Goal: Task Accomplishment & Management: Manage account settings

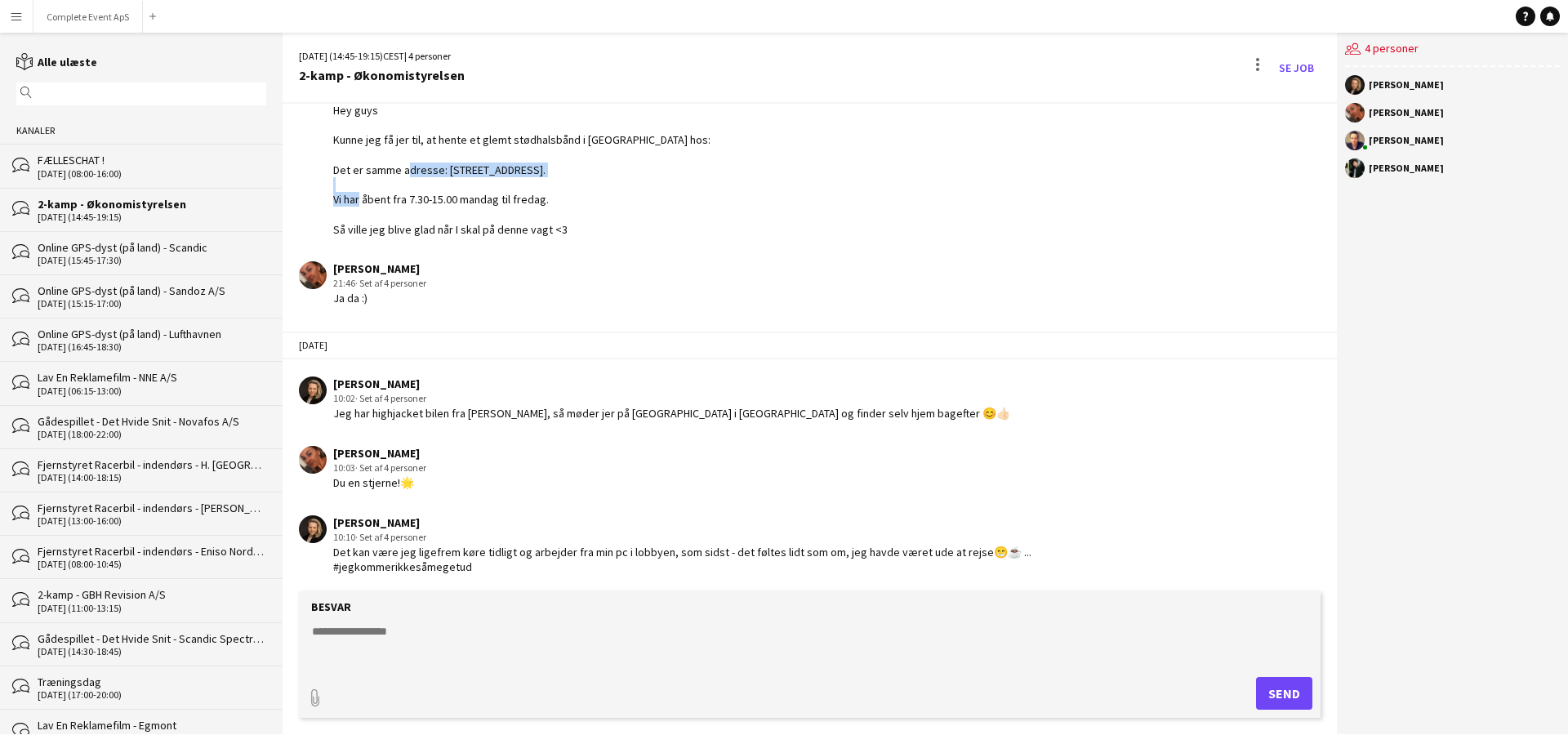
scroll to position [162, 0]
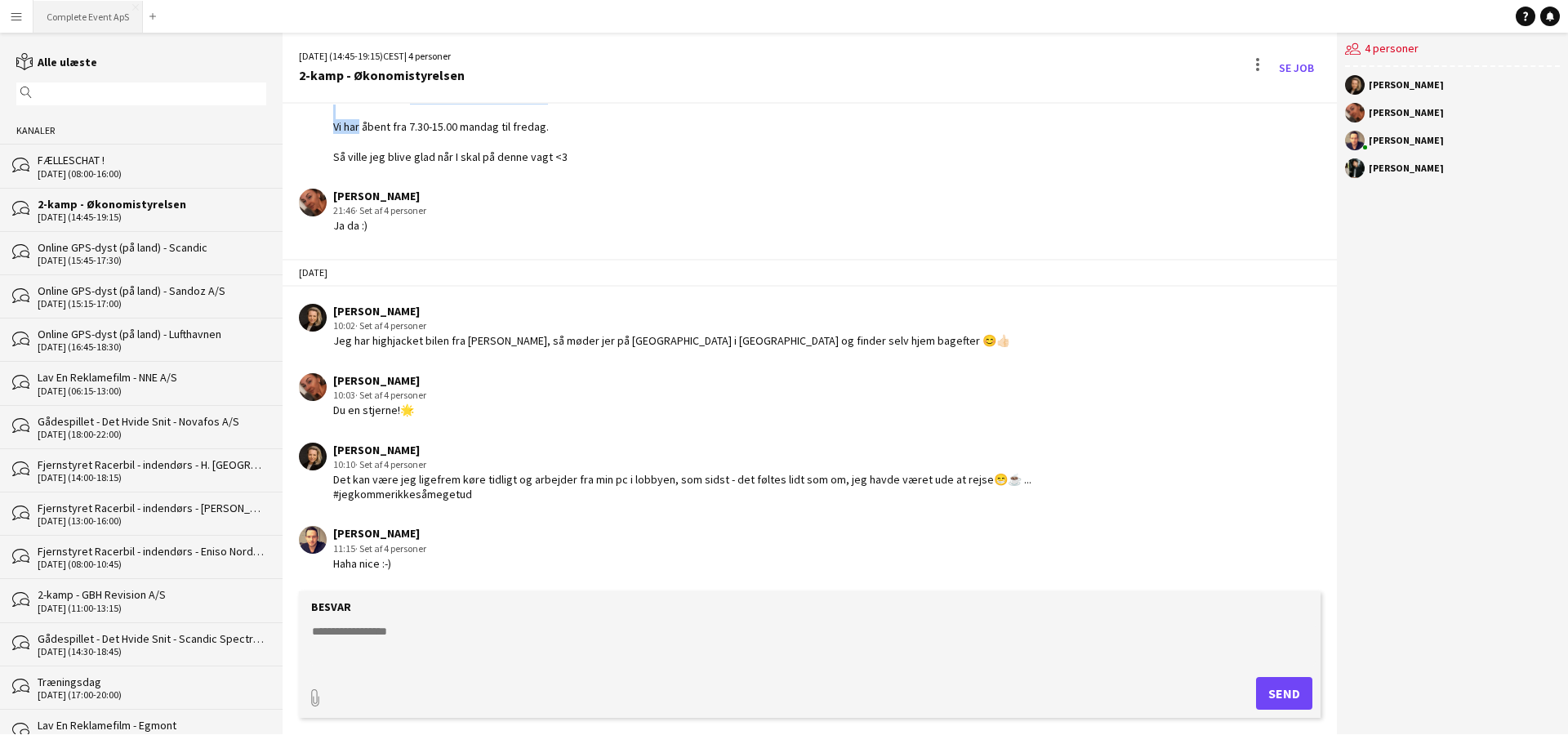
click at [85, 7] on button "Complete Event ApS Luk" at bounding box center [88, 17] width 110 height 32
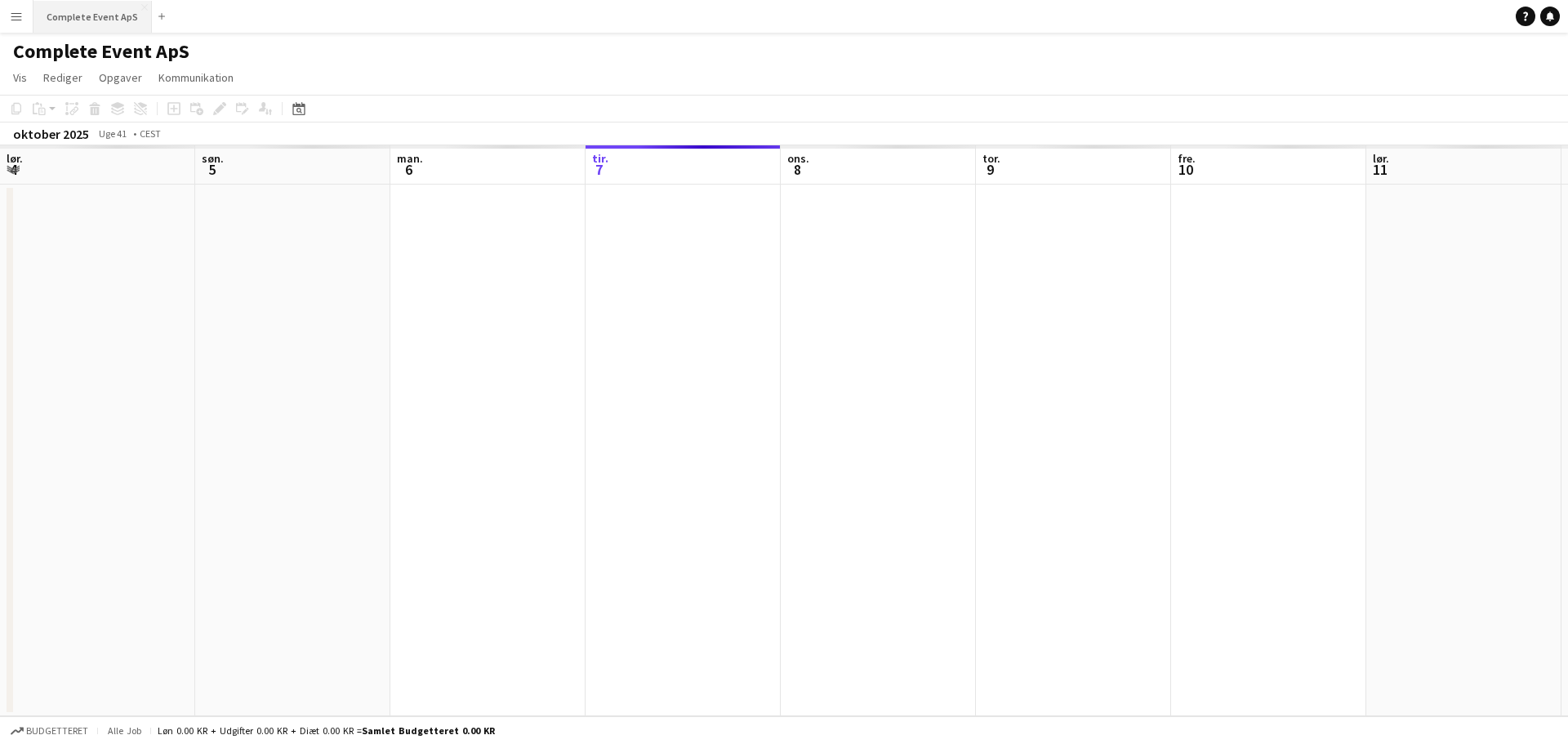
scroll to position [0, 390]
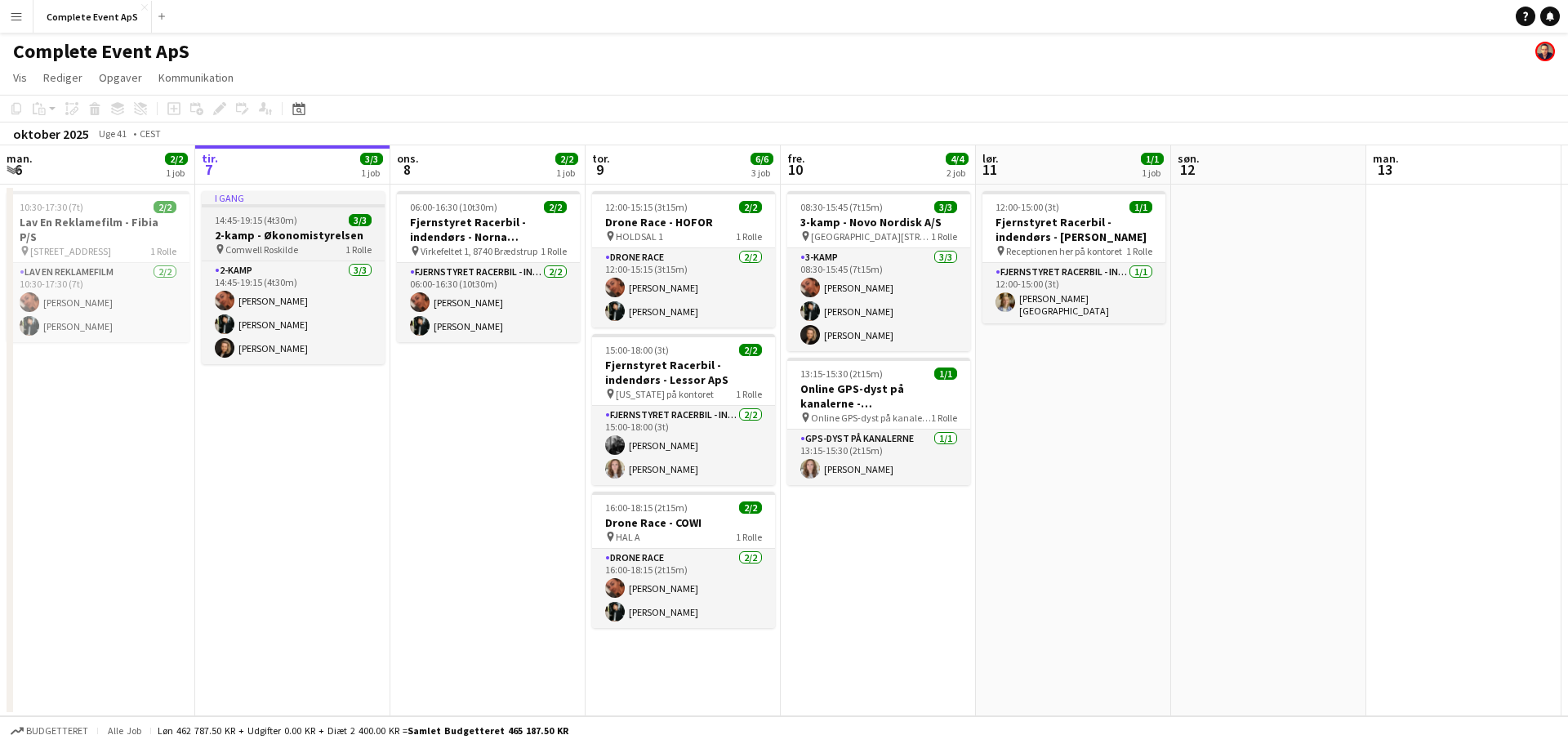
click at [313, 224] on div "14:45-19:15 (4t30m) 3/3" at bounding box center [293, 220] width 183 height 13
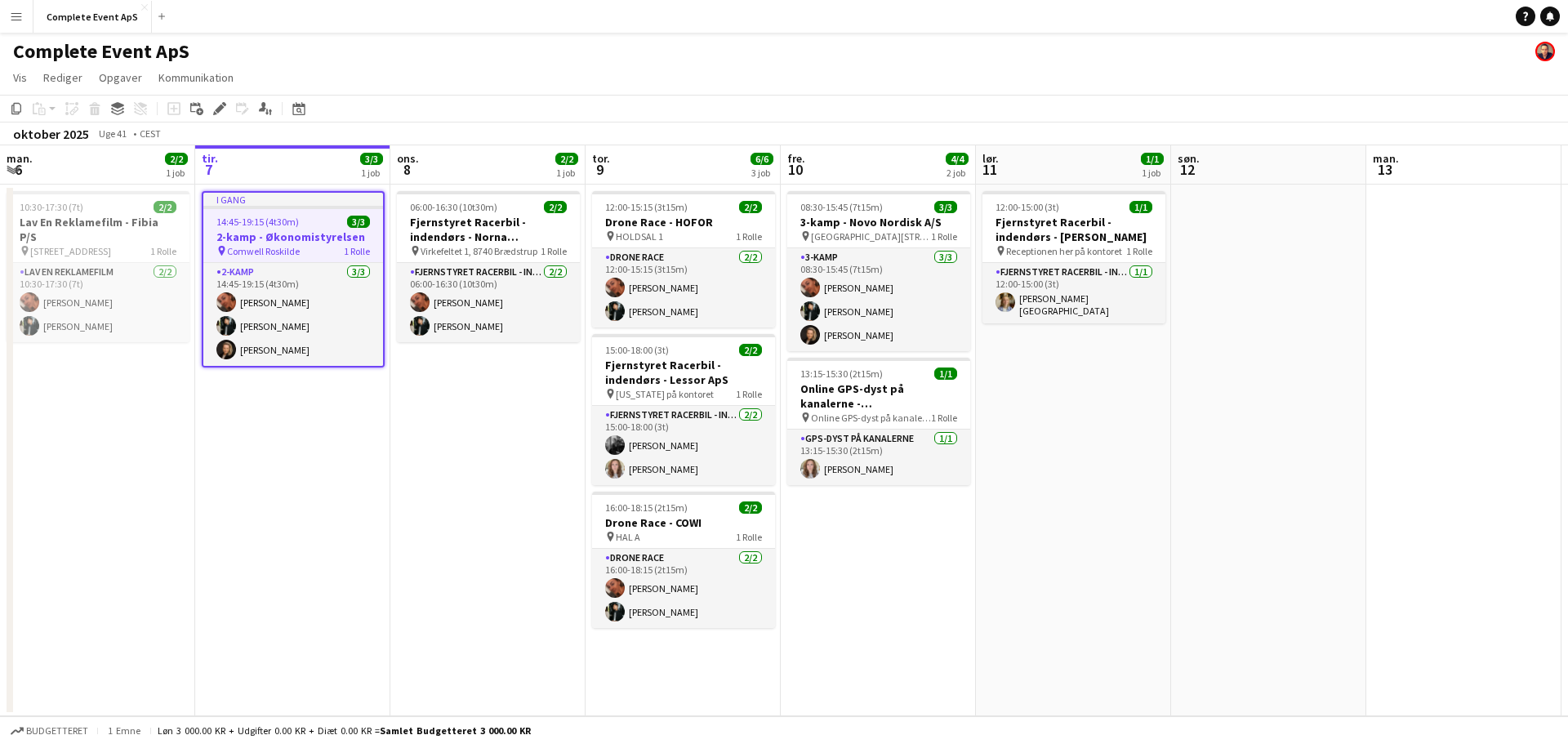
click at [313, 224] on div "14:45-19:15 (4t30m) 3/3" at bounding box center [293, 222] width 180 height 13
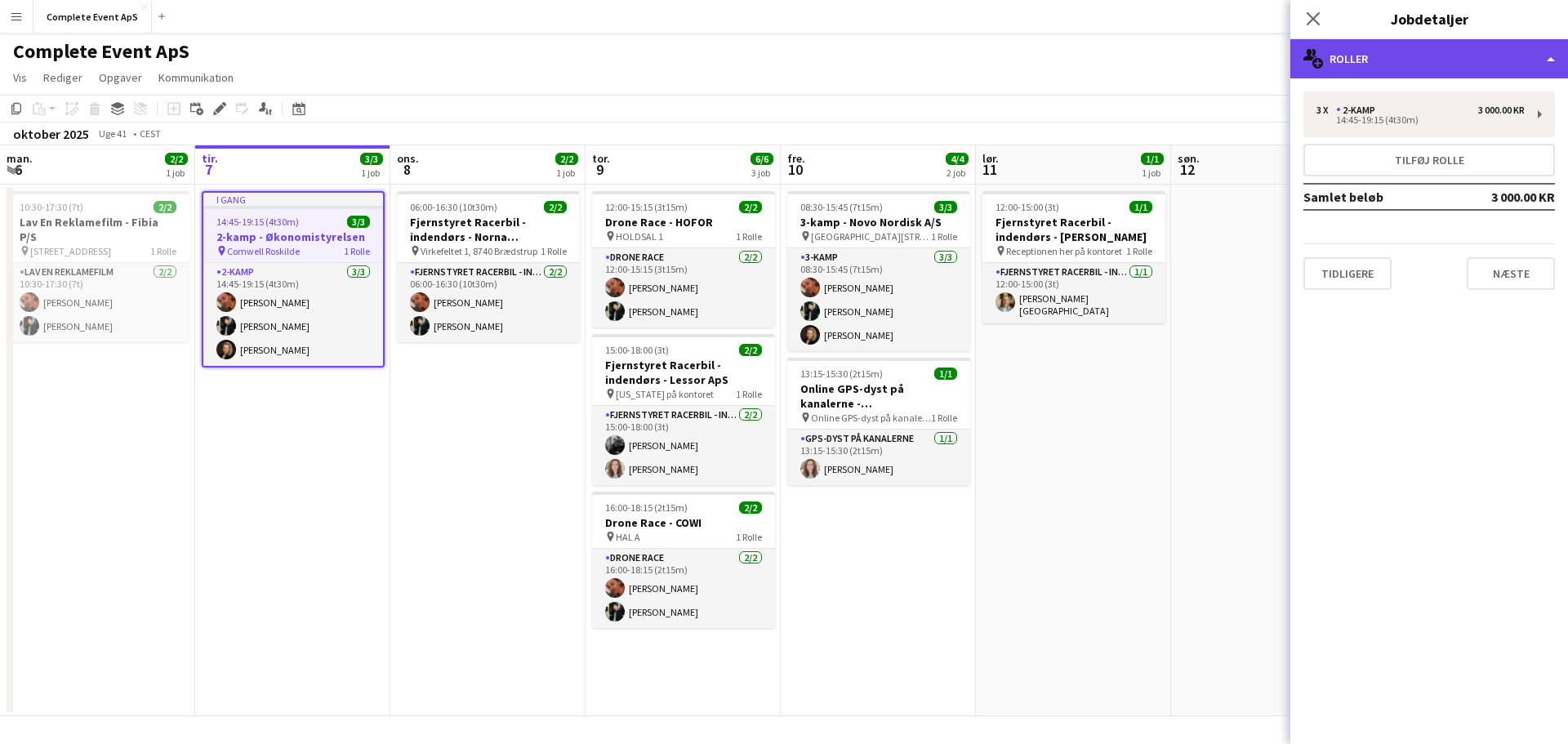
click at [1392, 50] on div "multiple-users-add Roller" at bounding box center [1430, 59] width 278 height 39
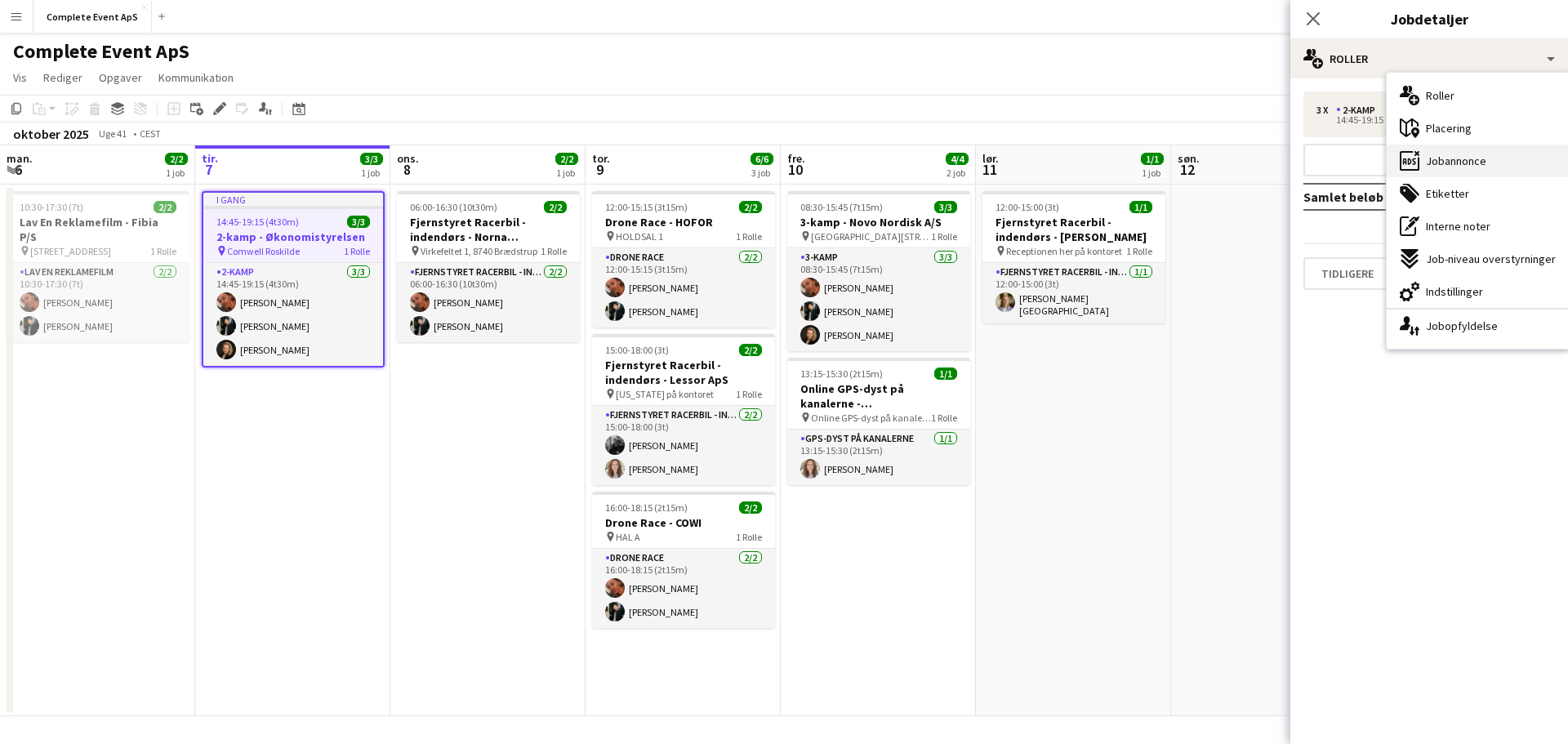
click at [1442, 160] on span "Jobannonce" at bounding box center [1456, 161] width 60 height 15
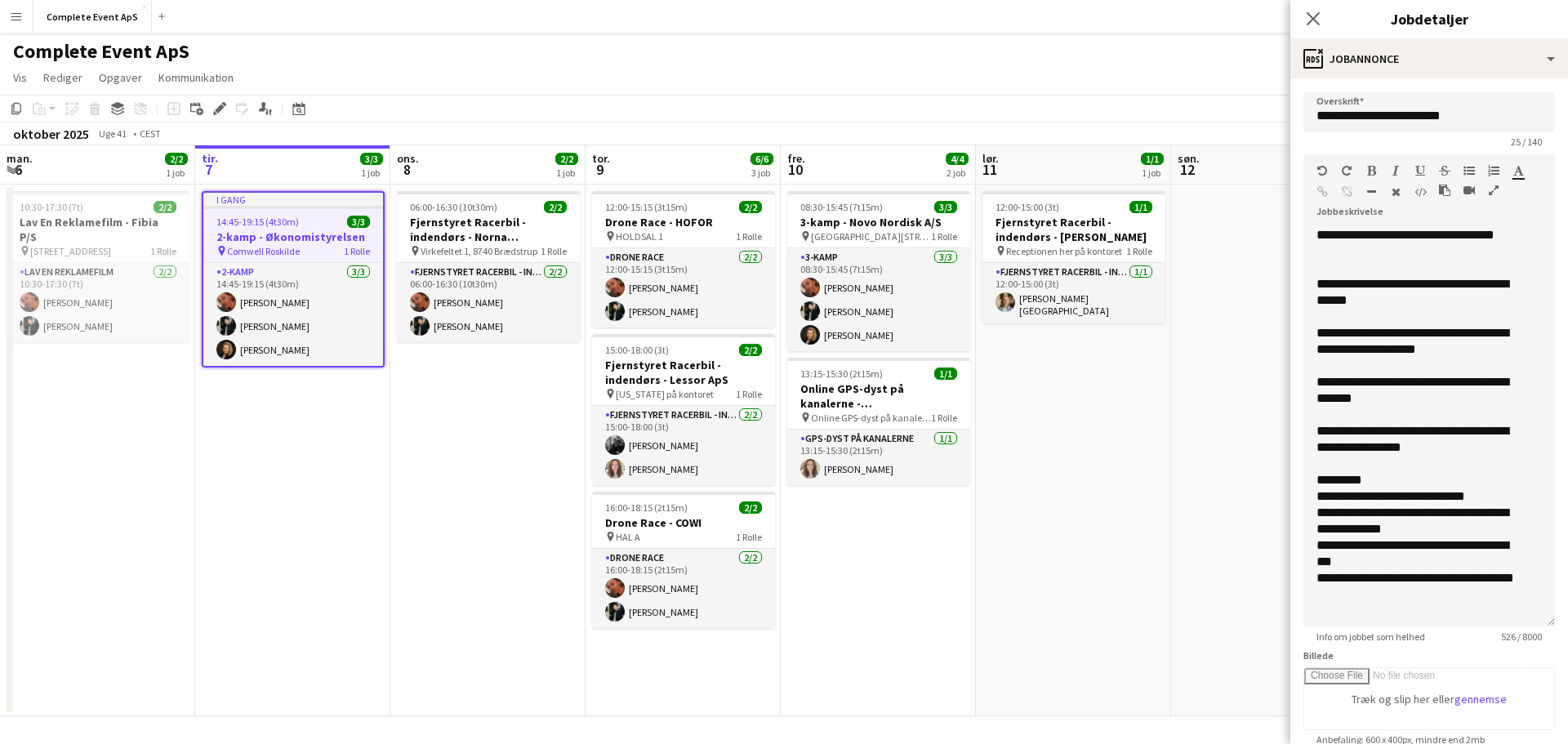
drag, startPoint x: 1520, startPoint y: 335, endPoint x: 1545, endPoint y: 637, distance: 303.0
click at [1545, 637] on form "**********" at bounding box center [1430, 593] width 278 height 1005
click at [78, 22] on button "Complete Event ApS Luk" at bounding box center [92, 17] width 118 height 32
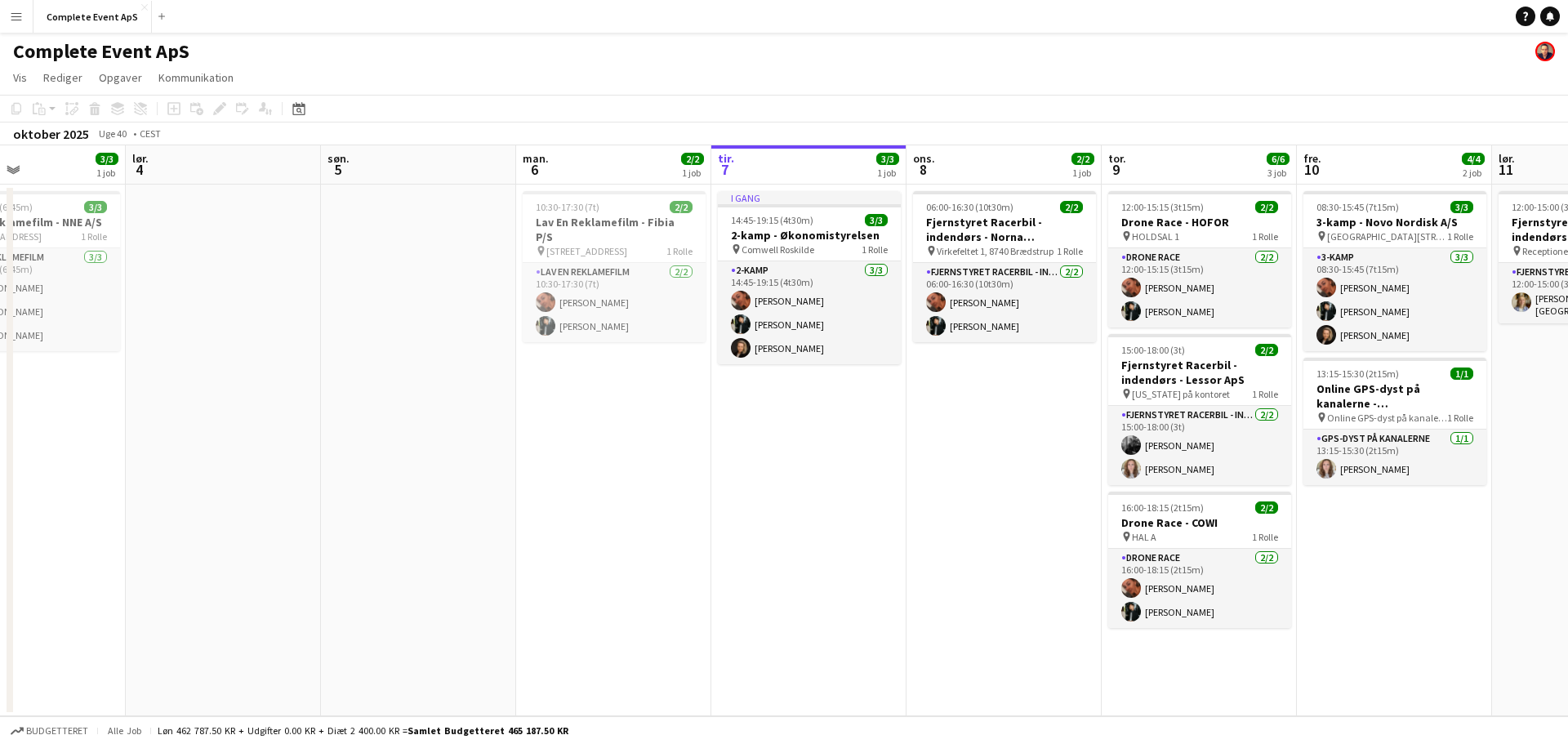
drag, startPoint x: 211, startPoint y: 478, endPoint x: 1149, endPoint y: 450, distance: 938.4
click at [1147, 457] on app-calendar-viewport "ons. 1 3/3 2 job tor. 2 5/5 3 job fre. 3 3/3 1 job lør. 4 søn. 5 man. 6 2/2 1 j…" at bounding box center [784, 431] width 1568 height 571
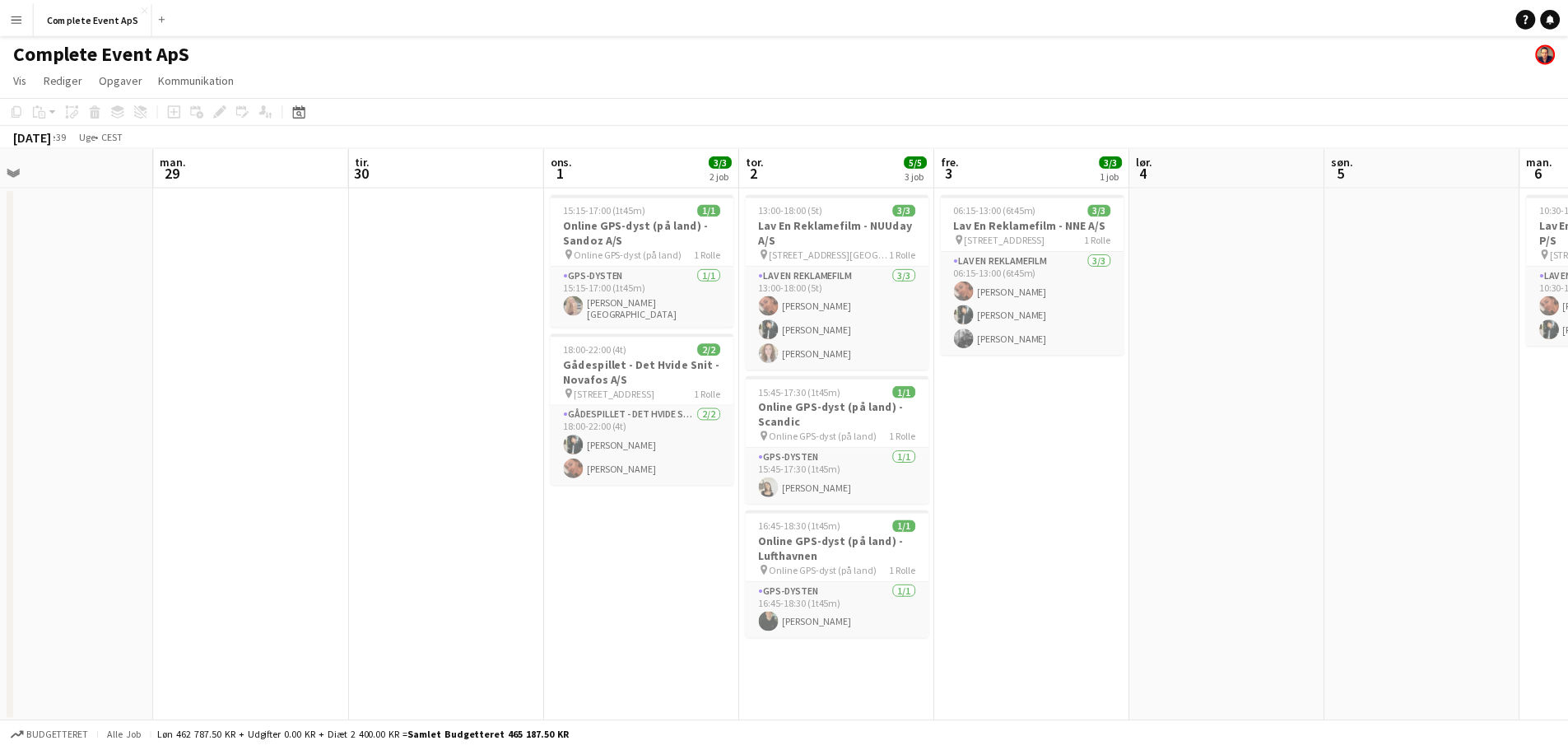
scroll to position [0, 432]
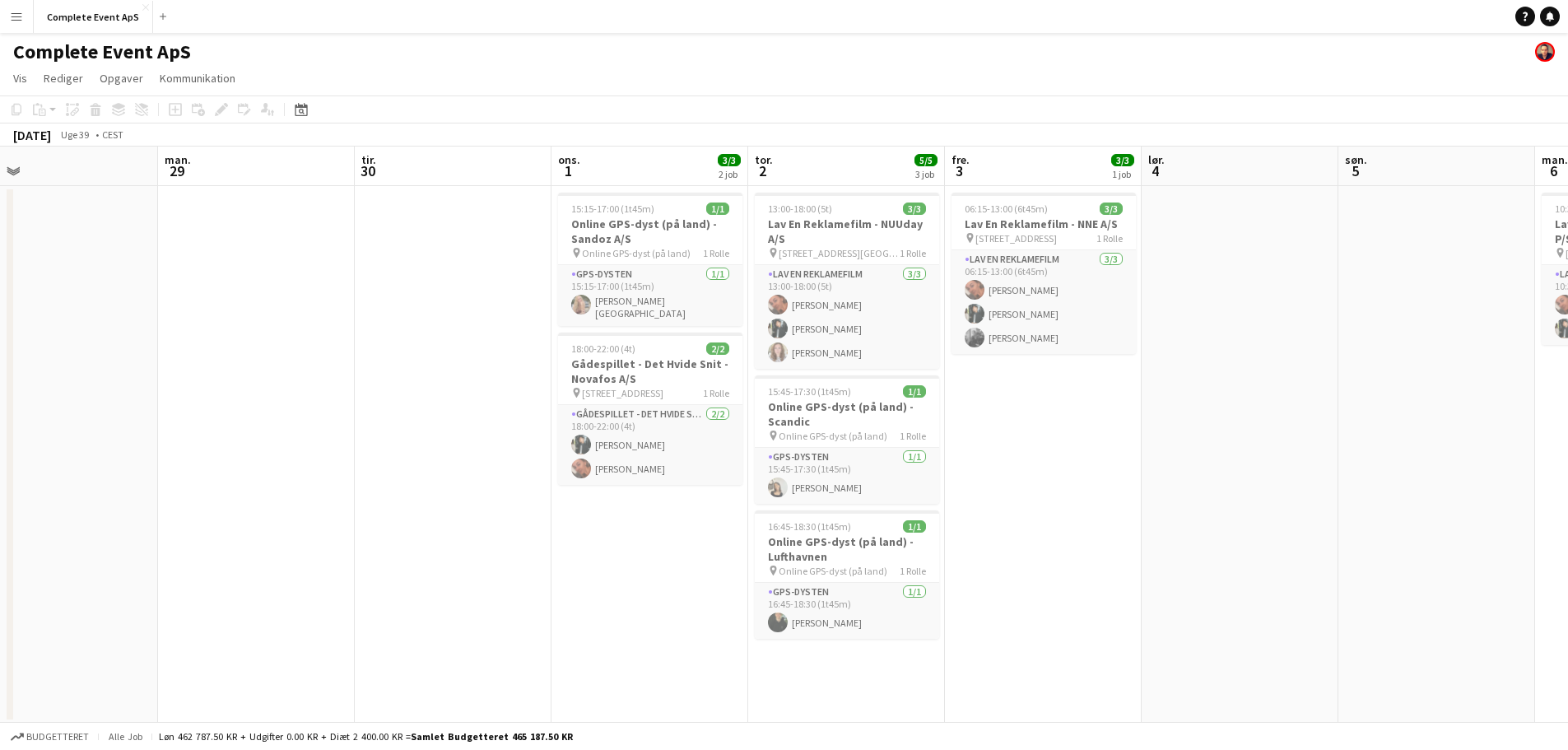
drag, startPoint x: 478, startPoint y: 562, endPoint x: 997, endPoint y: 543, distance: 519.3
click at [997, 543] on app-calendar-viewport "fre. 26 7/7 3 job lør. 27 1/1 1 job søn. 28 man. 29 tir. 30 ons. 1 3/3 2 job to…" at bounding box center [784, 435] width 1568 height 577
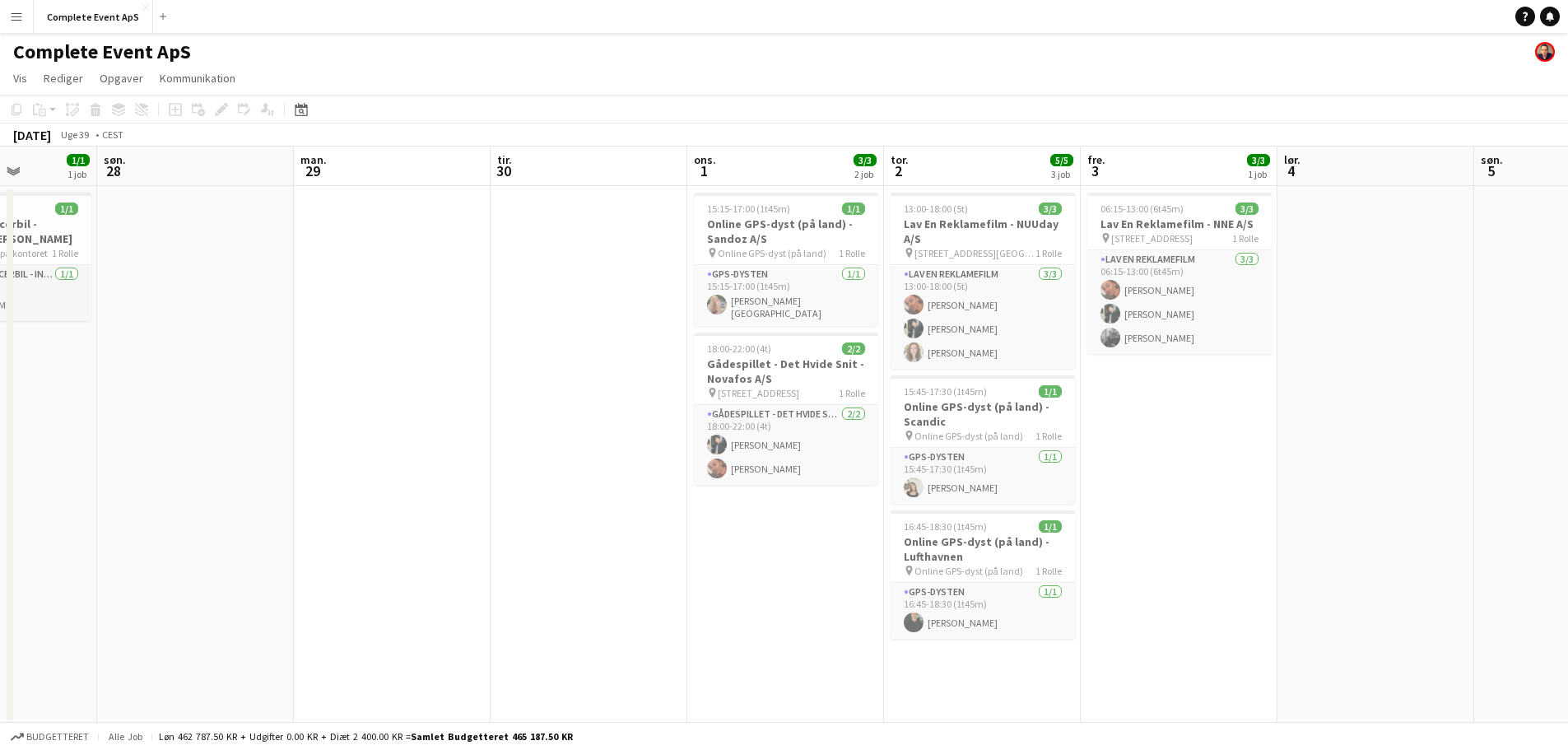
scroll to position [0, 429]
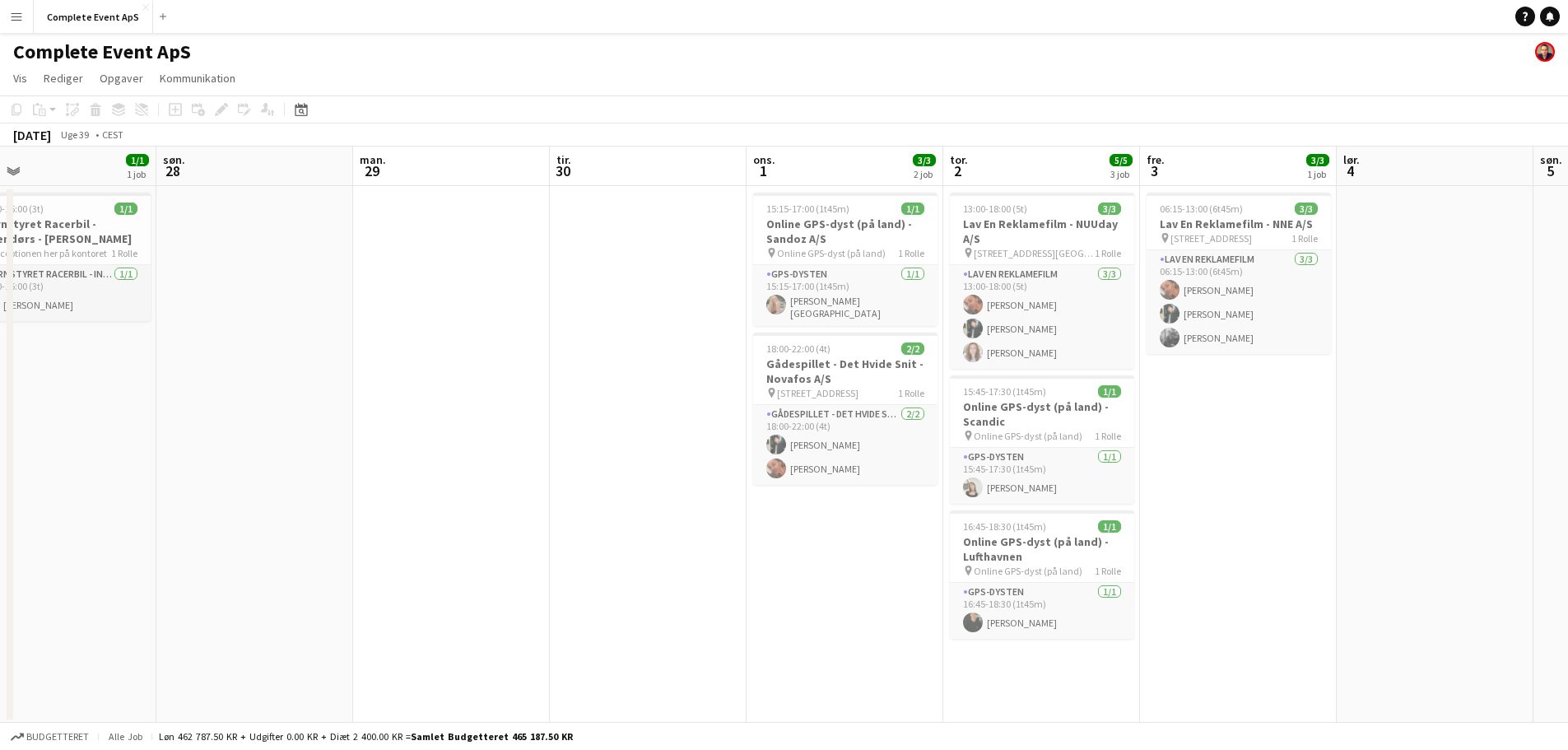
drag, startPoint x: 361, startPoint y: 535, endPoint x: 1150, endPoint y: 523, distance: 789.1
click at [1150, 523] on app-calendar-viewport "tor. 25 fre. 26 7/7 3 job lør. 27 1/1 1 job søn. 28 man. 29 tir. 30 ons. 1 3/3 …" at bounding box center [784, 435] width 1568 height 577
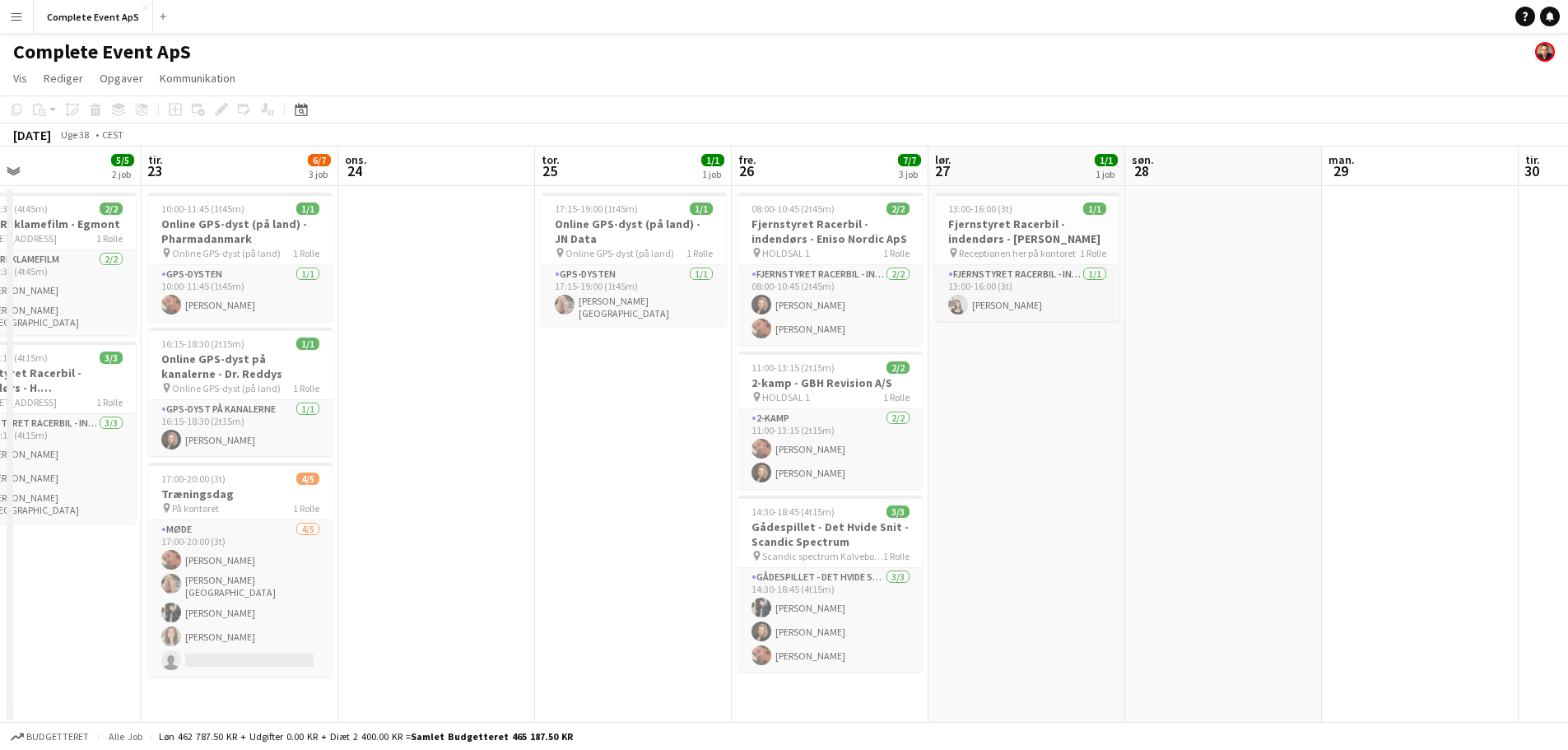
drag, startPoint x: 671, startPoint y: 609, endPoint x: 1249, endPoint y: 589, distance: 578.3
click at [1249, 589] on app-calendar-viewport "lør. 20 1/1 1 job søn. 21 man. 22 5/5 2 job tir. 23 6/7 3 job ons. 24 tor. 25 1…" at bounding box center [784, 435] width 1568 height 577
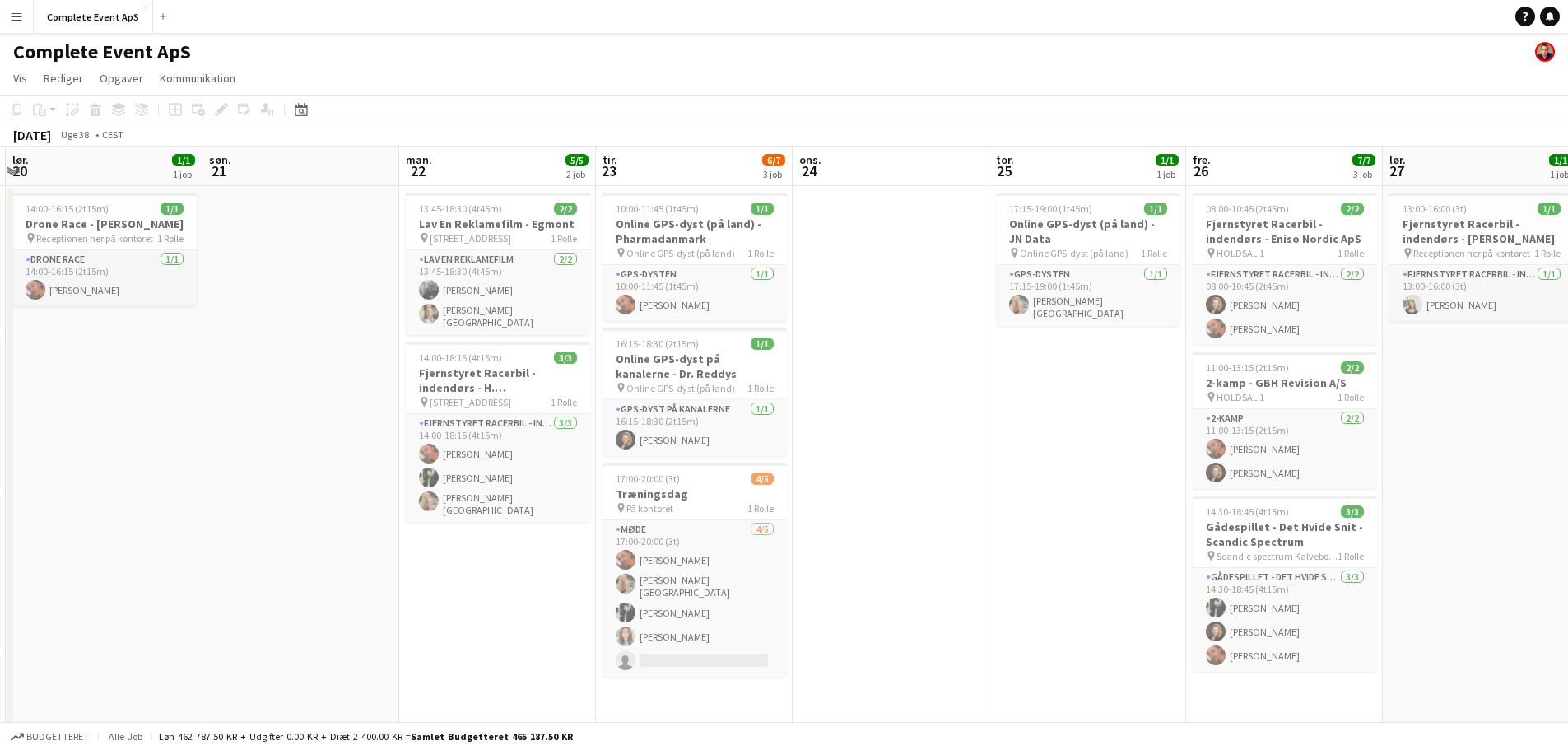
scroll to position [0, 353]
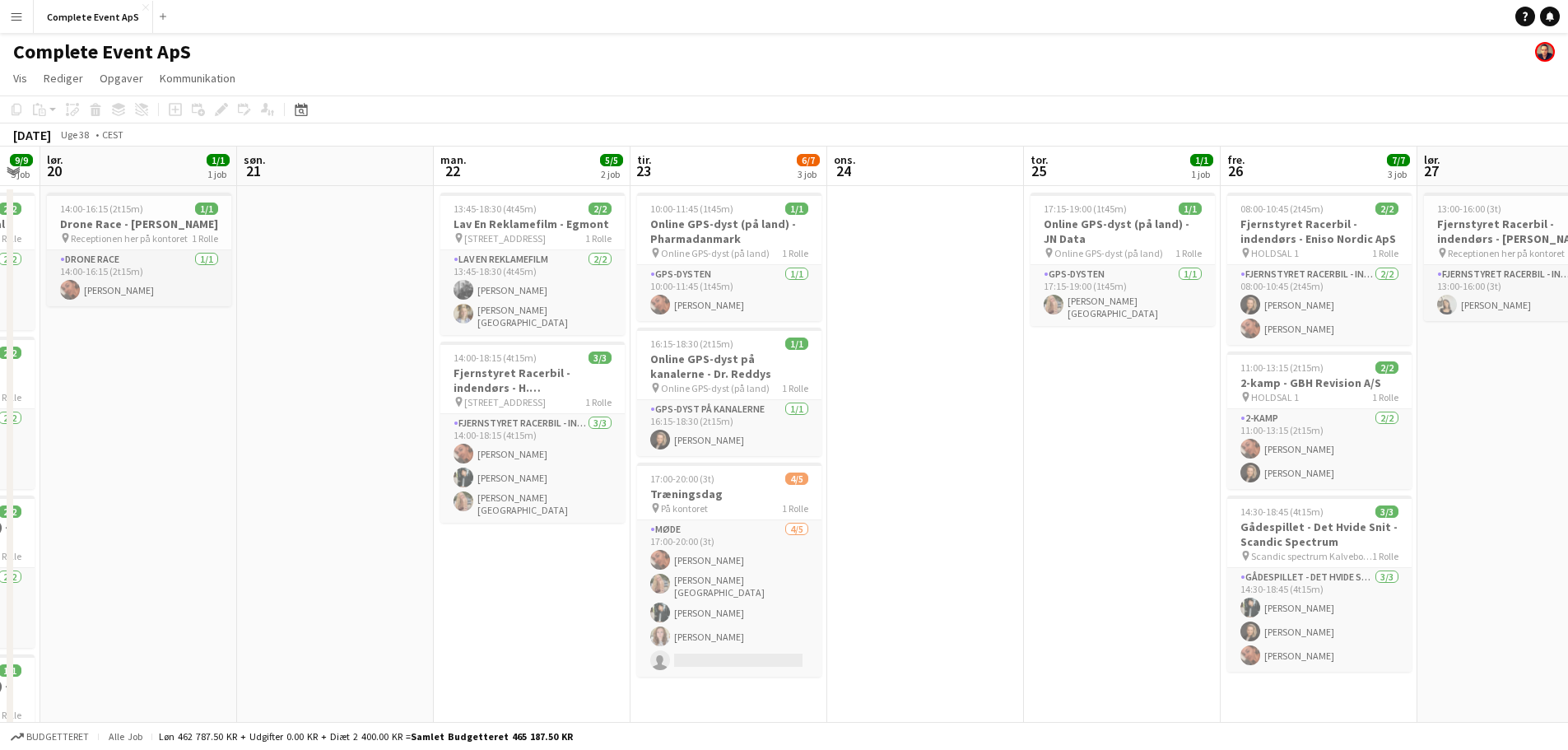
drag, startPoint x: 662, startPoint y: 534, endPoint x: 948, endPoint y: 528, distance: 286.1
click at [948, 528] on app-calendar-viewport "tor. 18 3/3 2 job fre. 19 9/9 5 job lør. 20 1/1 1 job søn. 21 man. 22 5/5 2 job…" at bounding box center [784, 571] width 1568 height 850
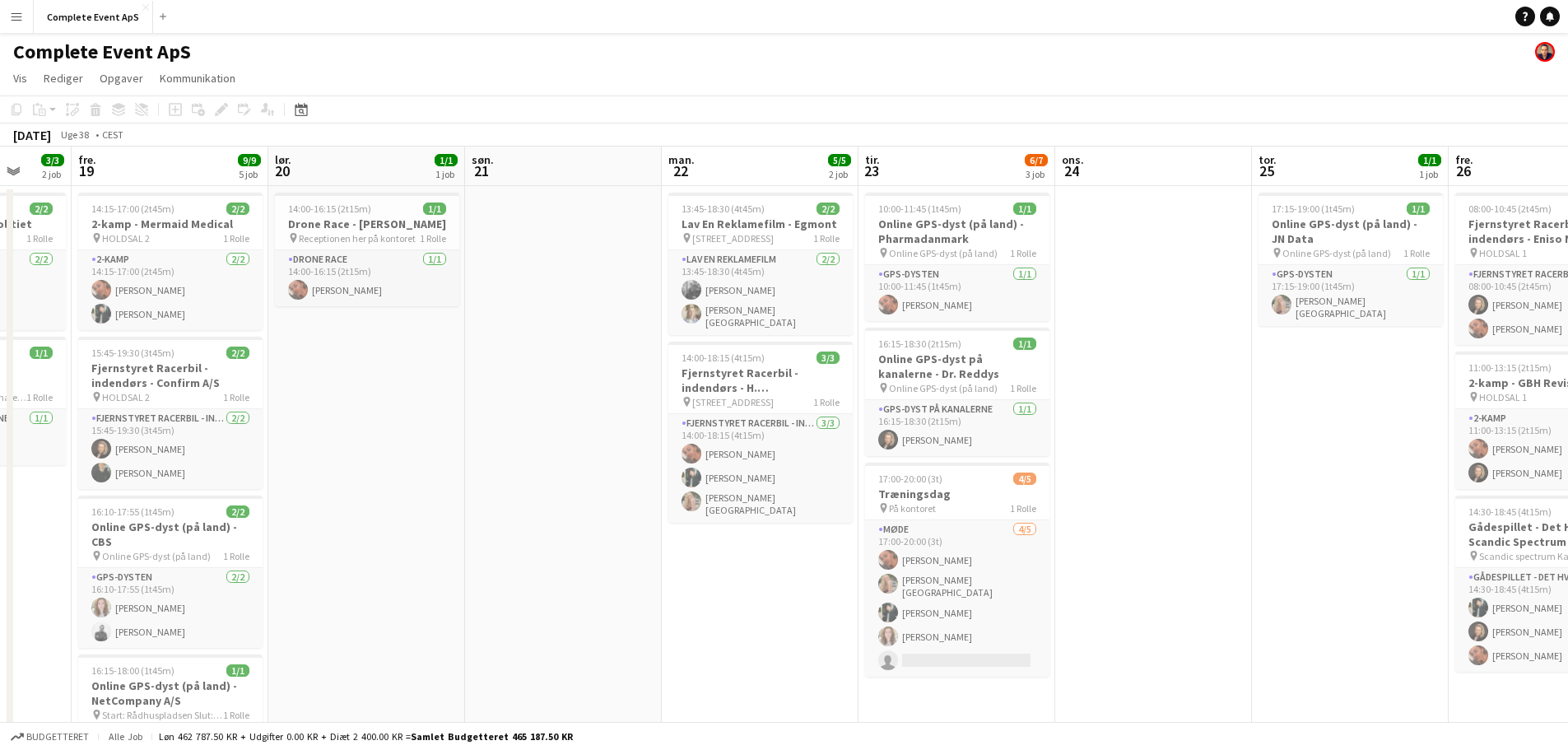
scroll to position [0, 513]
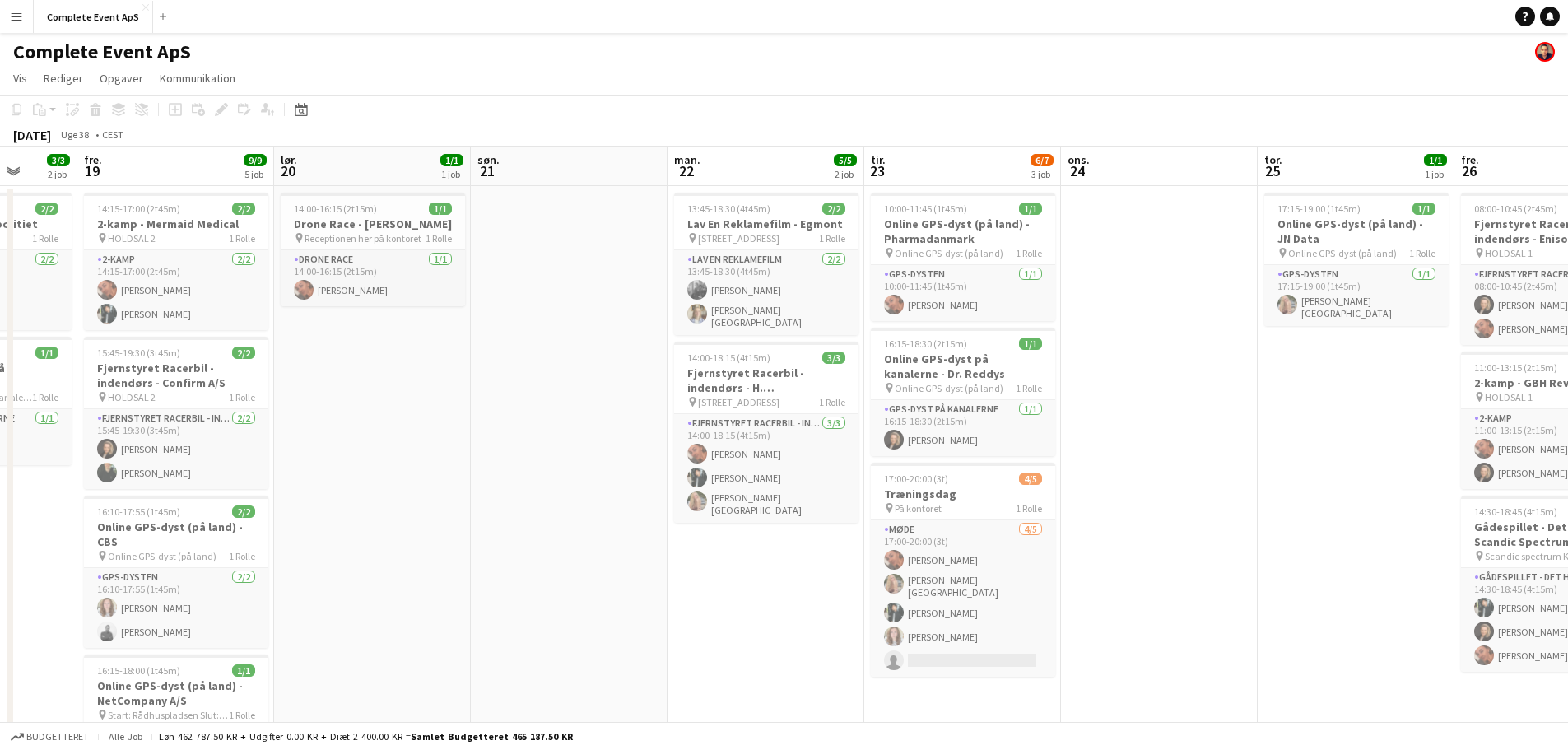
drag, startPoint x: 521, startPoint y: 578, endPoint x: 947, endPoint y: 543, distance: 427.4
click at [947, 543] on app-calendar-viewport "tir. 16 3/3 1 job ons. 17 1/1 1 job tor. 18 3/3 2 job fre. 19 9/9 5 job lør. 20…" at bounding box center [784, 571] width 1568 height 850
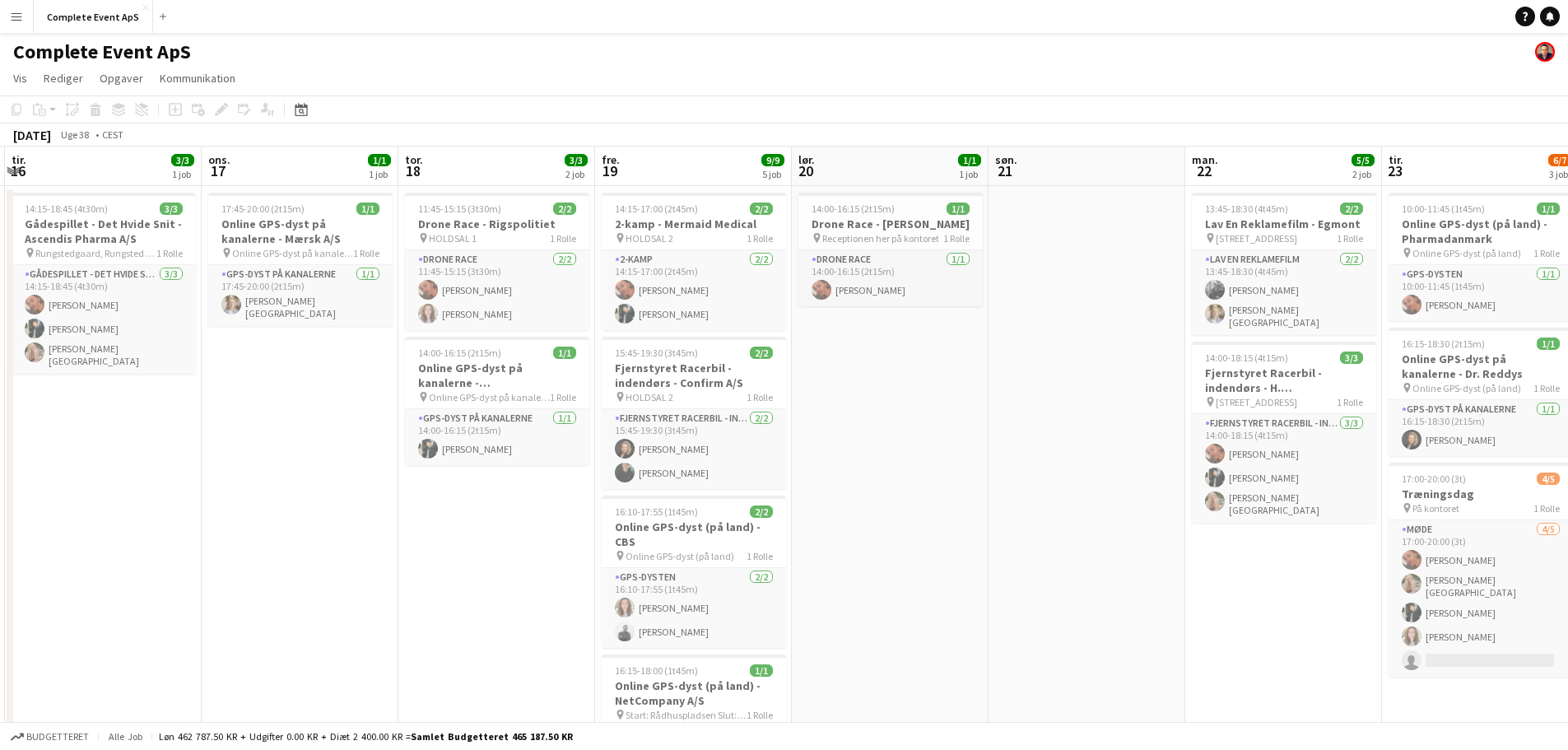
scroll to position [0, 360]
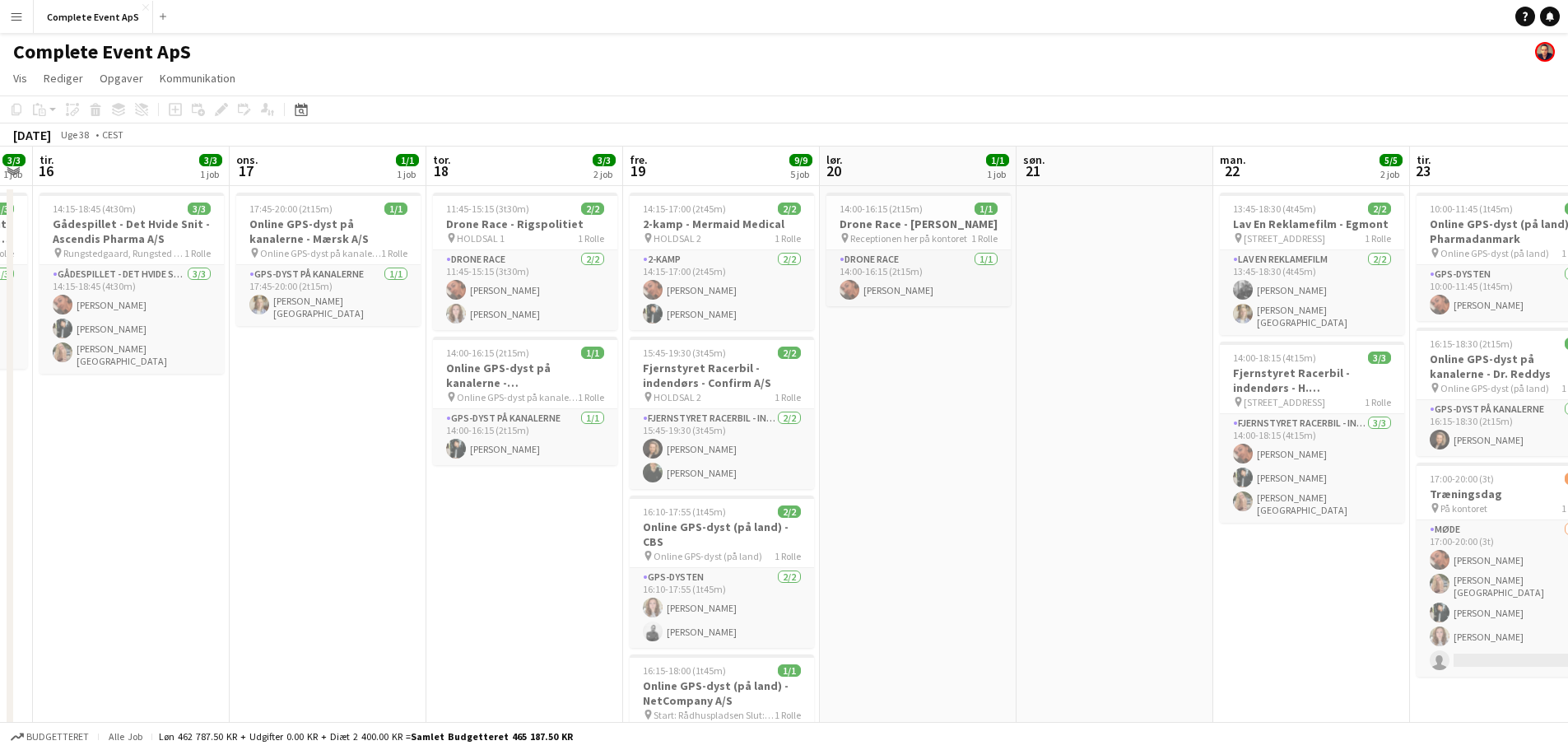
drag, startPoint x: 595, startPoint y: 489, endPoint x: 944, endPoint y: 489, distance: 349.0
click at [944, 489] on app-calendar-viewport "søn. 14 1/1 1 job man. 15 3/3 1 job tir. 16 3/3 1 job ons. 17 1/1 1 job tor. 18…" at bounding box center [784, 571] width 1568 height 850
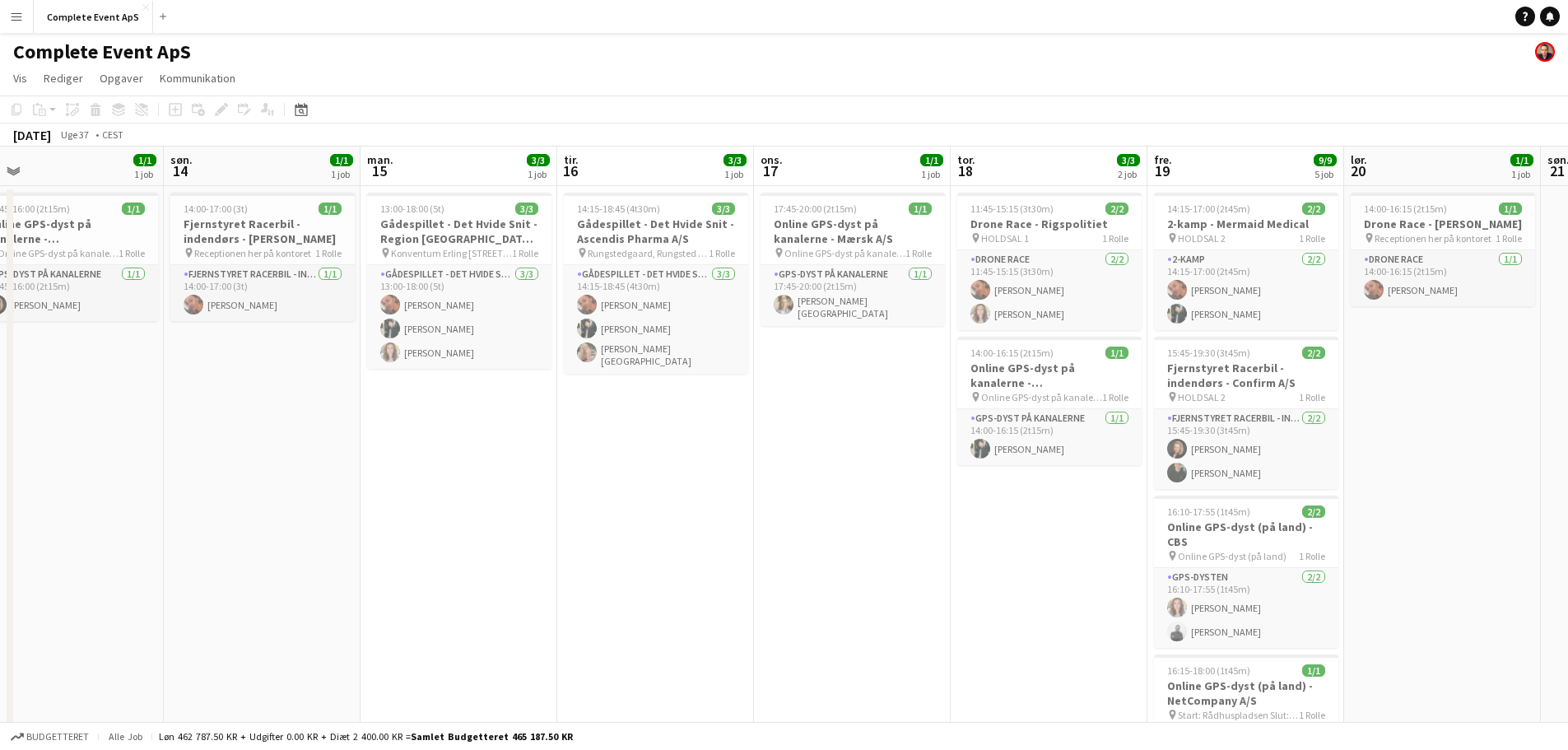
scroll to position [0, 406]
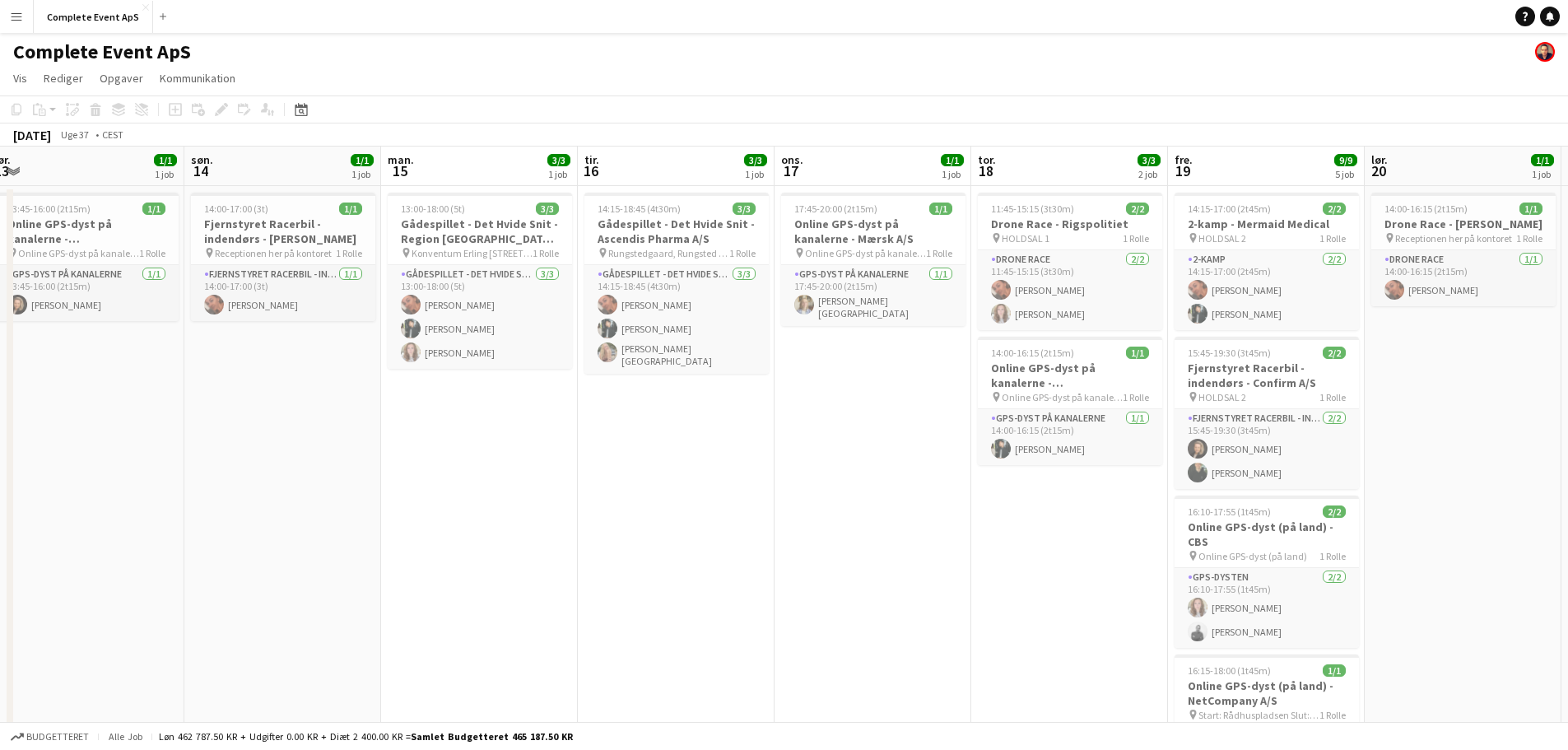
drag, startPoint x: 355, startPoint y: 531, endPoint x: 900, endPoint y: 546, distance: 545.2
click at [900, 546] on app-calendar-viewport "tor. 11 10/10 5 job fre. 12 3/3 3 job lør. 13 1/1 1 job søn. 14 1/1 1 job man. …" at bounding box center [784, 583] width 1568 height 873
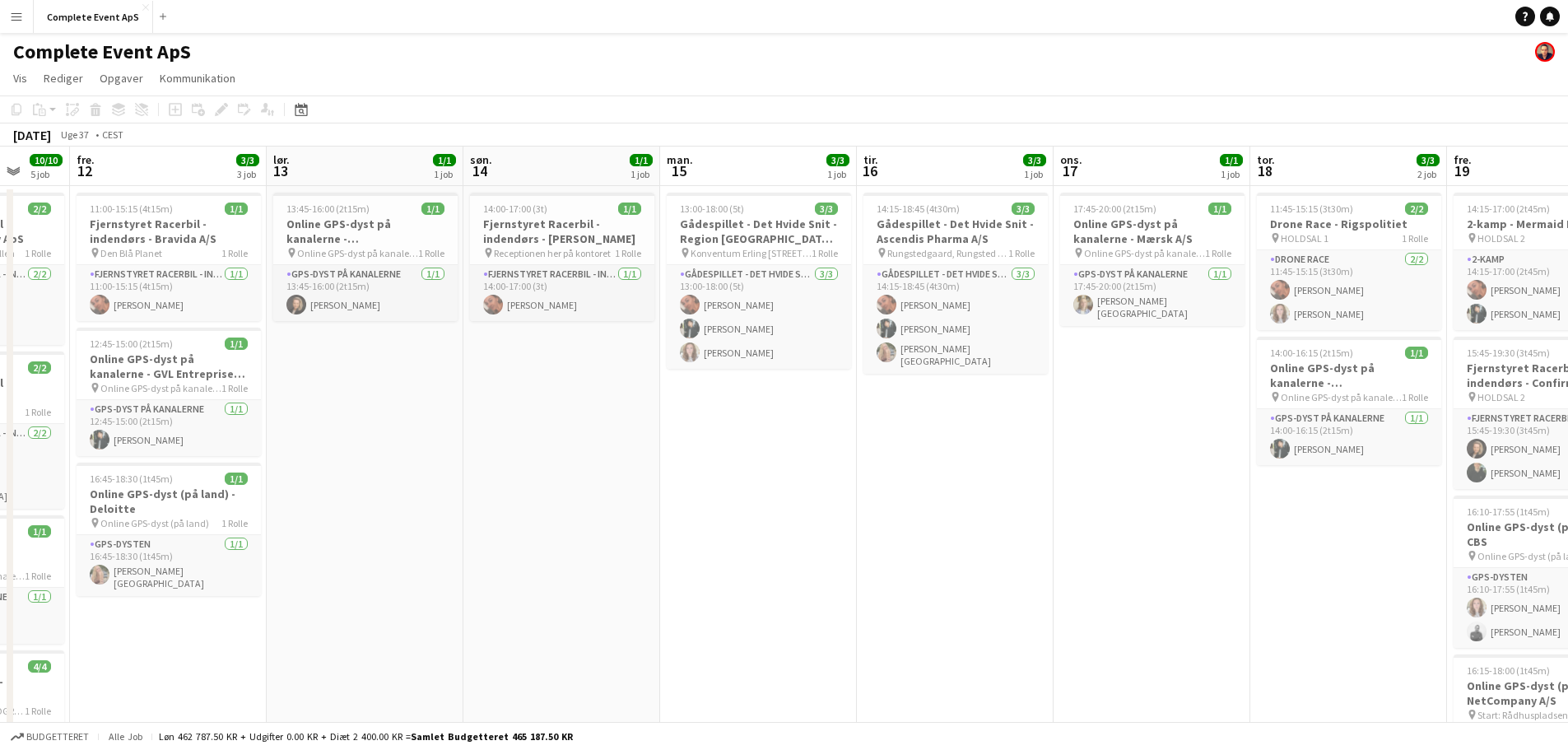
scroll to position [0, 391]
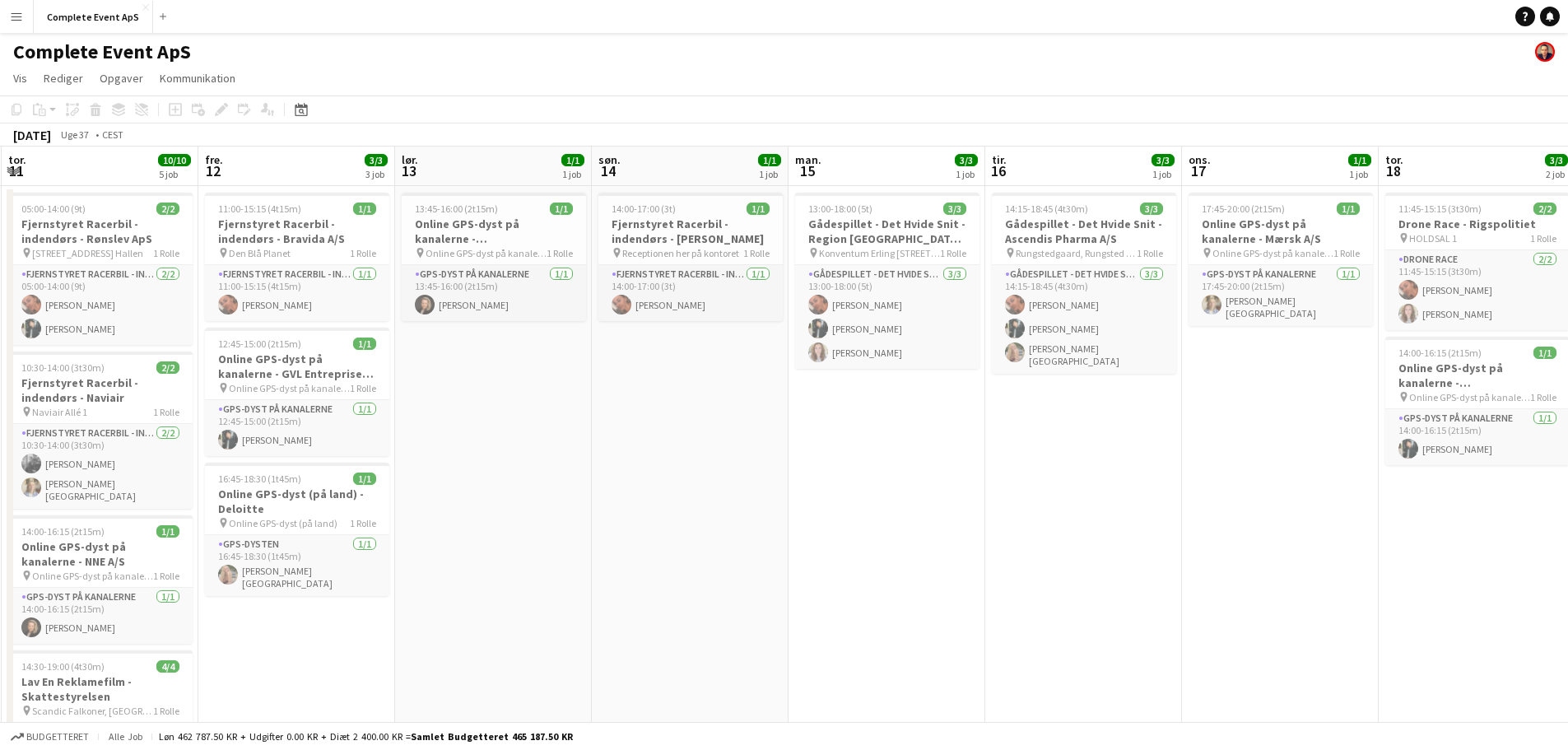
drag, startPoint x: 478, startPoint y: 526, endPoint x: 881, endPoint y: 515, distance: 403.2
click at [881, 515] on app-calendar-viewport "tir. 9 1/1 1 job ons. 10 tor. 11 10/10 5 job fre. 12 3/3 3 job lør. 13 1/1 1 jo…" at bounding box center [784, 583] width 1568 height 873
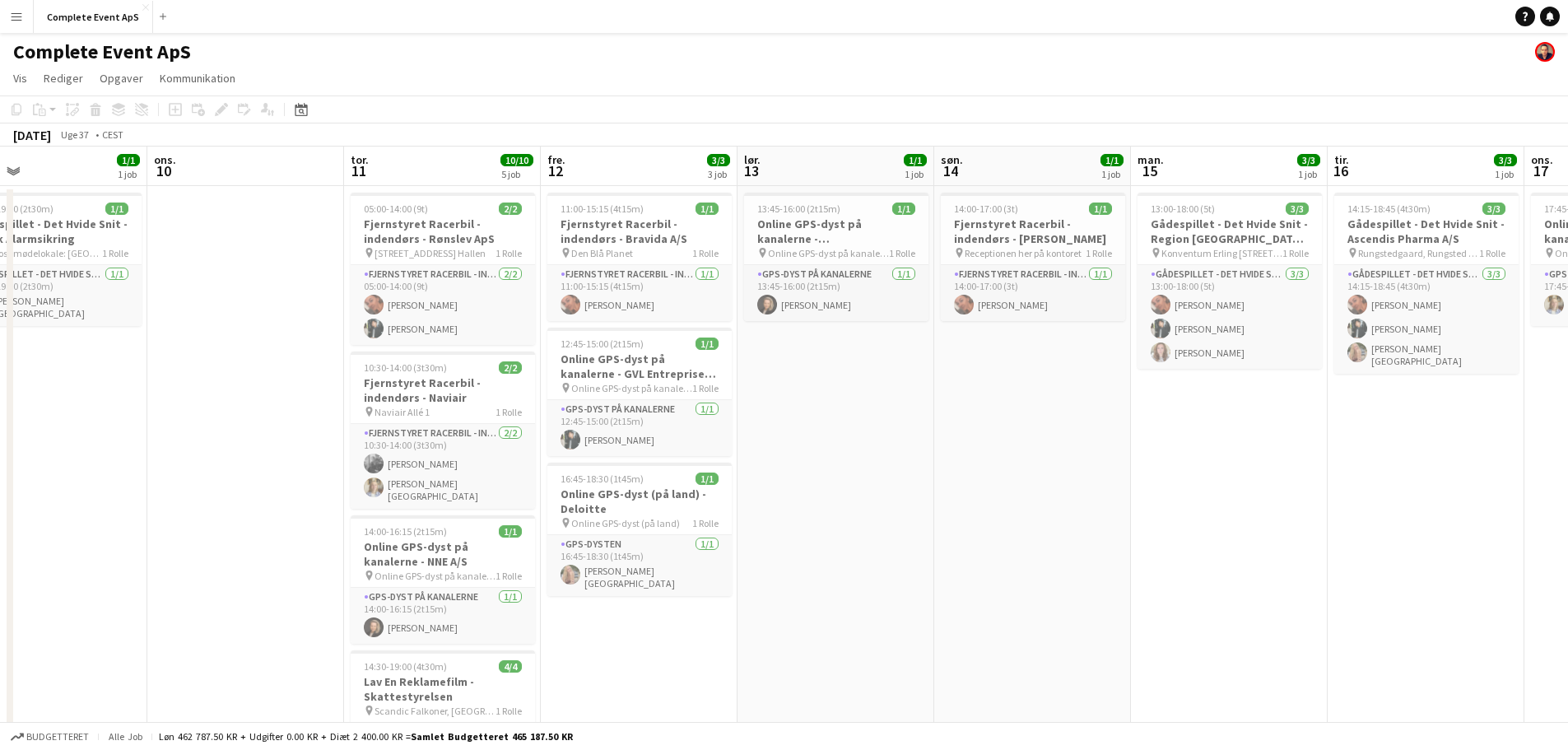
scroll to position [0, 438]
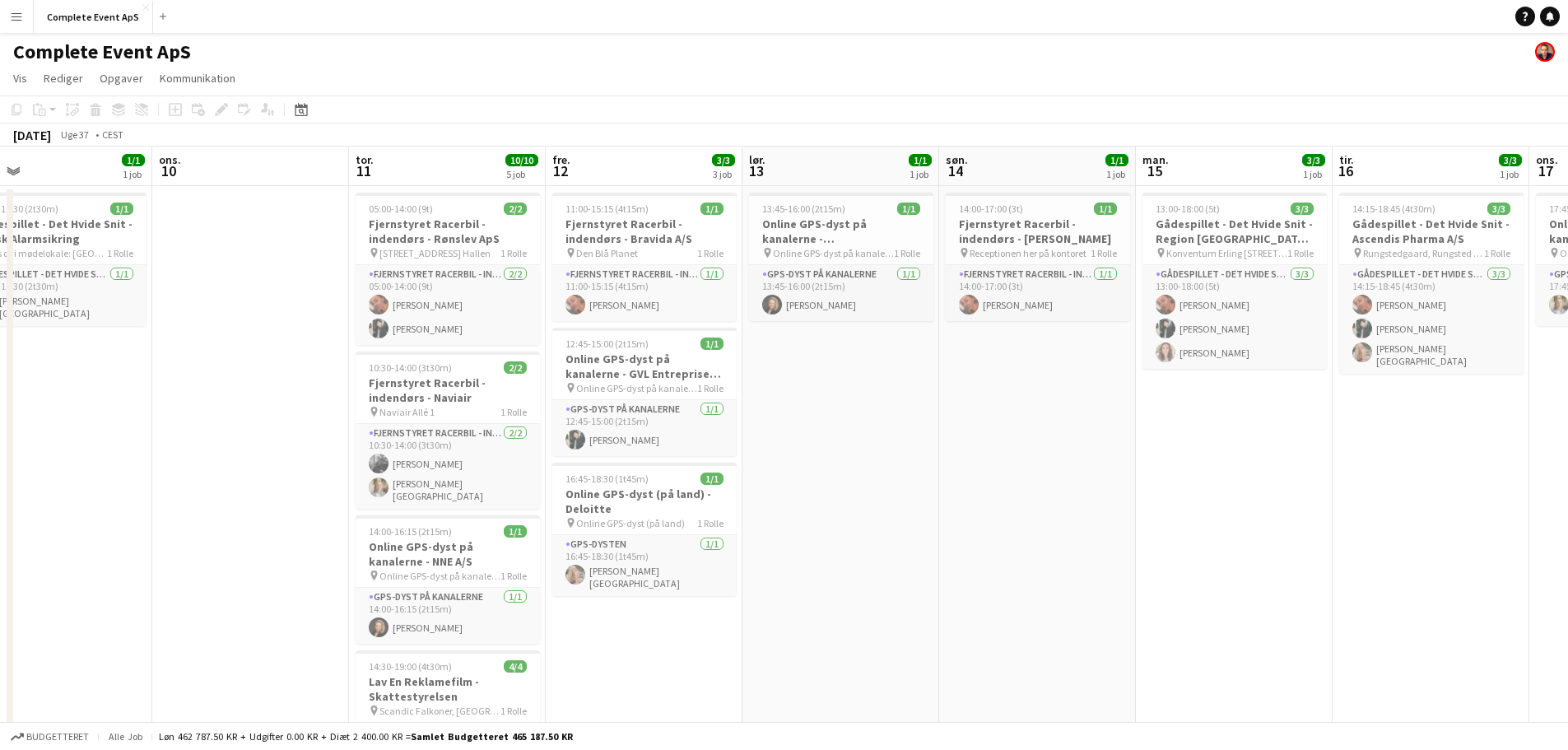
drag, startPoint x: 520, startPoint y: 501, endPoint x: 866, endPoint y: 507, distance: 346.1
click at [866, 507] on app-calendar-viewport "søn. 7 man. 8 1/1 1 job tir. 9 1/1 1 job ons. 10 tor. 11 10/10 5 job fre. 12 3/…" at bounding box center [784, 583] width 1568 height 873
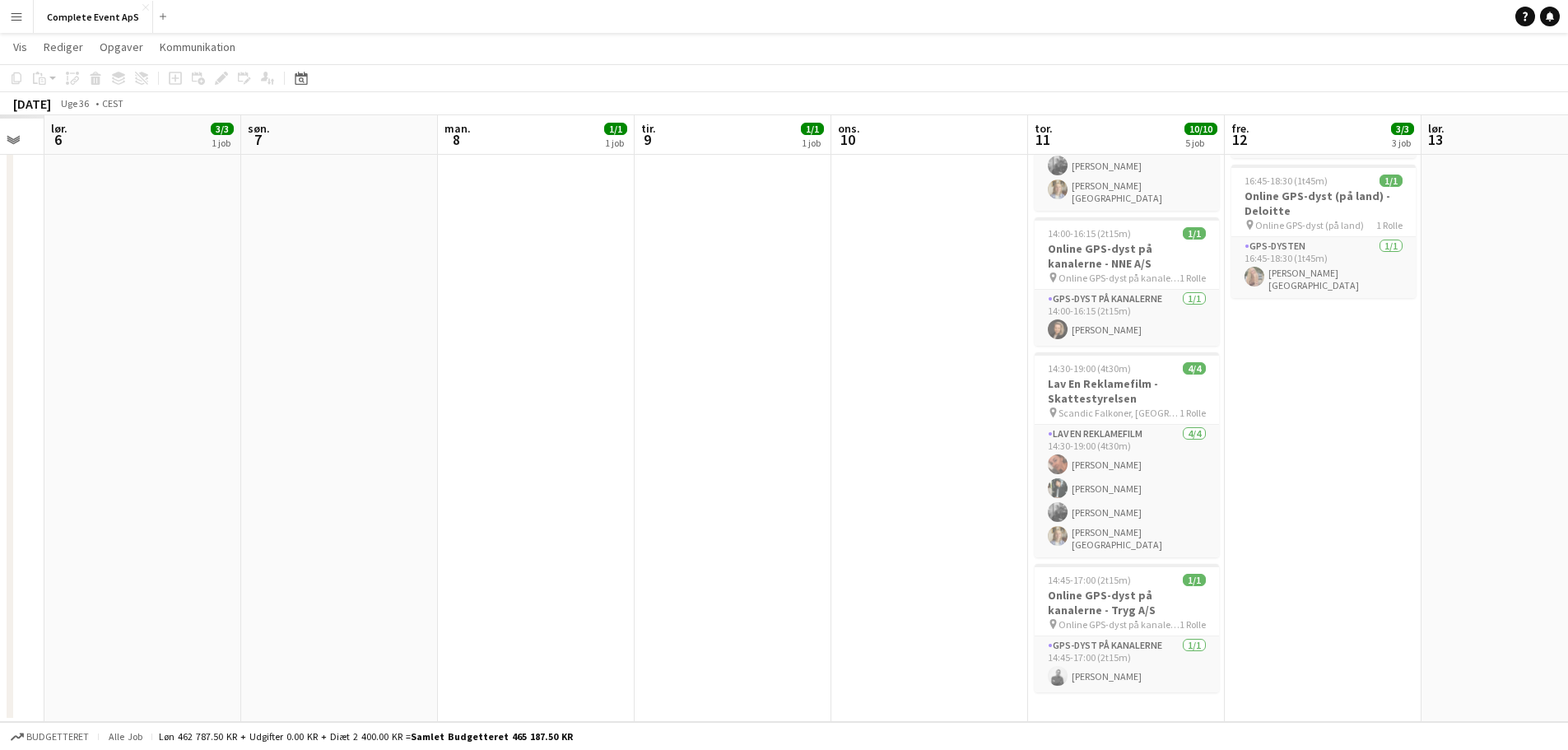
scroll to position [0, 472]
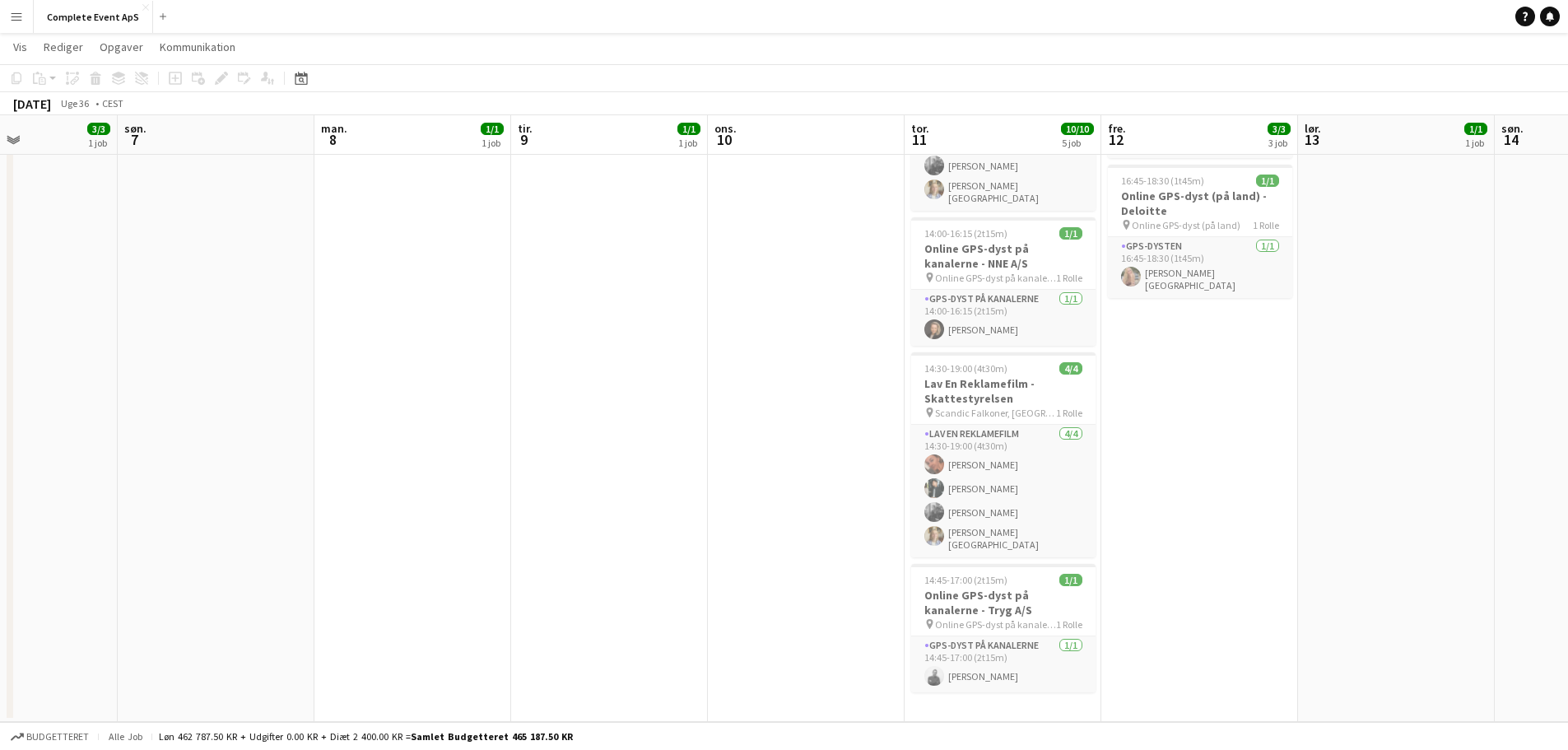
drag, startPoint x: 150, startPoint y: 447, endPoint x: 903, endPoint y: 437, distance: 753.1
click at [902, 437] on app-calendar-viewport "tor. 4 fre. 5 lør. 6 3/3 1 job søn. 7 man. 8 1/1 1 job tir. 9 1/1 1 job ons. 10…" at bounding box center [784, 245] width 1568 height 954
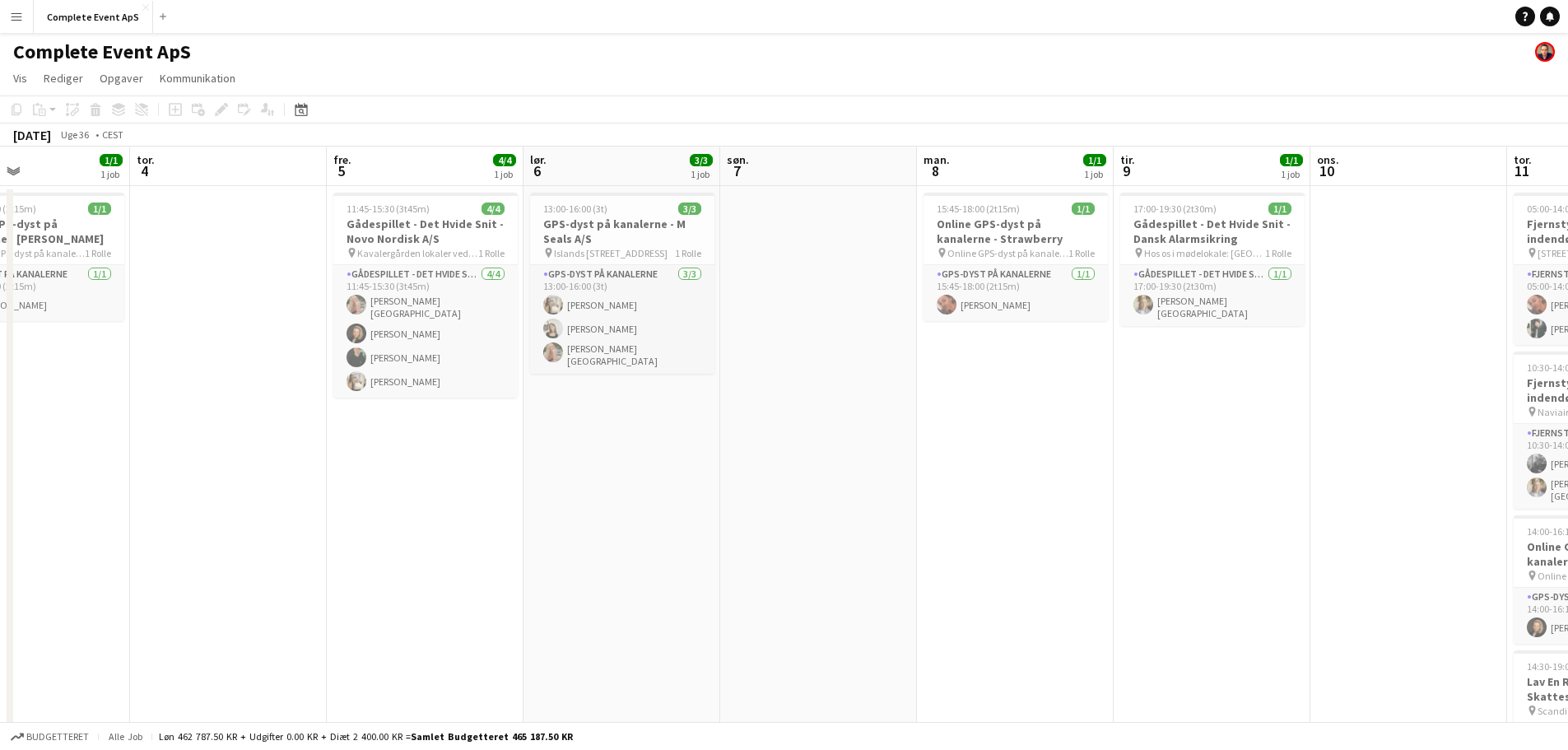
scroll to position [0, 453]
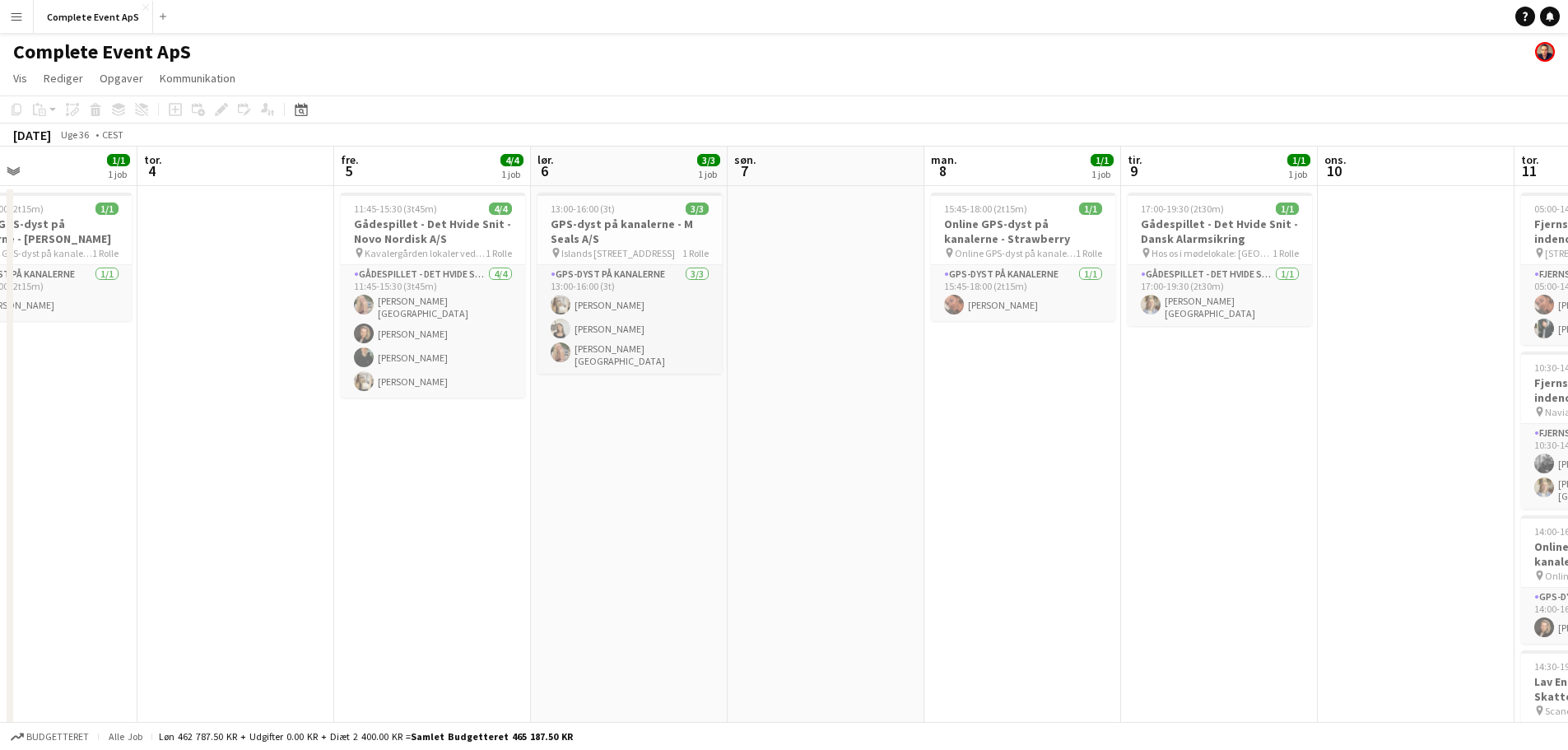
drag, startPoint x: 407, startPoint y: 485, endPoint x: 773, endPoint y: 489, distance: 366.0
click at [773, 489] on app-calendar-viewport "man. 1 tir. 2 2/2 2 job ons. 3 1/1 1 job tor. 4 fre. 5 4/4 1 job lør. 6 3/3 1 j…" at bounding box center [784, 583] width 1568 height 873
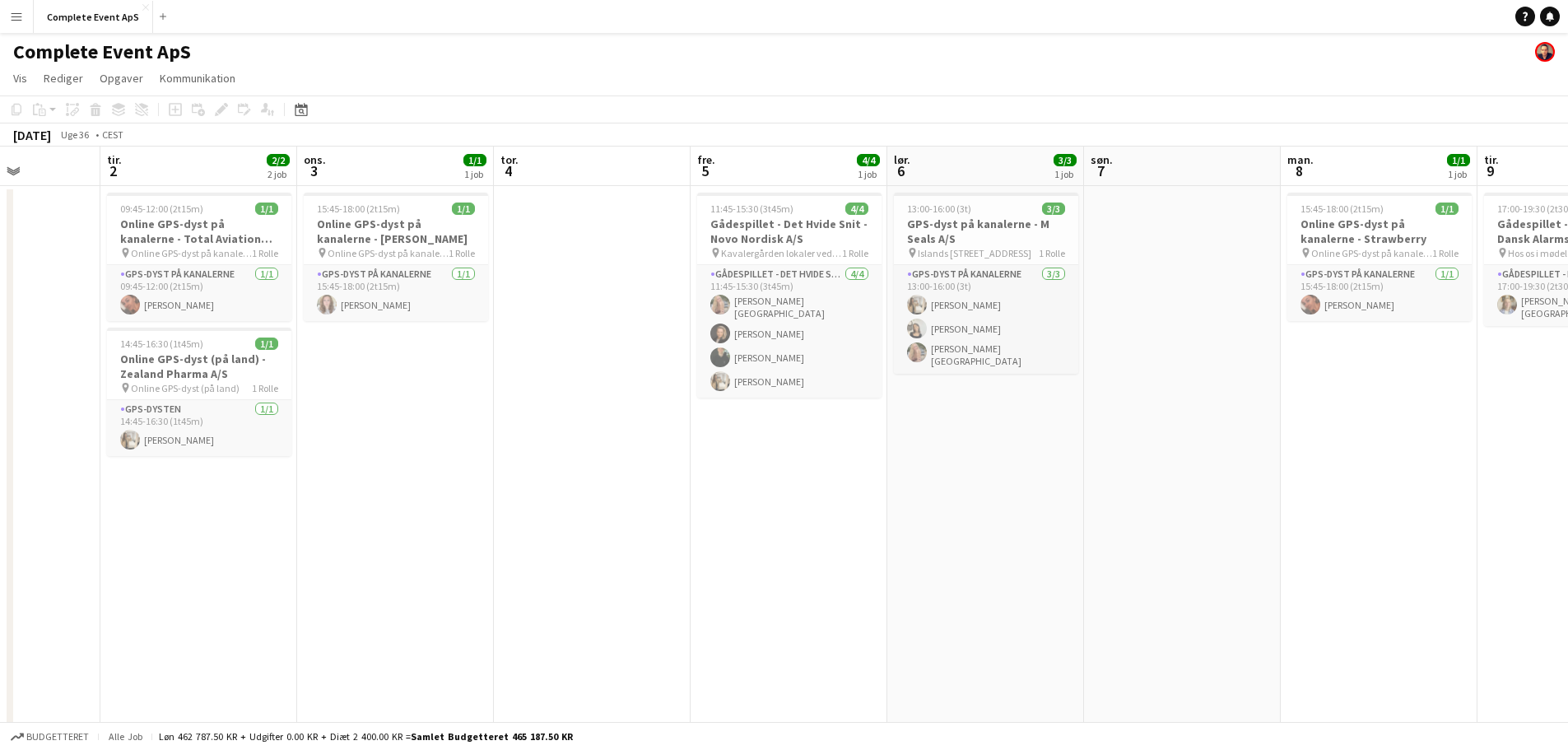
scroll to position [0, 470]
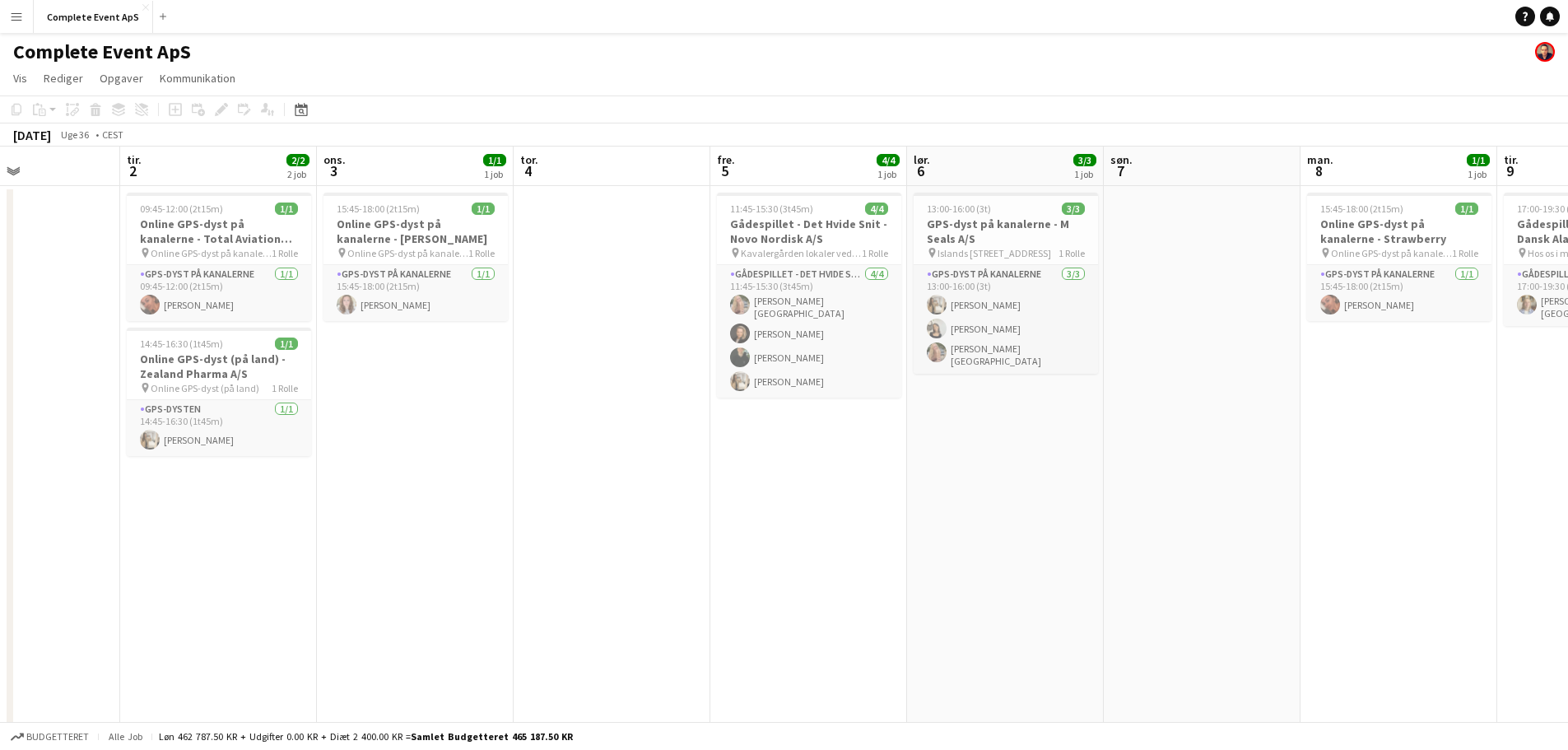
drag, startPoint x: 571, startPoint y: 510, endPoint x: 900, endPoint y: 503, distance: 329.1
click at [900, 503] on app-calendar-viewport "lør. 30 1/1 1 job søn. 31 1/1 1 job man. 1 tir. 2 2/2 2 job ons. 3 1/1 1 job to…" at bounding box center [784, 583] width 1568 height 873
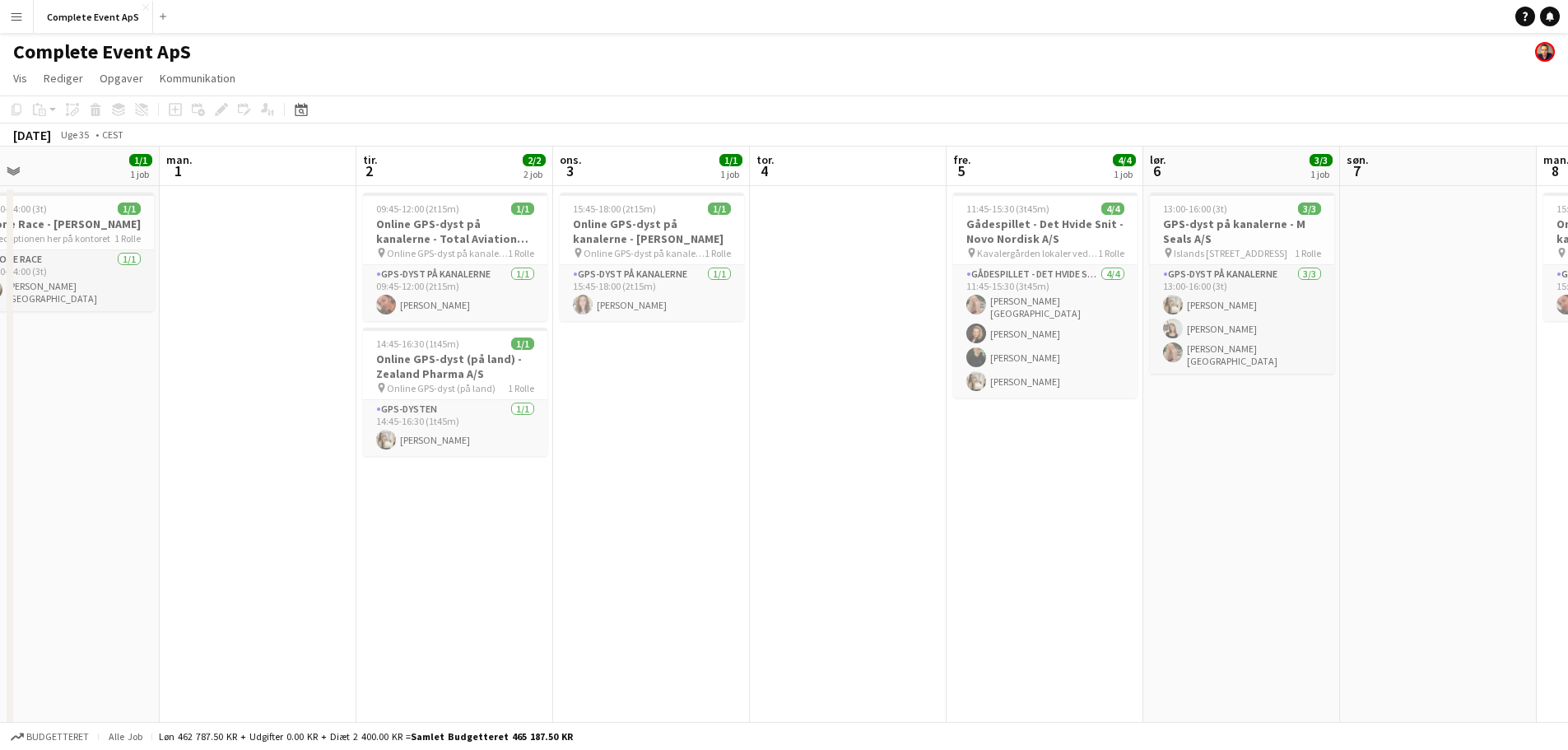
scroll to position [0, 426]
drag, startPoint x: 473, startPoint y: 473, endPoint x: 714, endPoint y: 480, distance: 241.1
click at [714, 480] on app-calendar-viewport "fre. 29 9/9 6 job lør. 30 1/1 1 job søn. 31 1/1 1 job man. 1 tir. 2 2/2 2 job o…" at bounding box center [784, 628] width 1568 height 962
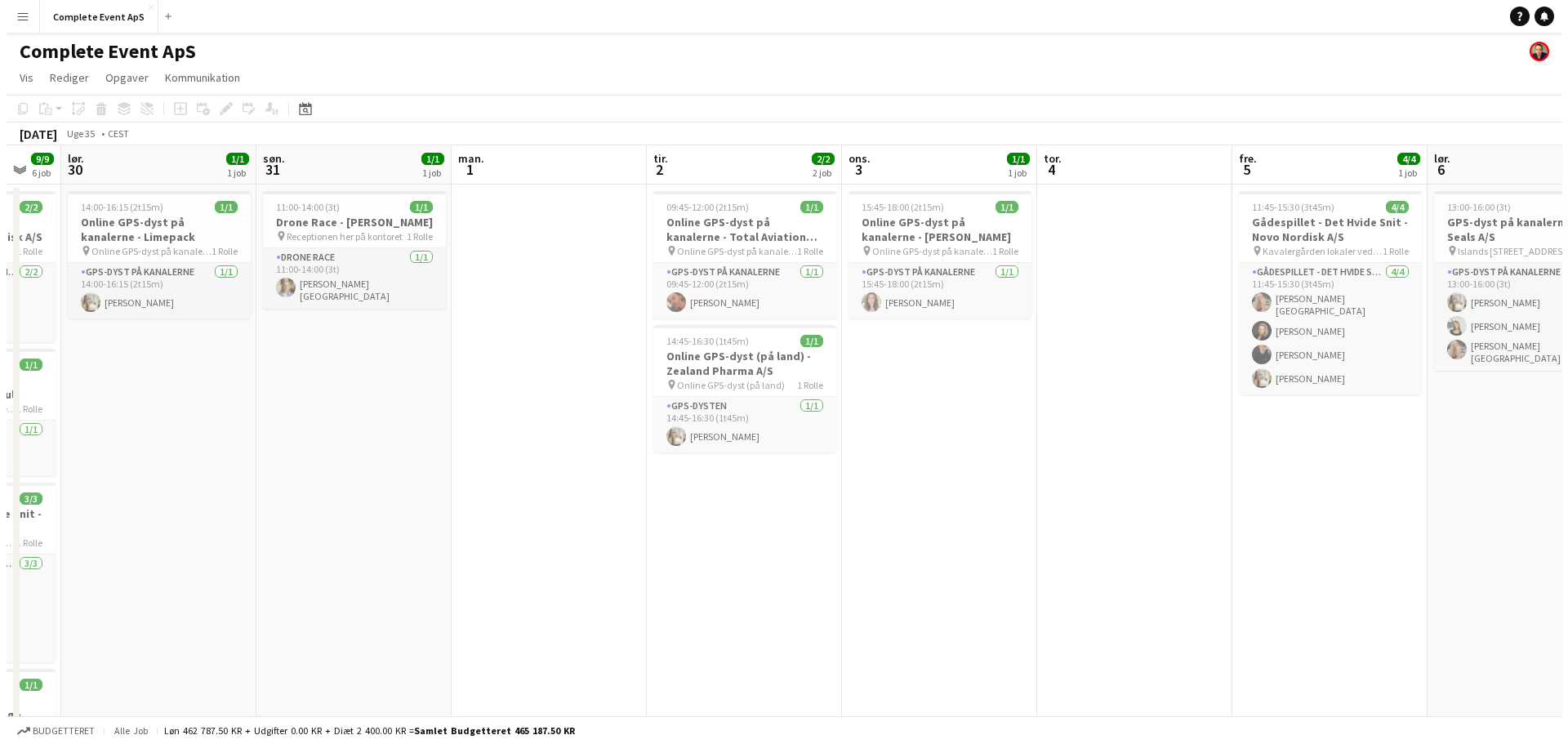
scroll to position [0, 362]
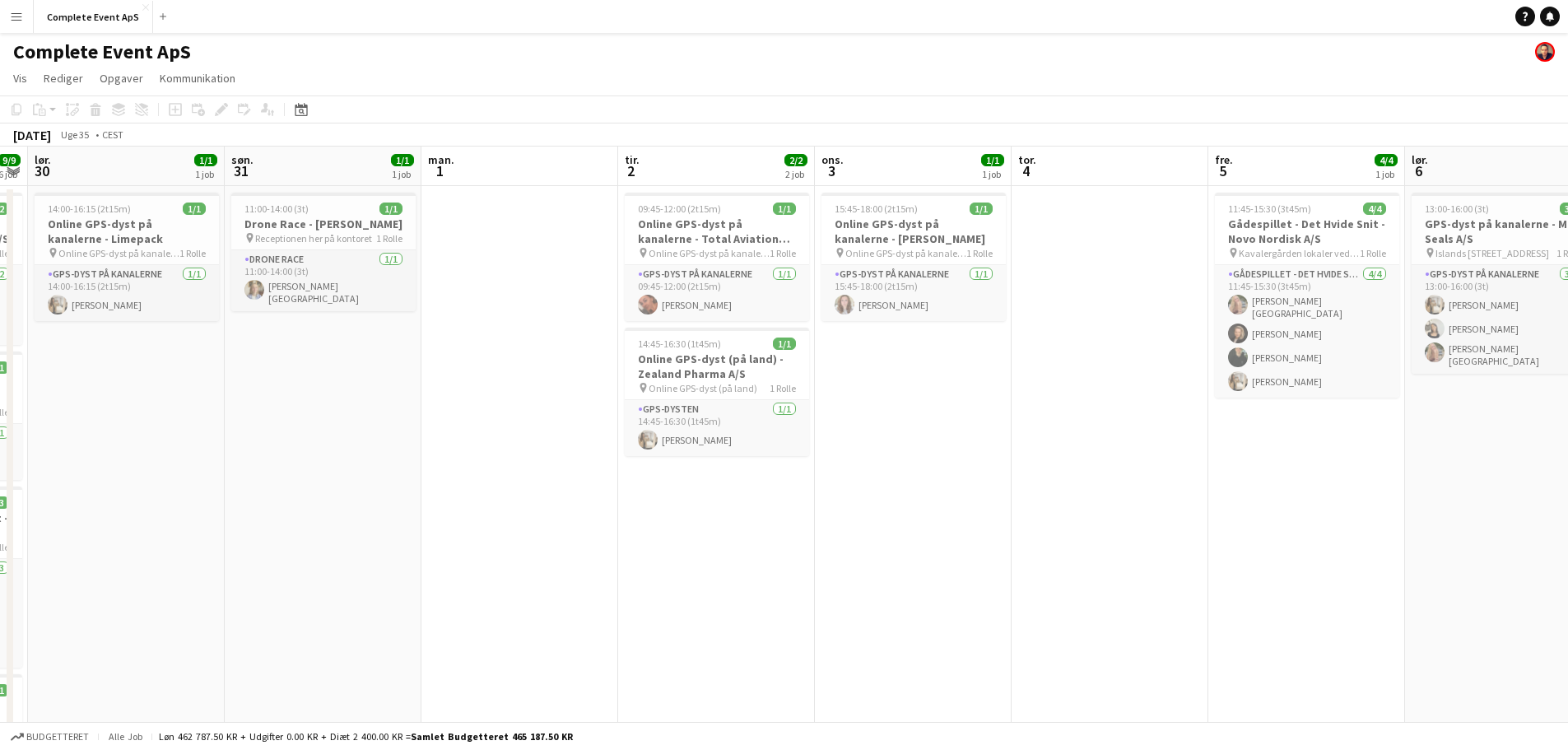
drag, startPoint x: 516, startPoint y: 521, endPoint x: 591, endPoint y: 514, distance: 75.3
click at [591, 514] on app-calendar-viewport "tor. 28 fre. 29 9/9 6 job lør. 30 1/1 1 job søn. 31 1/1 1 job man. 1 tir. 2 2/2…" at bounding box center [784, 628] width 1568 height 962
click at [103, 22] on button "Complete Event ApS Luk" at bounding box center [93, 17] width 119 height 32
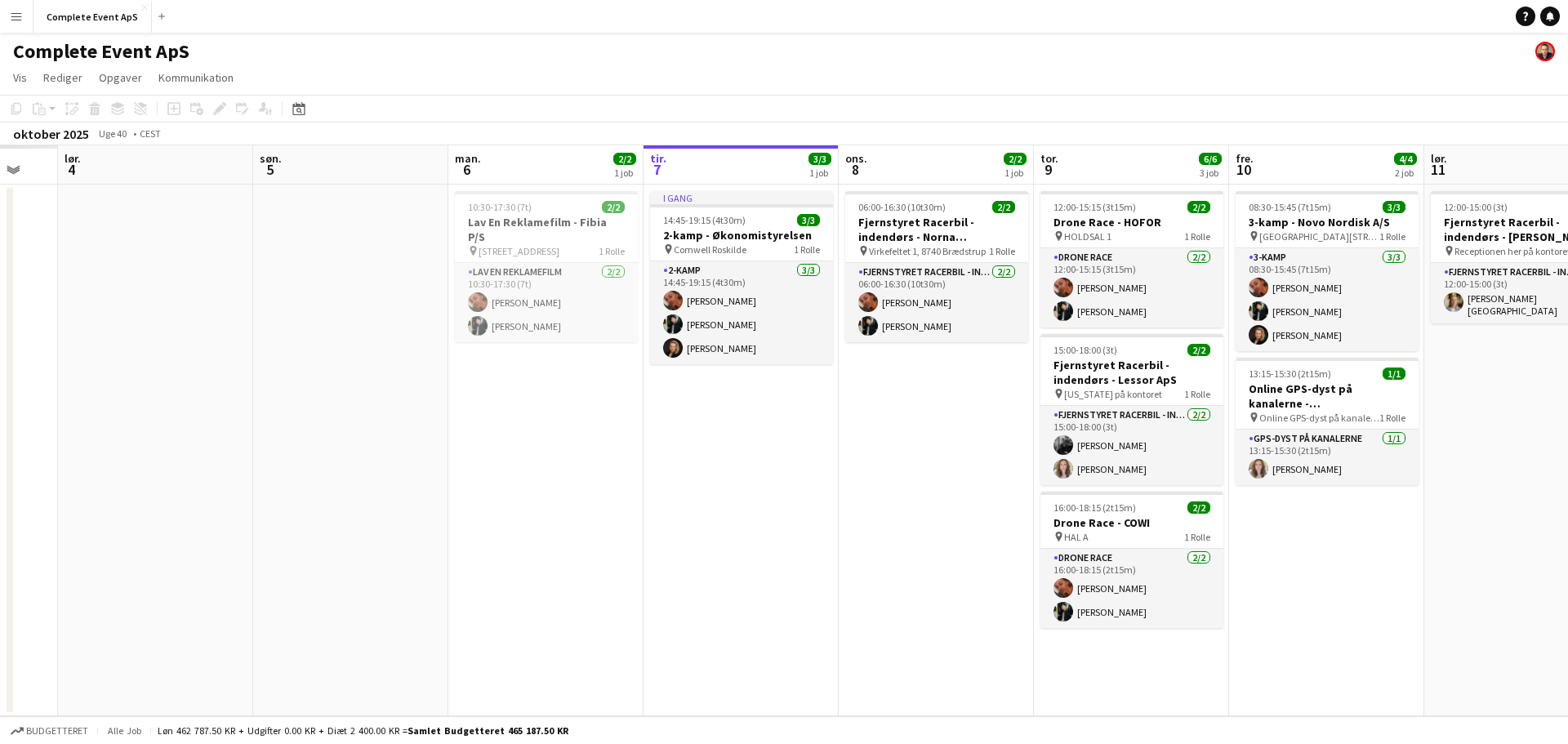
drag, startPoint x: 303, startPoint y: 364, endPoint x: 1304, endPoint y: 398, distance: 1001.6
click at [1300, 398] on app-calendar-viewport "tor. 2 fre. 3 lør. 4 søn. 5 man. 6 2/2 1 job tir. 7 3/3 1 job ons. 8 2/2 1 job …" at bounding box center [784, 431] width 1568 height 571
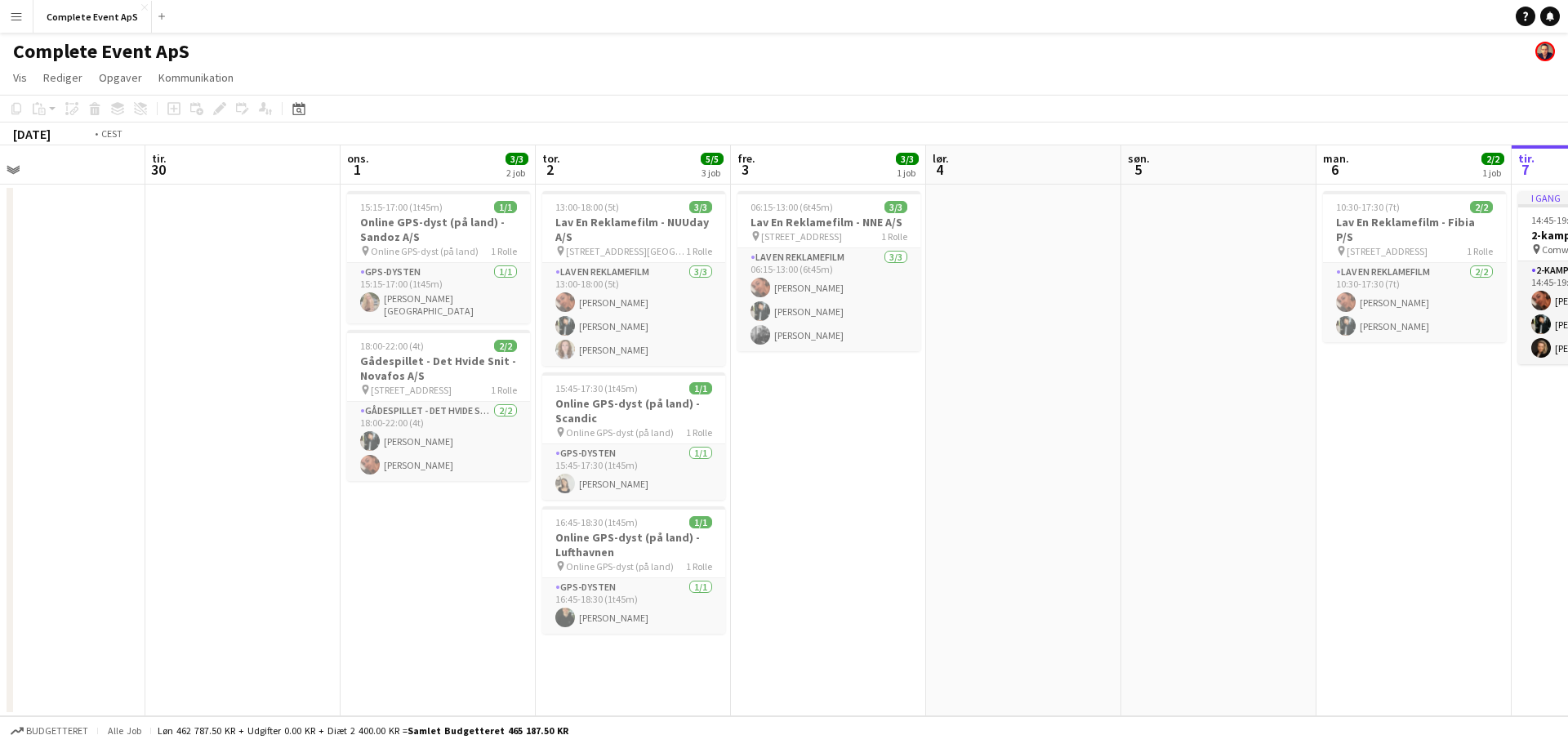
drag, startPoint x: 889, startPoint y: 570, endPoint x: 1373, endPoint y: 574, distance: 484.0
click at [1372, 574] on app-calendar-viewport "lør. 27 søn. 28 man. 29 tir. 30 ons. 1 3/3 2 job tor. 2 5/5 3 job fre. 3 3/3 1 …" at bounding box center [784, 431] width 1568 height 571
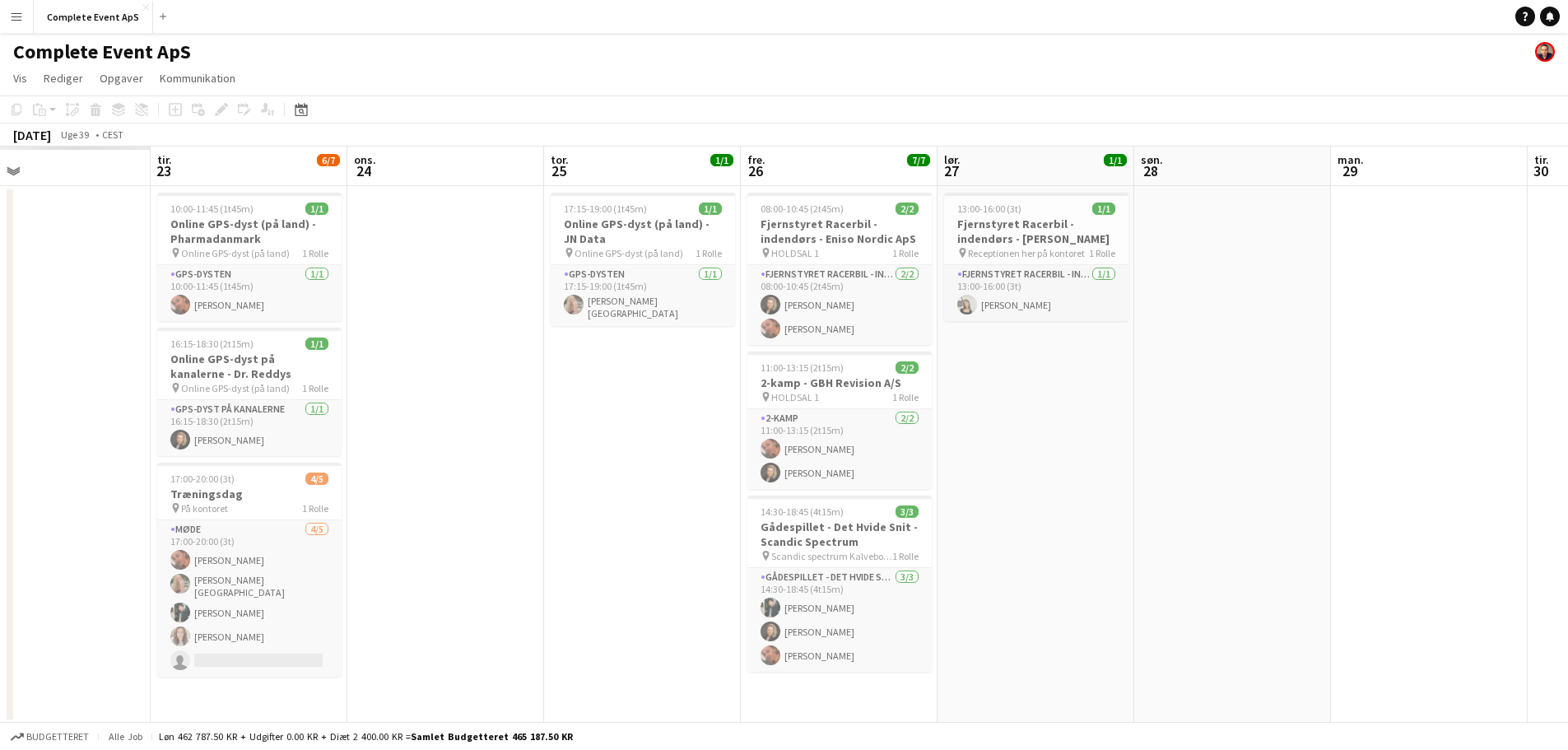
scroll to position [0, 522]
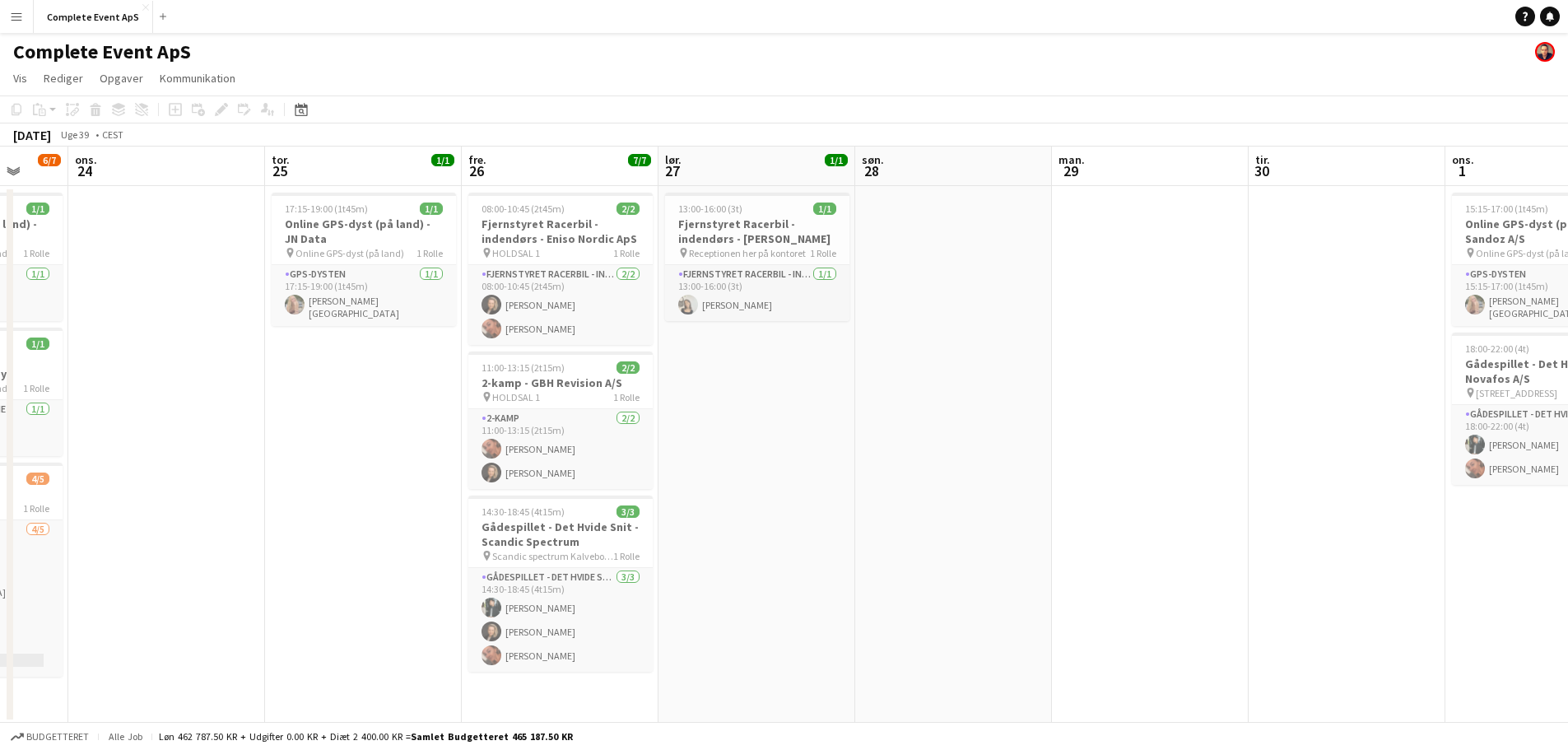
drag, startPoint x: 712, startPoint y: 585, endPoint x: 1281, endPoint y: 648, distance: 572.5
click at [1281, 648] on app-calendar-viewport "søn. 21 man. 22 tir. 23 6/7 3 job ons. 24 tor. 25 1/1 1 job fre. 26 7/7 3 job l…" at bounding box center [784, 435] width 1568 height 577
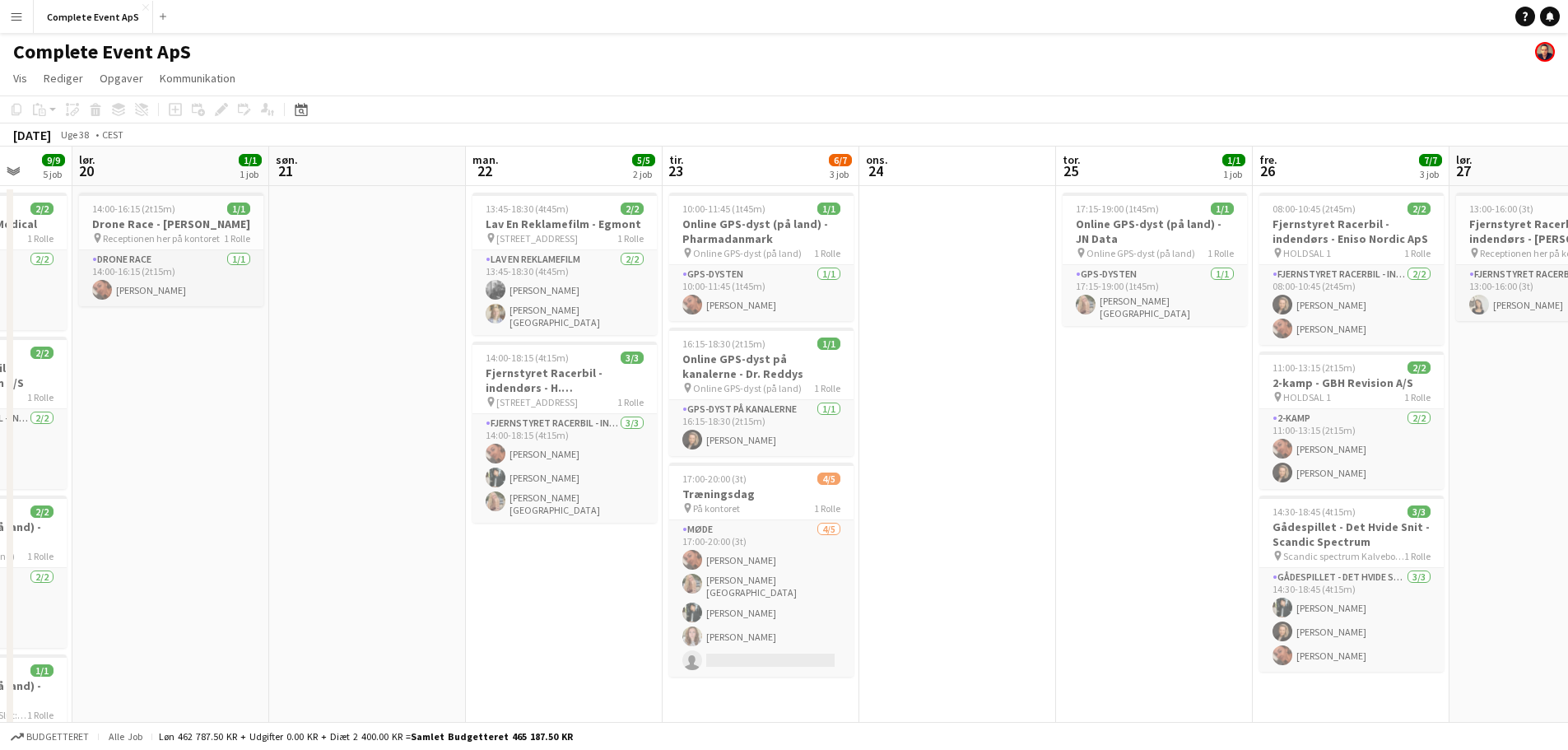
scroll to position [0, 485]
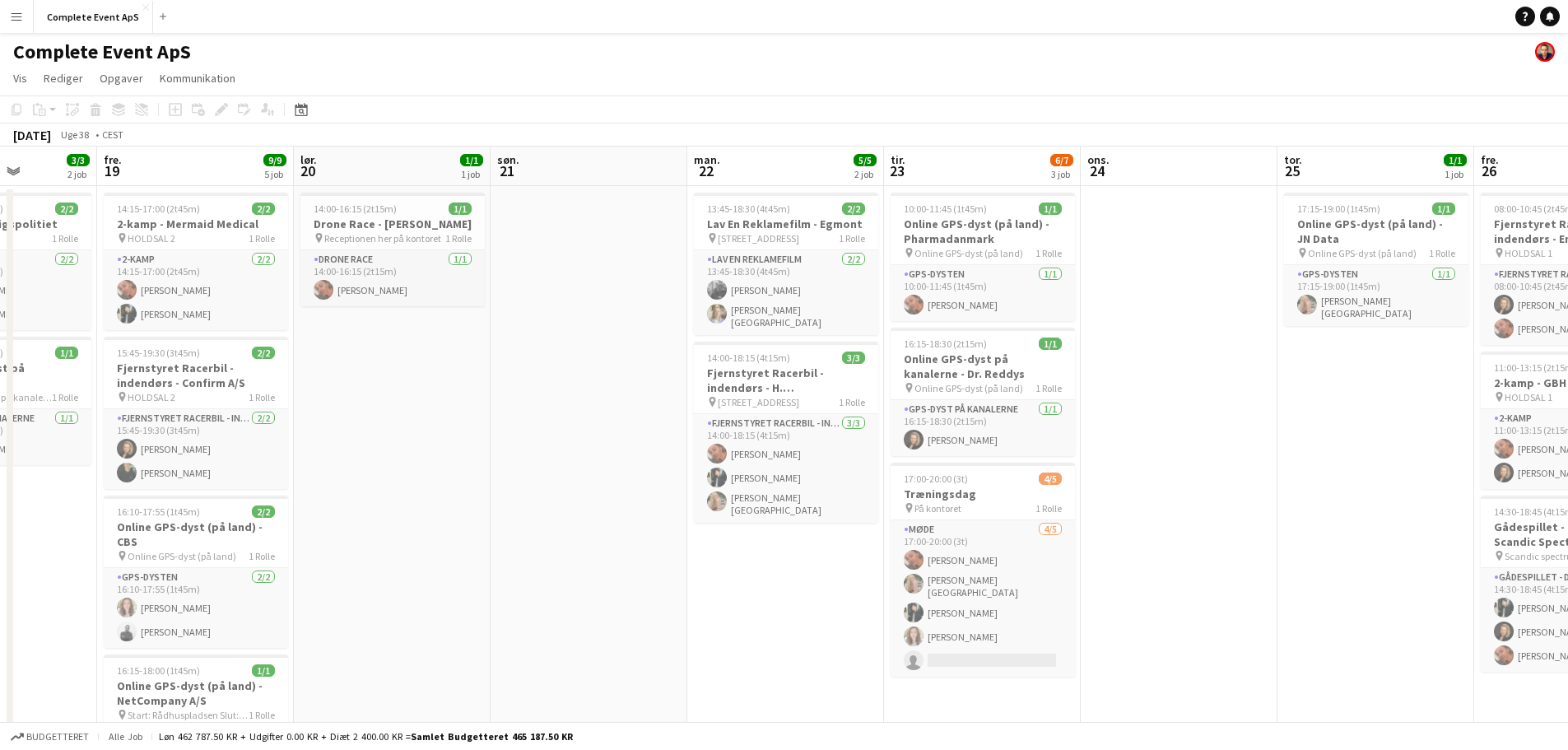
drag, startPoint x: 428, startPoint y: 418, endPoint x: 1134, endPoint y: 429, distance: 706.1
click at [1188, 433] on app-calendar-viewport "tir. 16 3/3 1 job ons. 17 1/1 1 job tor. 18 3/3 2 job fre. 19 9/9 5 job lør. 20…" at bounding box center [784, 571] width 1568 height 850
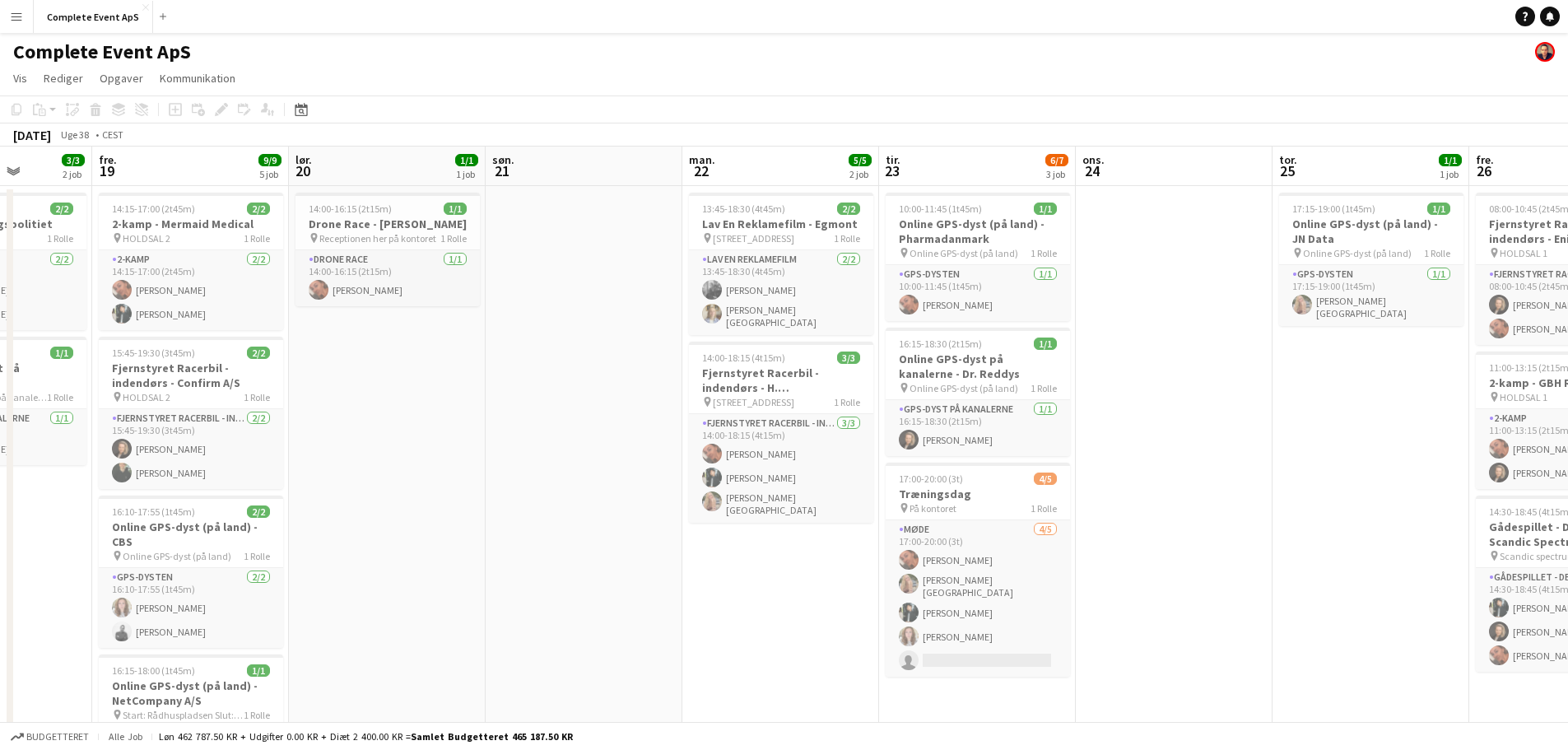
click at [516, 377] on app-date-cell at bounding box center [584, 591] width 197 height 810
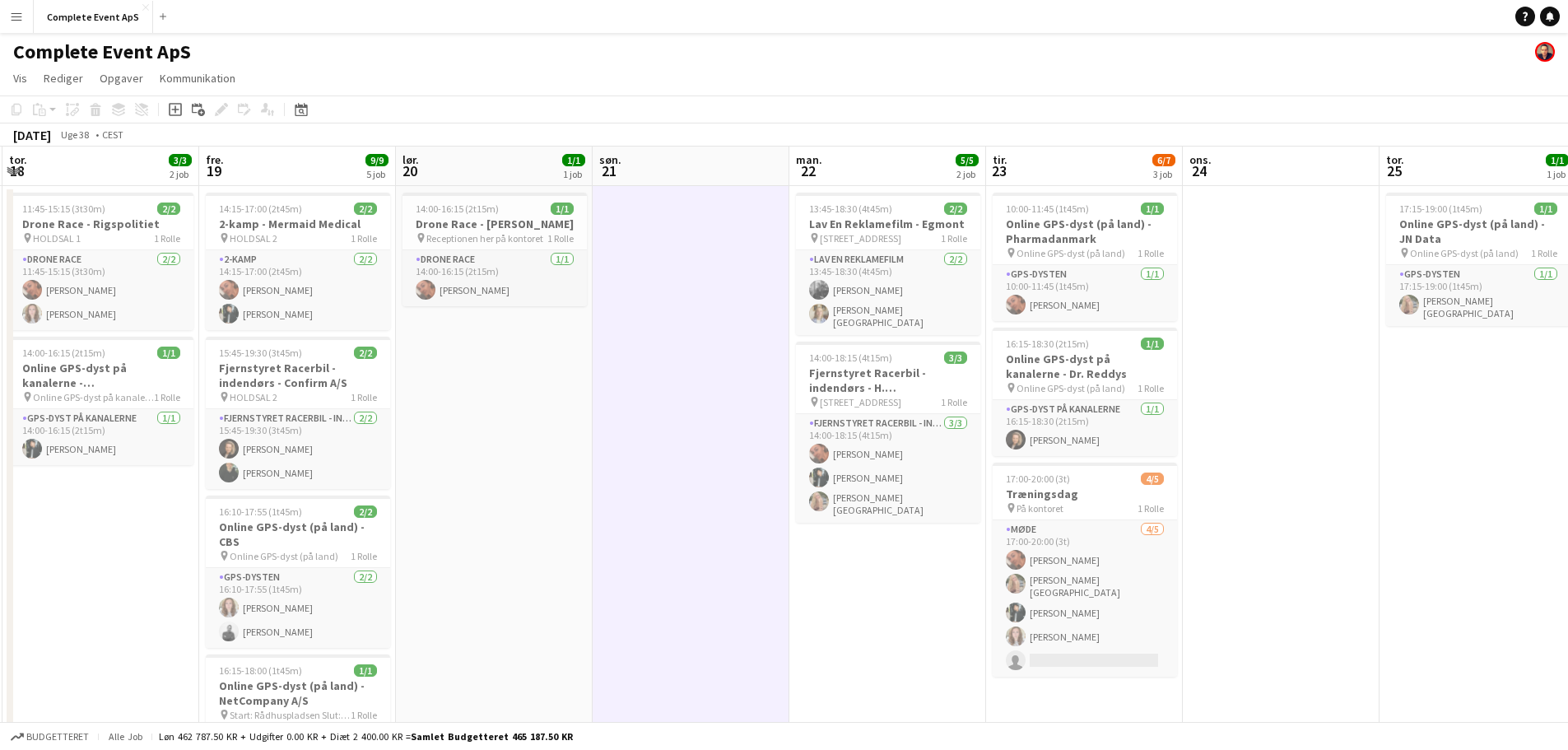
drag, startPoint x: 403, startPoint y: 448, endPoint x: 509, endPoint y: 443, distance: 106.1
click at [509, 443] on app-calendar-viewport "man. 15 3/3 1 job tir. 16 3/3 1 job ons. 17 1/1 1 job tor. 18 3/3 2 job fre. 19…" at bounding box center [784, 571] width 1568 height 850
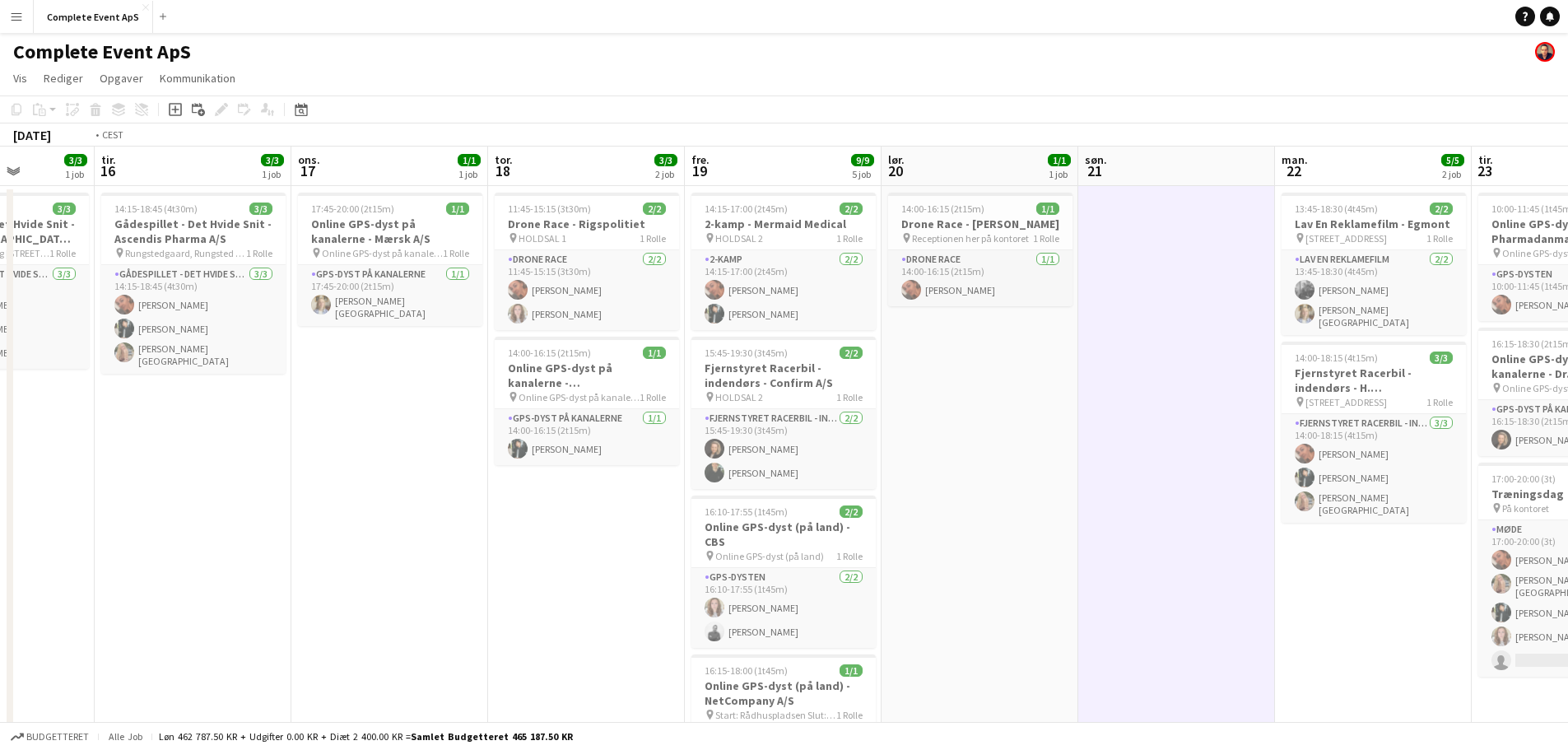
drag, startPoint x: 408, startPoint y: 499, endPoint x: 768, endPoint y: 534, distance: 361.7
click at [1495, 496] on app-calendar-viewport "søn. 14 man. 15 3/3 1 job tir. 16 3/3 1 job ons. 17 1/1 1 job tor. 18 3/3 2 job…" at bounding box center [784, 571] width 1568 height 850
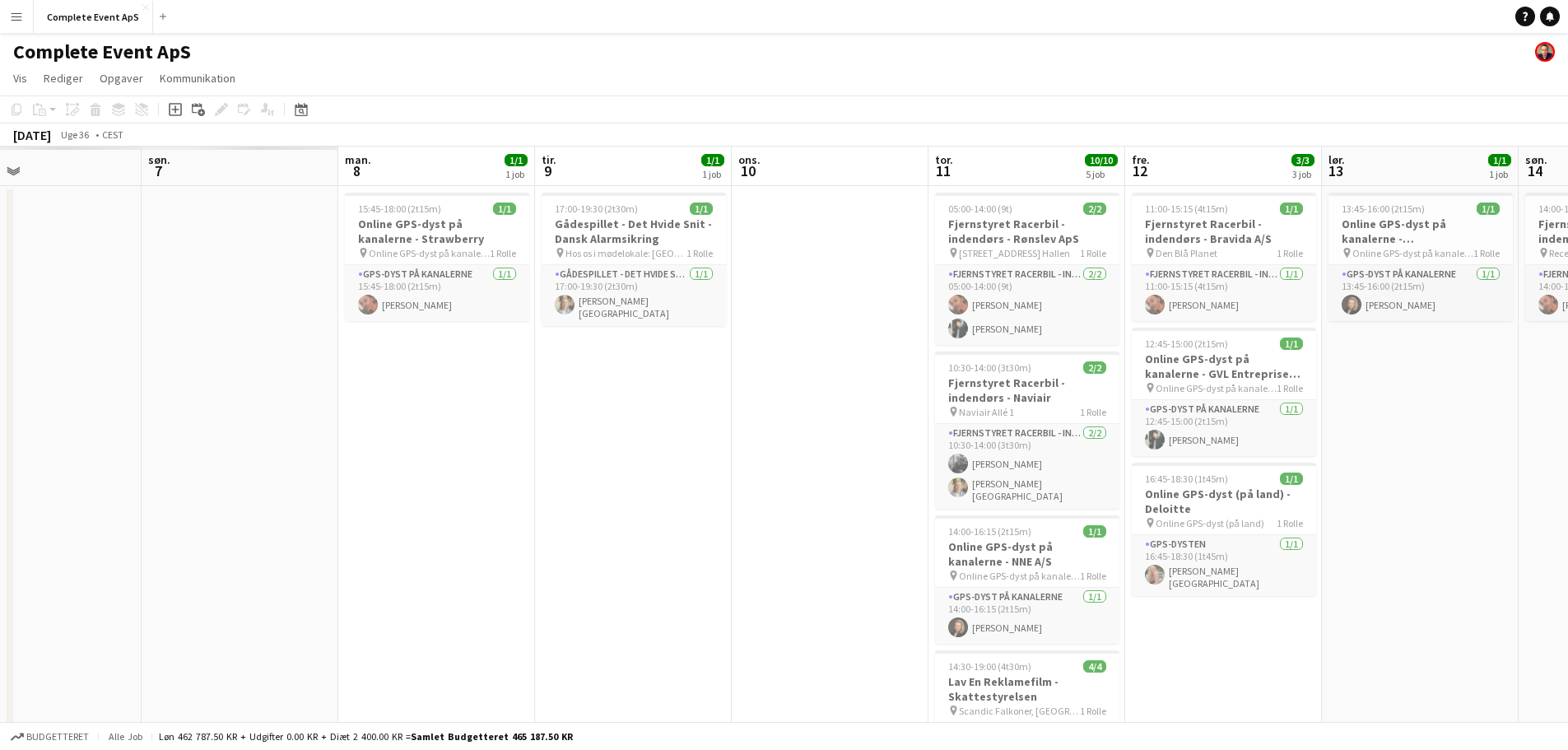
drag, startPoint x: 374, startPoint y: 525, endPoint x: 1566, endPoint y: 548, distance: 1192.2
click at [1493, 552] on app-calendar-viewport "tor. 4 fre. 5 lør. 6 søn. 7 man. 8 1/1 1 job tir. 9 1/1 1 job ons. 10 tor. 11 1…" at bounding box center [784, 583] width 1568 height 873
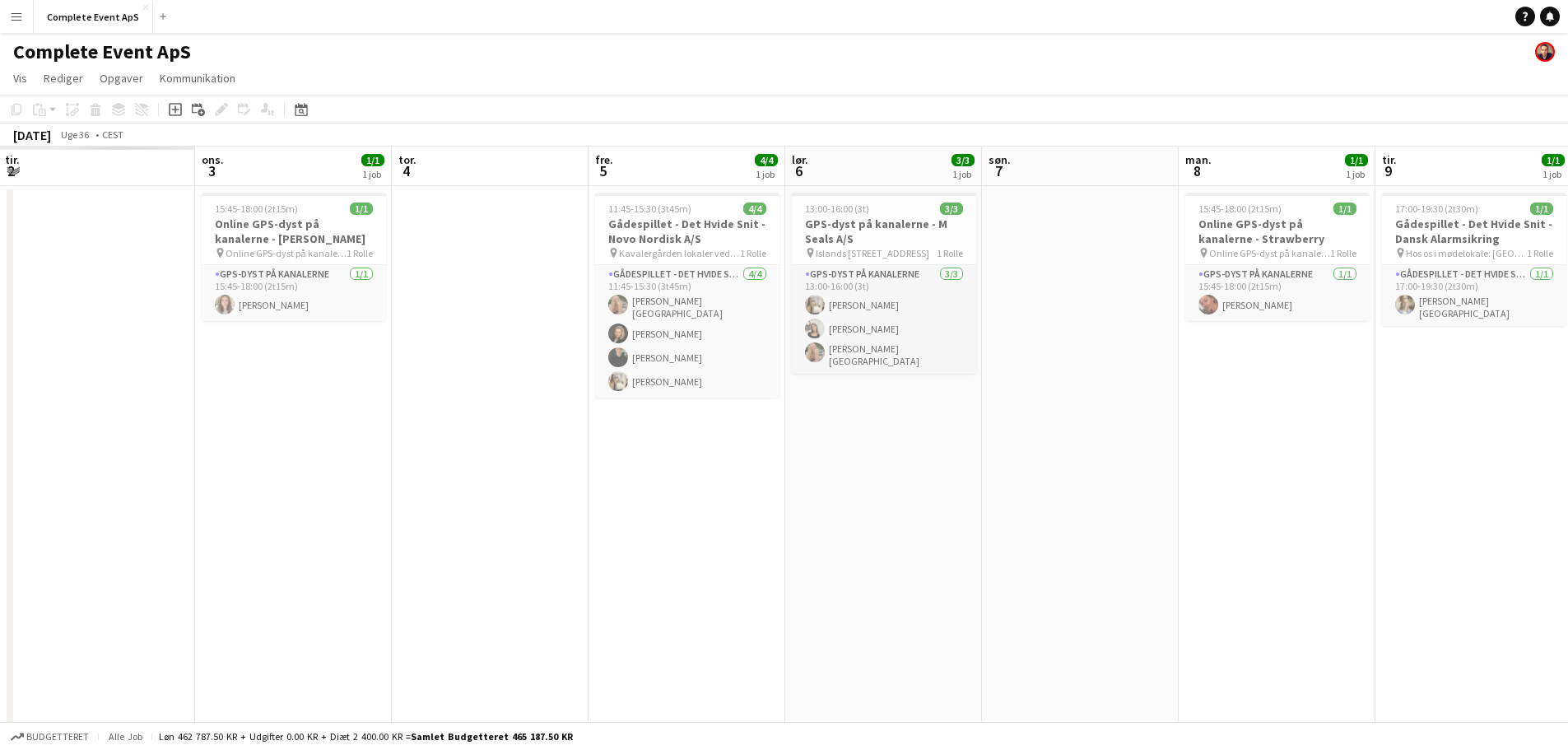
drag, startPoint x: 192, startPoint y: 496, endPoint x: 1226, endPoint y: 551, distance: 1035.5
click at [1215, 551] on app-calendar-viewport "søn. 31 man. 1 tir. 2 ons. 3 1/1 1 job tor. 4 fre. 5 4/4 1 job lør. 6 3/3 1 job…" at bounding box center [784, 583] width 1568 height 873
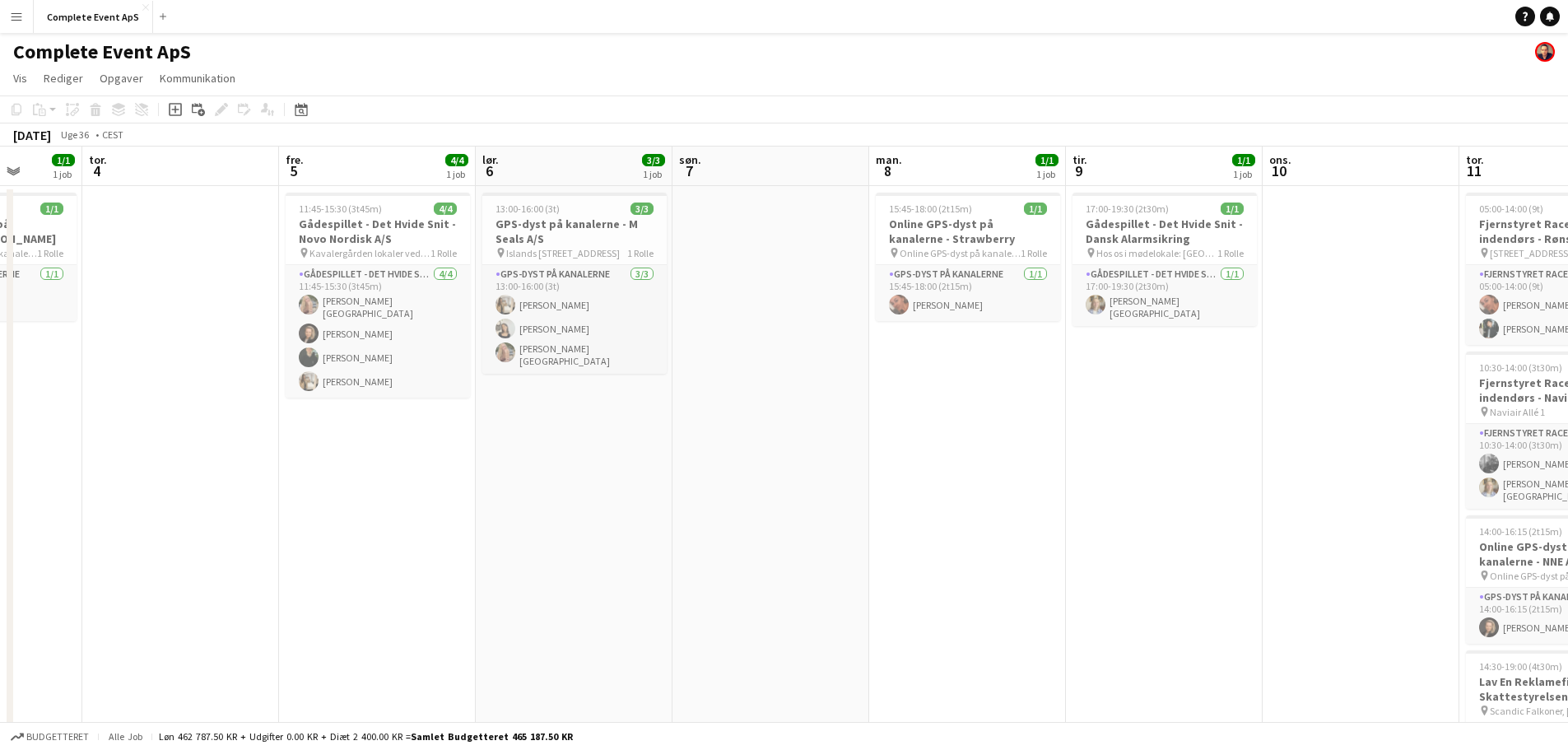
drag, startPoint x: 926, startPoint y: 489, endPoint x: 457, endPoint y: 479, distance: 469.1
click at [457, 479] on app-calendar-viewport "man. 1 tir. 2 2/2 2 job ons. 3 1/1 1 job tor. 4 fre. 5 4/4 1 job lør. 6 3/3 1 j…" at bounding box center [784, 583] width 1568 height 873
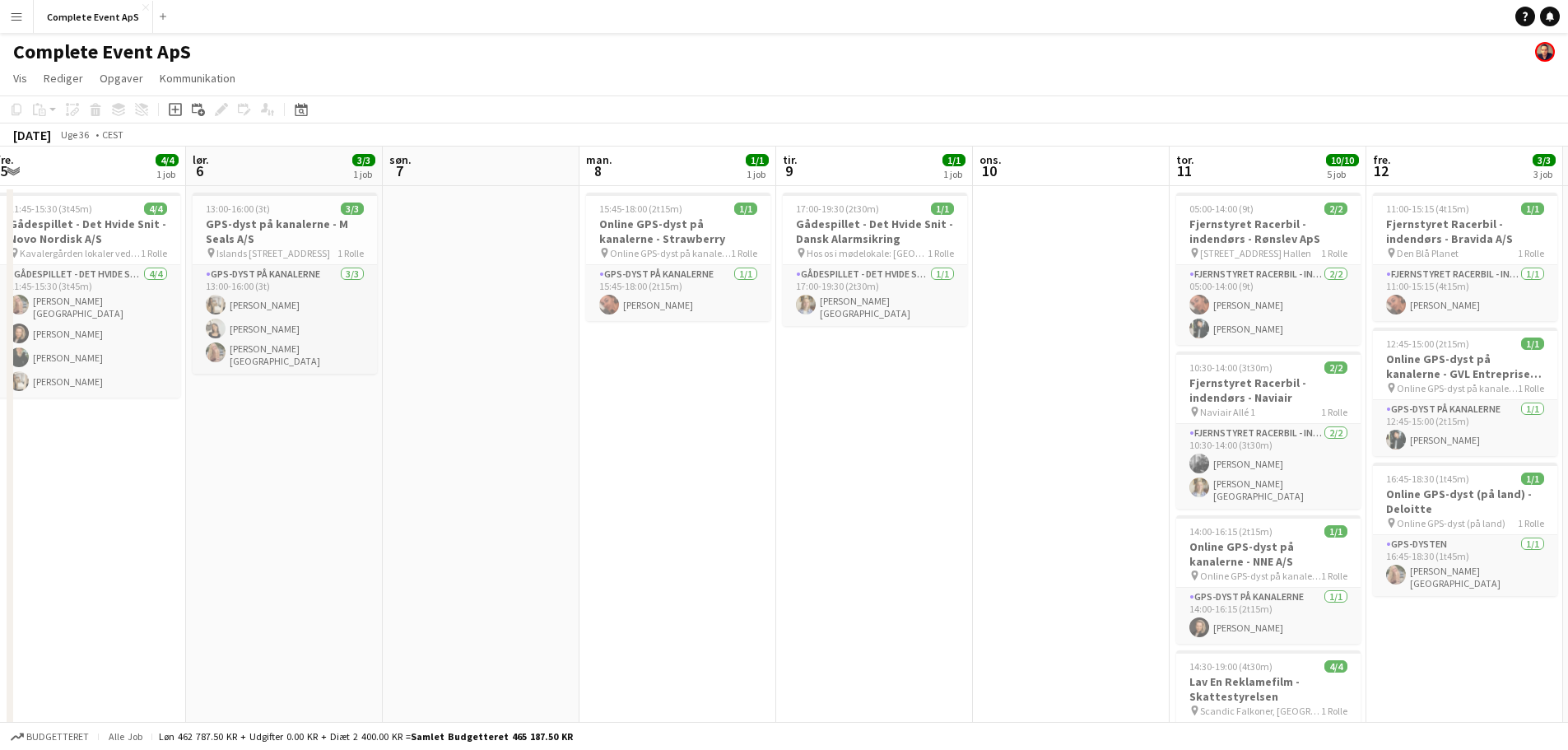
drag, startPoint x: 955, startPoint y: 490, endPoint x: 603, endPoint y: 471, distance: 352.5
click at [603, 471] on app-calendar-viewport "tir. 2 2/2 2 job ons. 3 1/1 1 job tor. 4 fre. 5 4/4 1 job lør. 6 3/3 1 job søn.…" at bounding box center [784, 583] width 1568 height 873
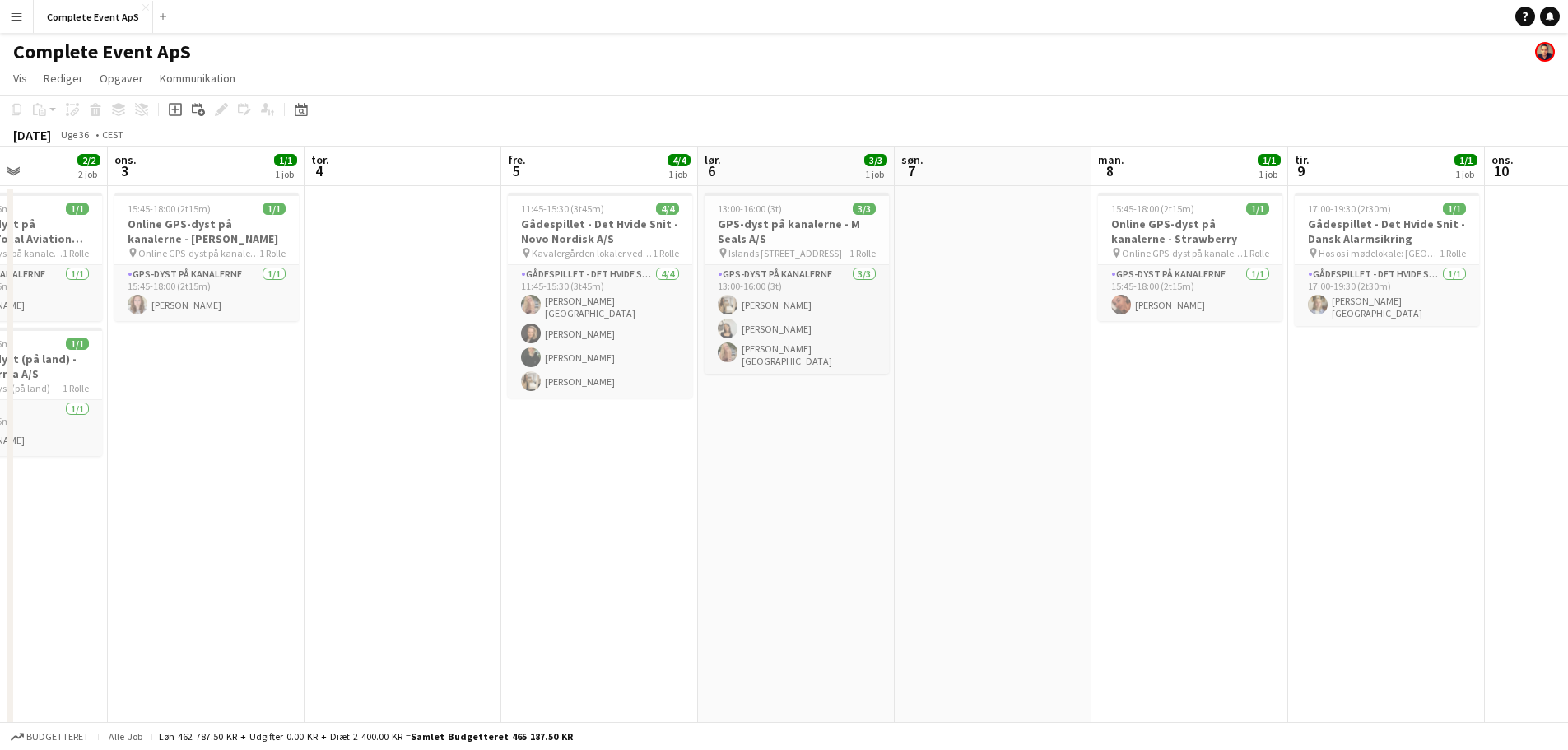
drag, startPoint x: 544, startPoint y: 454, endPoint x: 1093, endPoint y: 451, distance: 549.0
click at [1093, 451] on app-calendar-viewport "søn. 31 1/1 1 job man. 1 tir. 2 2/2 2 job ons. 3 1/1 1 job tor. 4 fre. 5 4/4 1 …" at bounding box center [784, 583] width 1568 height 873
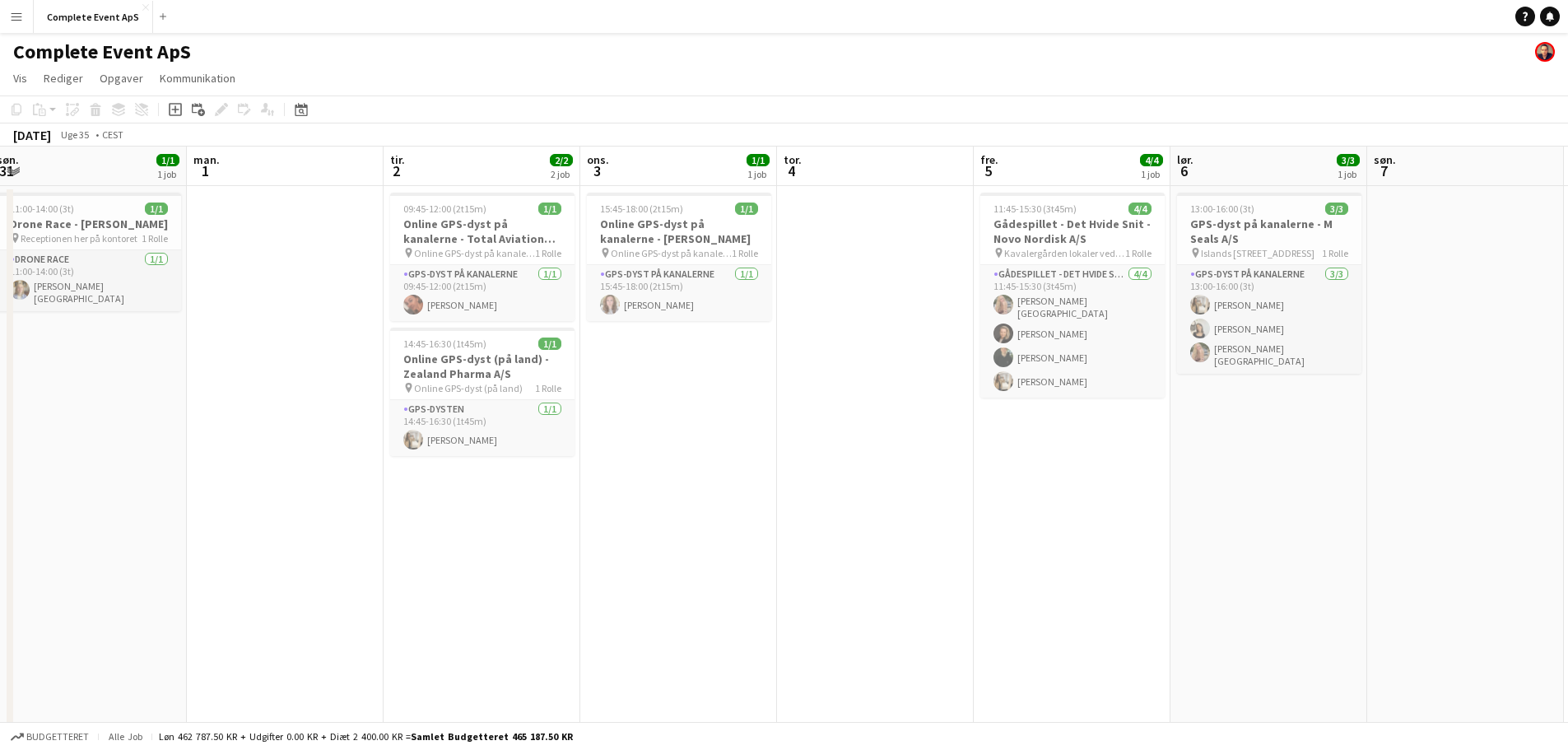
scroll to position [0, 464]
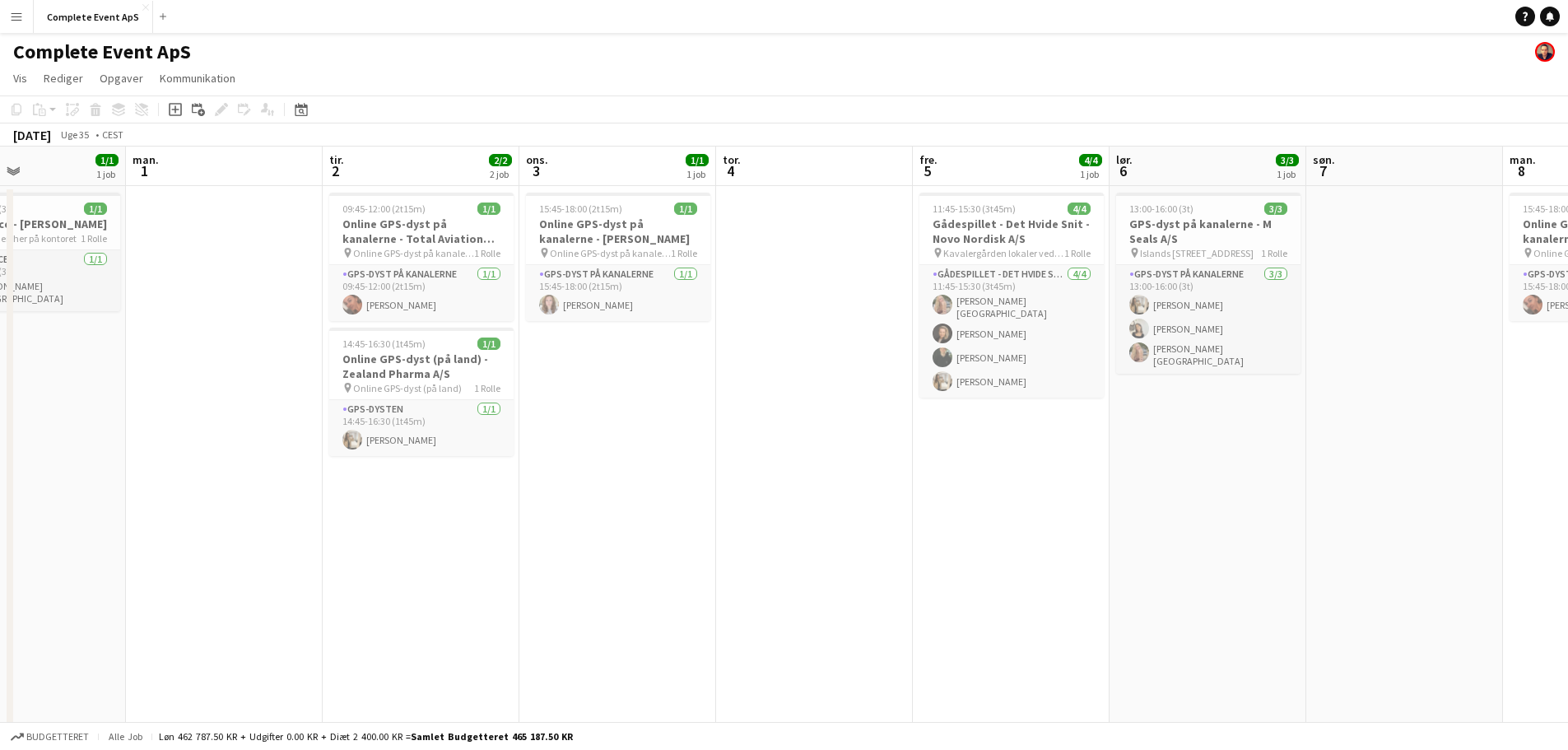
drag, startPoint x: 287, startPoint y: 466, endPoint x: 668, endPoint y: 483, distance: 381.4
click at [668, 483] on app-calendar-viewport "fre. 29 9/9 6 job lør. 30 1/1 1 job søn. 31 1/1 1 job man. 1 tir. 2 2/2 2 job o…" at bounding box center [784, 628] width 1568 height 962
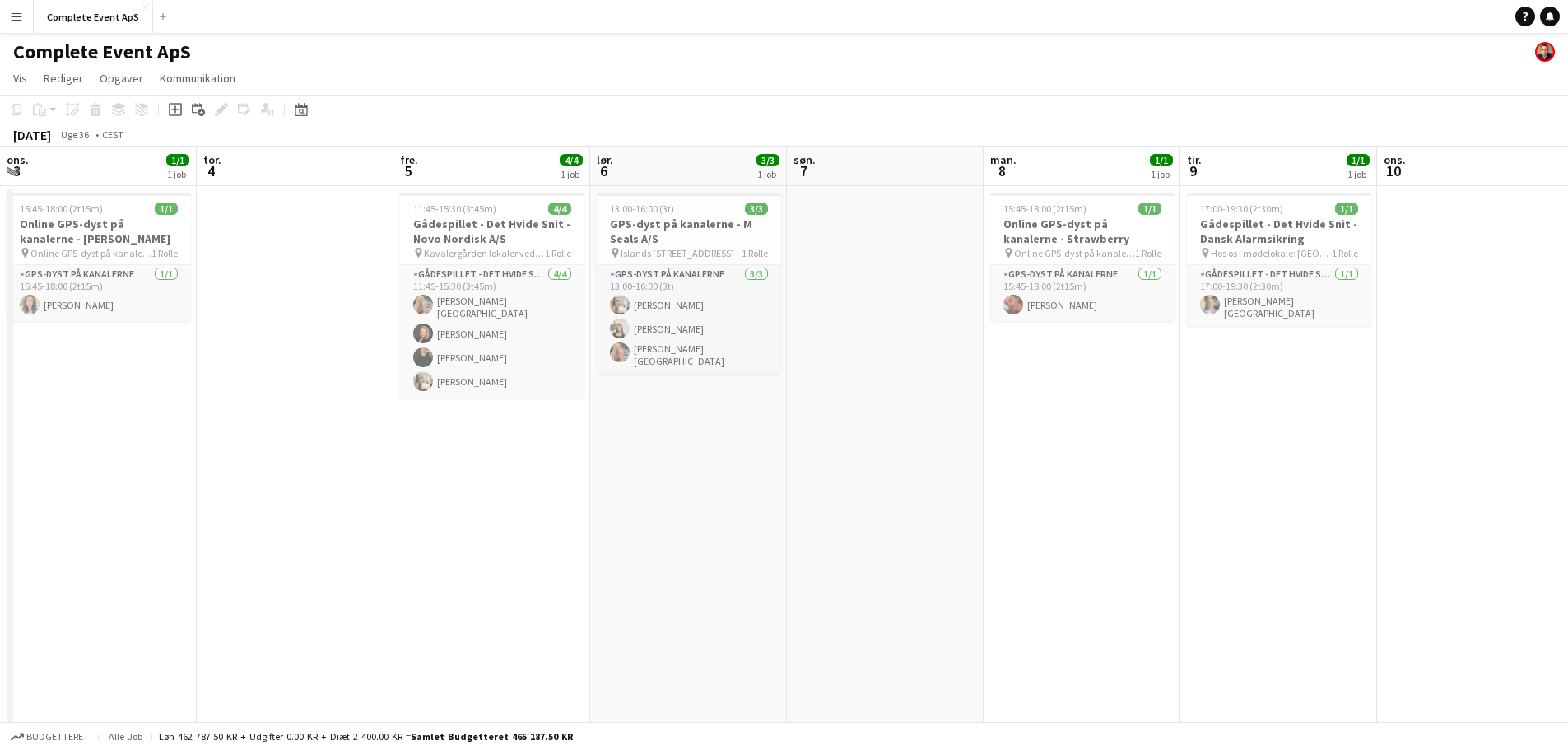
scroll to position [0, 524]
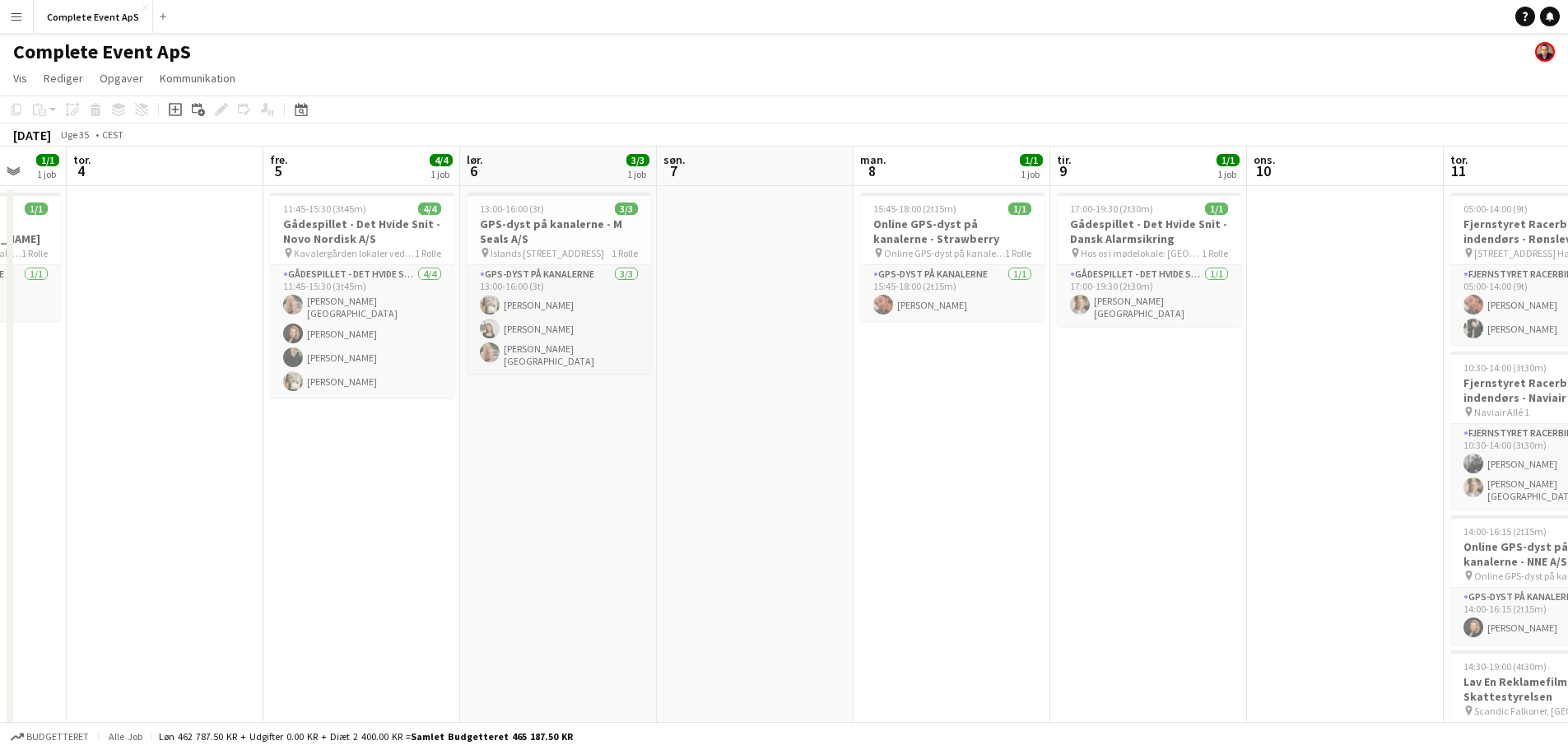
drag, startPoint x: 1166, startPoint y: 564, endPoint x: 517, endPoint y: 533, distance: 649.7
click at [517, 533] on app-calendar-viewport "man. 1 tir. 2 2/2 2 job ons. 3 1/1 1 job tor. 4 fre. 5 4/4 1 job lør. 6 3/3 1 j…" at bounding box center [784, 628] width 1568 height 962
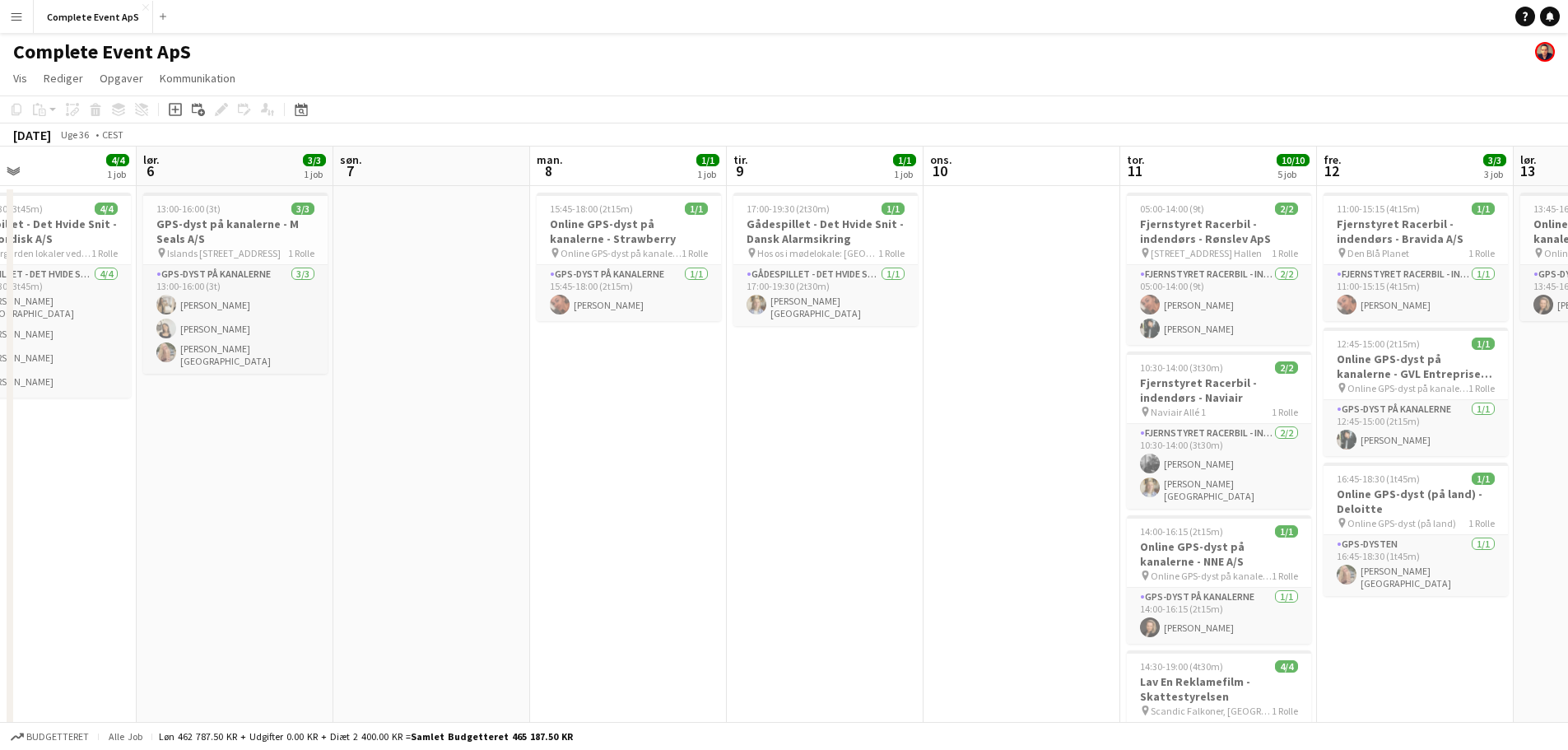
scroll to position [0, 523]
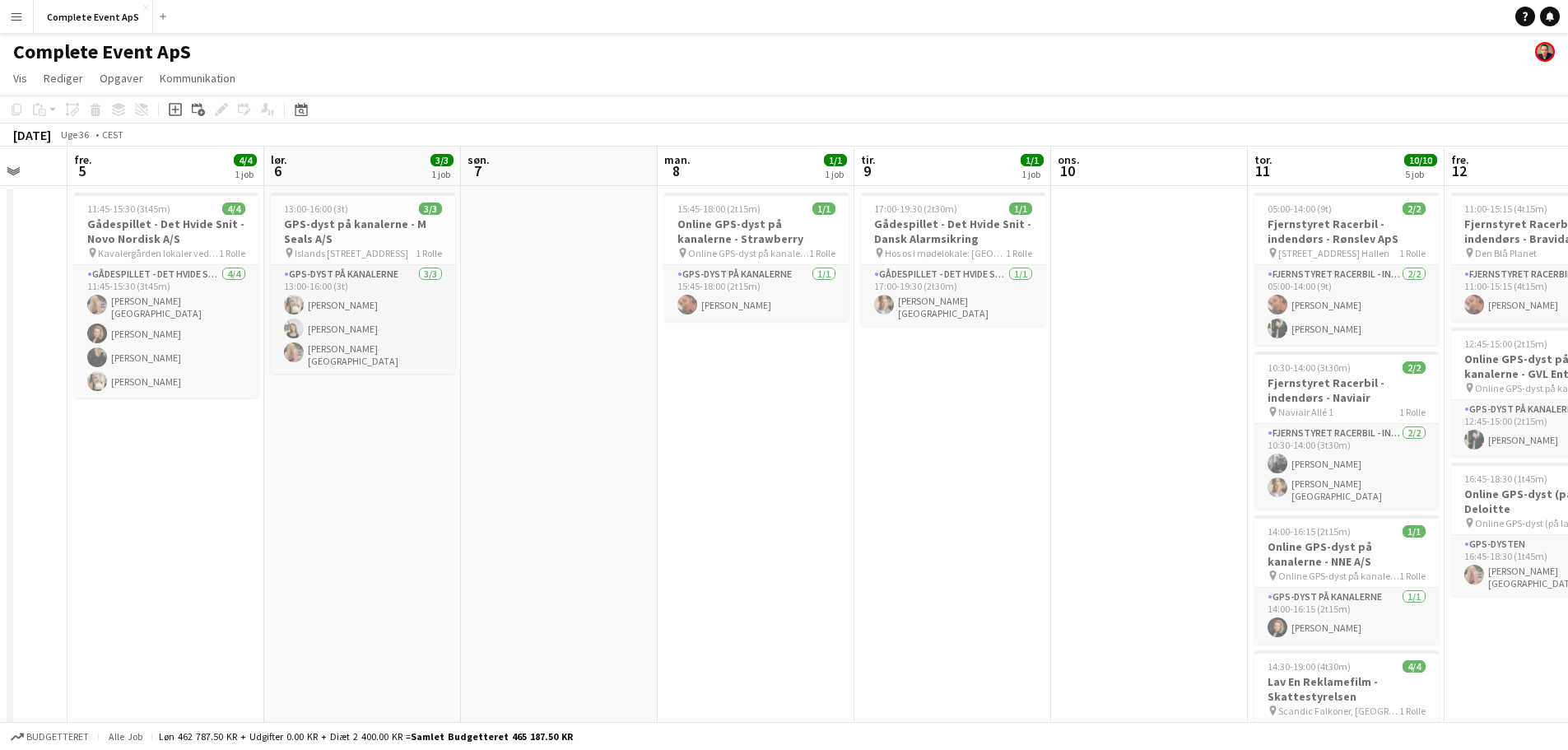
drag, startPoint x: 998, startPoint y: 512, endPoint x: 409, endPoint y: 496, distance: 589.2
click at [409, 496] on app-calendar-viewport "tir. 2 2/2 2 job ons. 3 1/1 1 job tor. 4 fre. 5 4/4 1 job lør. 6 3/3 1 job søn.…" at bounding box center [784, 628] width 1568 height 962
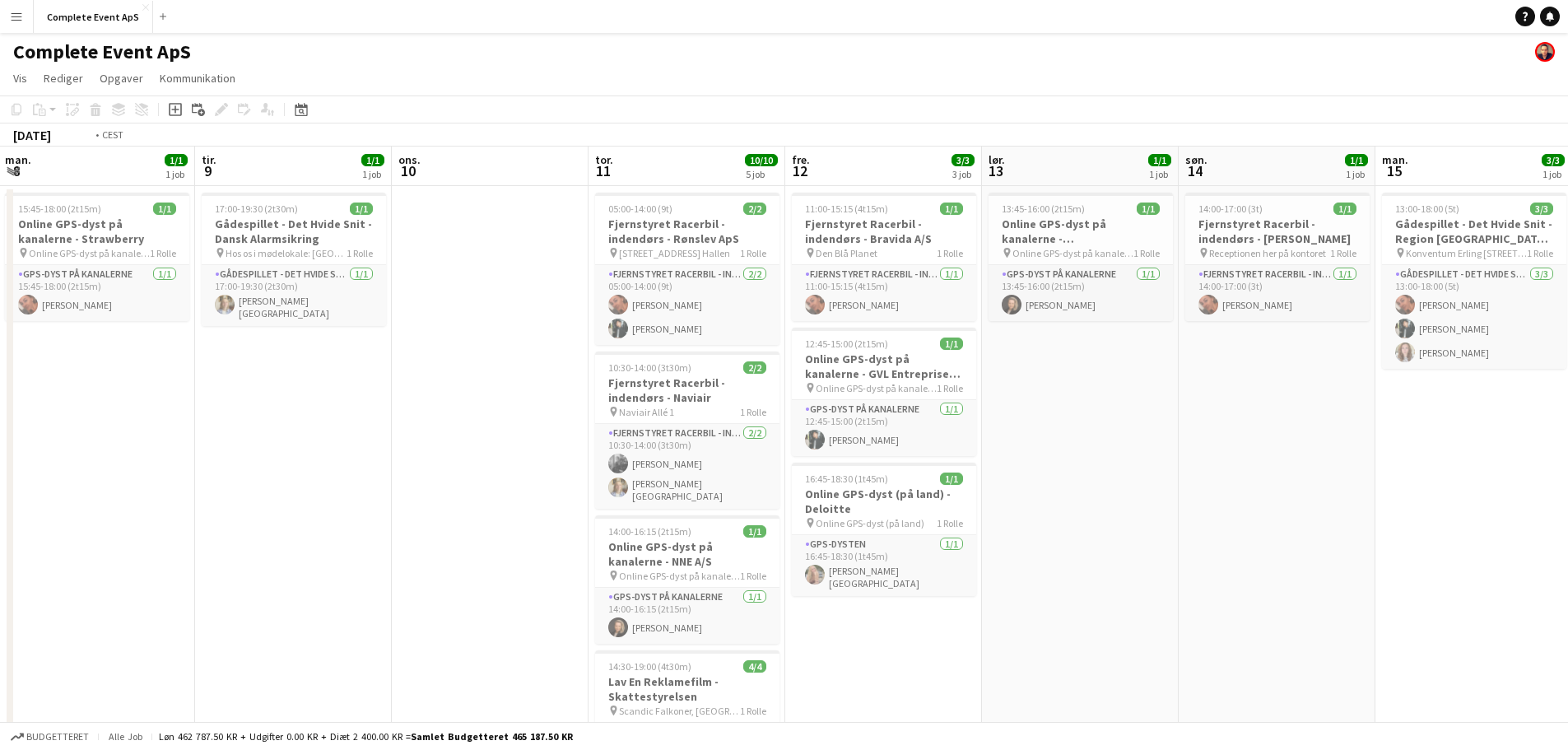
drag, startPoint x: 696, startPoint y: 466, endPoint x: 180, endPoint y: 461, distance: 516.0
click at [180, 461] on app-calendar-viewport "fre. 5 4/4 1 job lør. 6 3/3 1 job søn. 7 man. 8 1/1 1 job tir. 9 1/1 1 job ons.…" at bounding box center [784, 628] width 1568 height 962
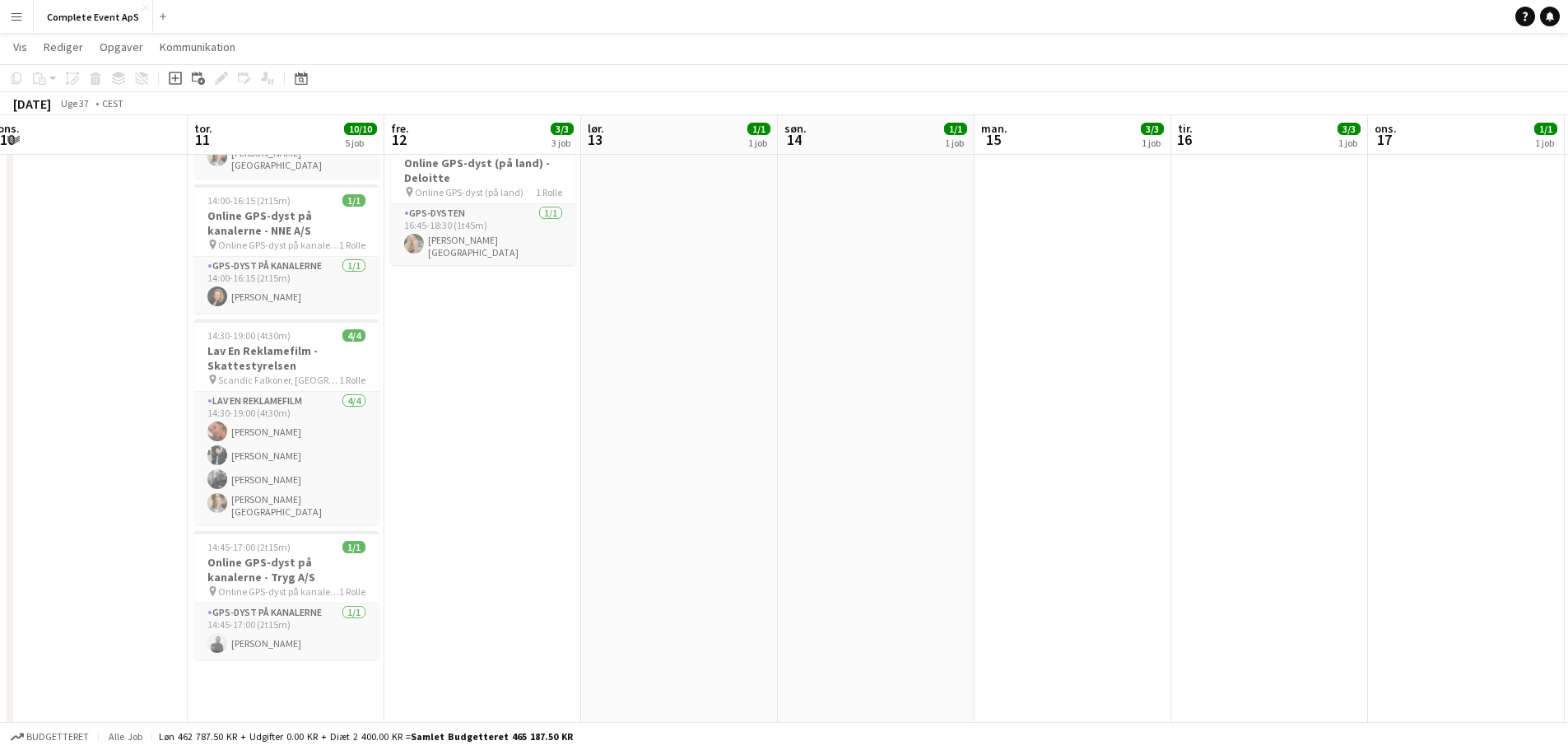
scroll to position [0, 552]
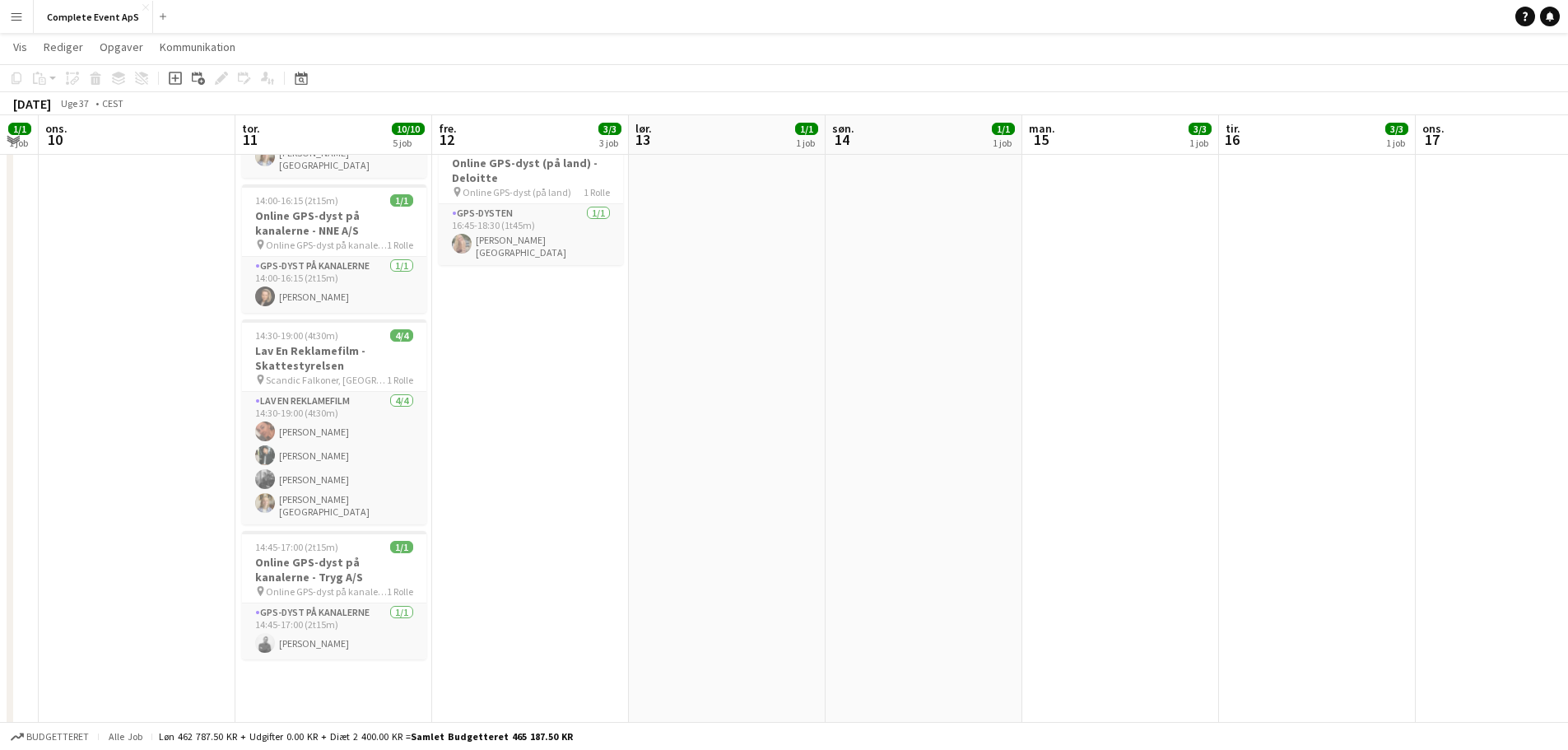
drag, startPoint x: 982, startPoint y: 463, endPoint x: 692, endPoint y: 463, distance: 290.0
click at [692, 463] on app-calendar-viewport "søn. 7 man. 8 1/1 1 job tir. 9 1/1 1 job ons. 10 tor. 11 10/10 5 job fre. 12 3/…" at bounding box center [784, 256] width 1568 height 1042
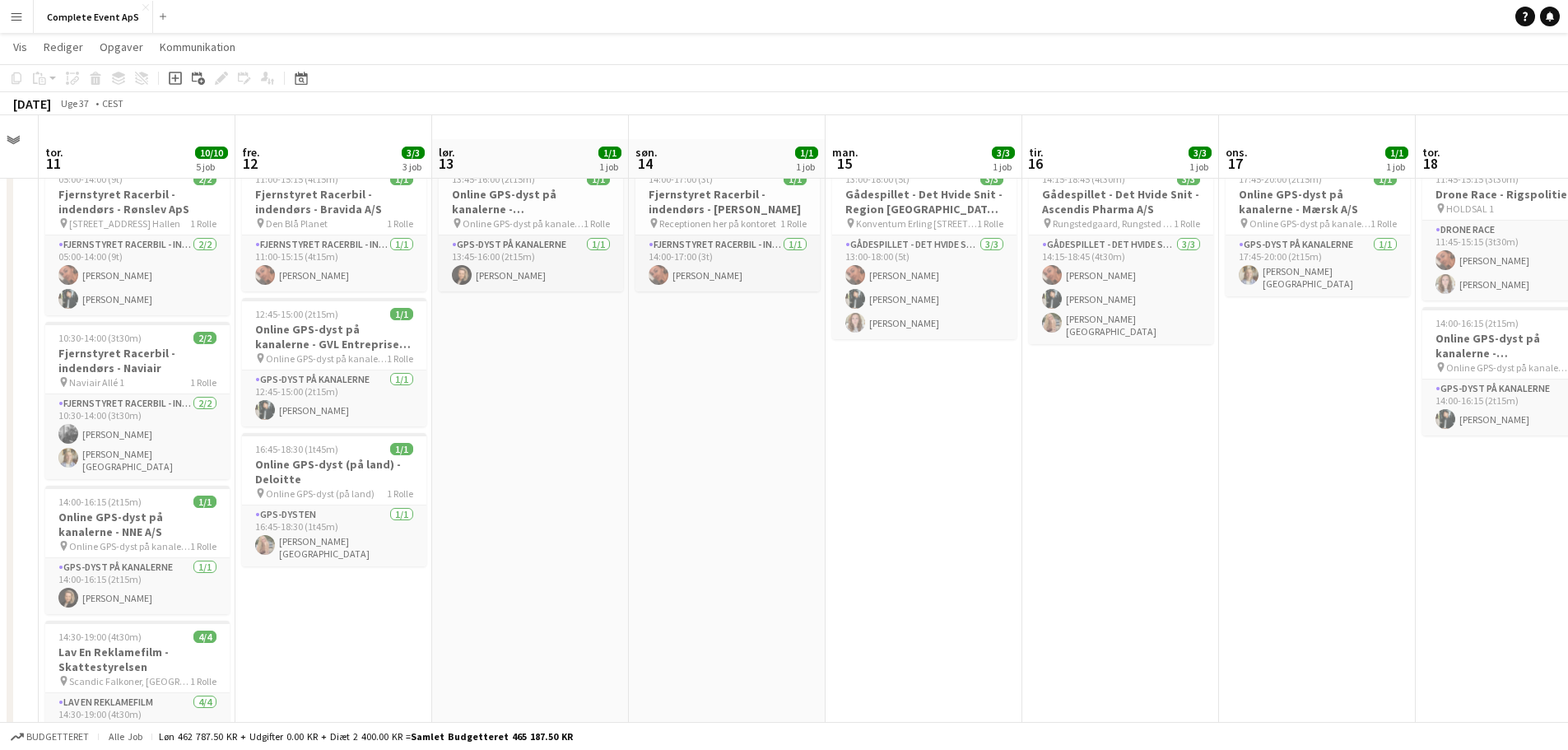
scroll to position [0, 0]
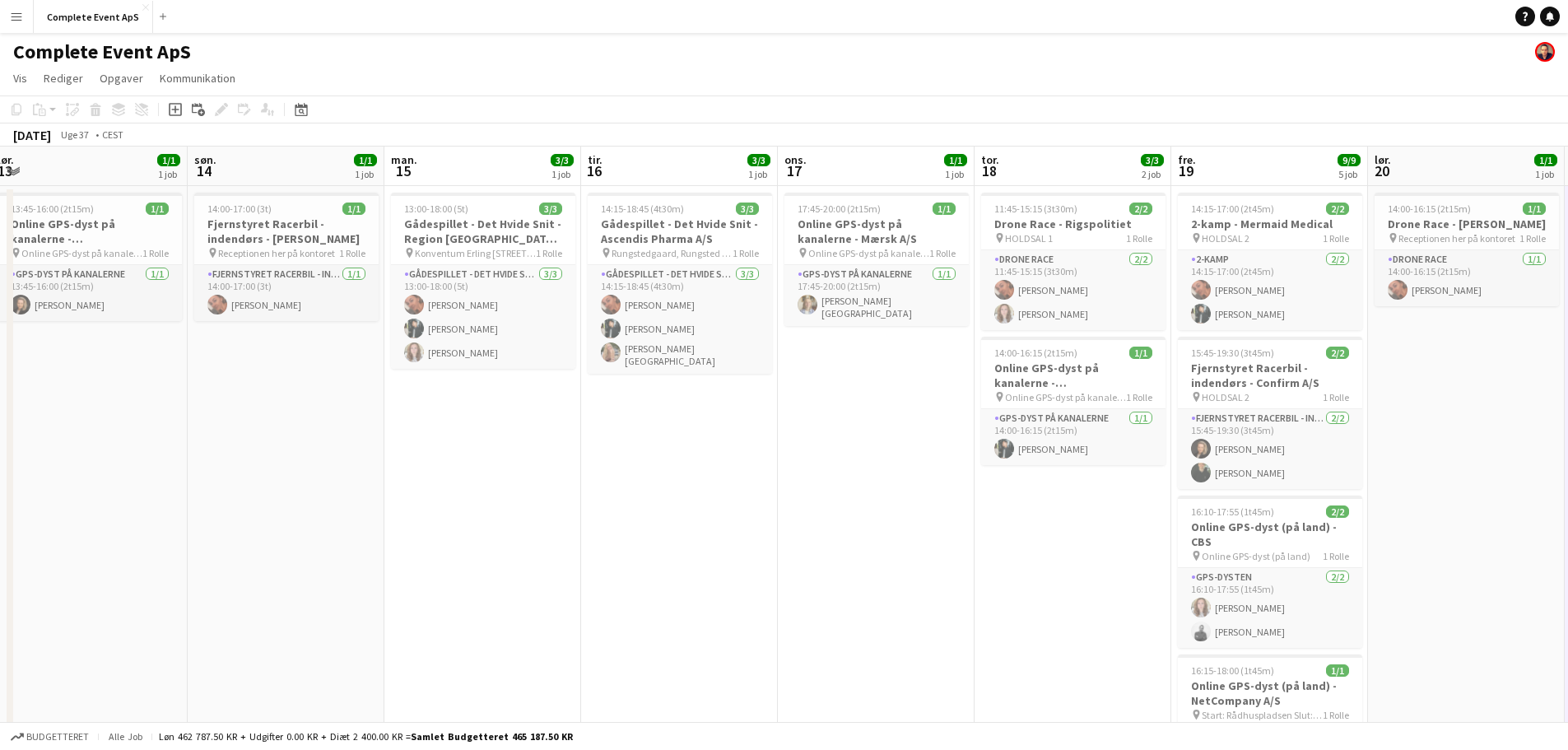
drag, startPoint x: 1110, startPoint y: 498, endPoint x: 712, endPoint y: 523, distance: 398.8
click at [712, 523] on app-calendar-viewport "ons. 10 tor. 11 10/10 5 job fre. 12 3/3 3 job lør. 13 1/1 1 job søn. 14 1/1 1 j…" at bounding box center [784, 628] width 1568 height 962
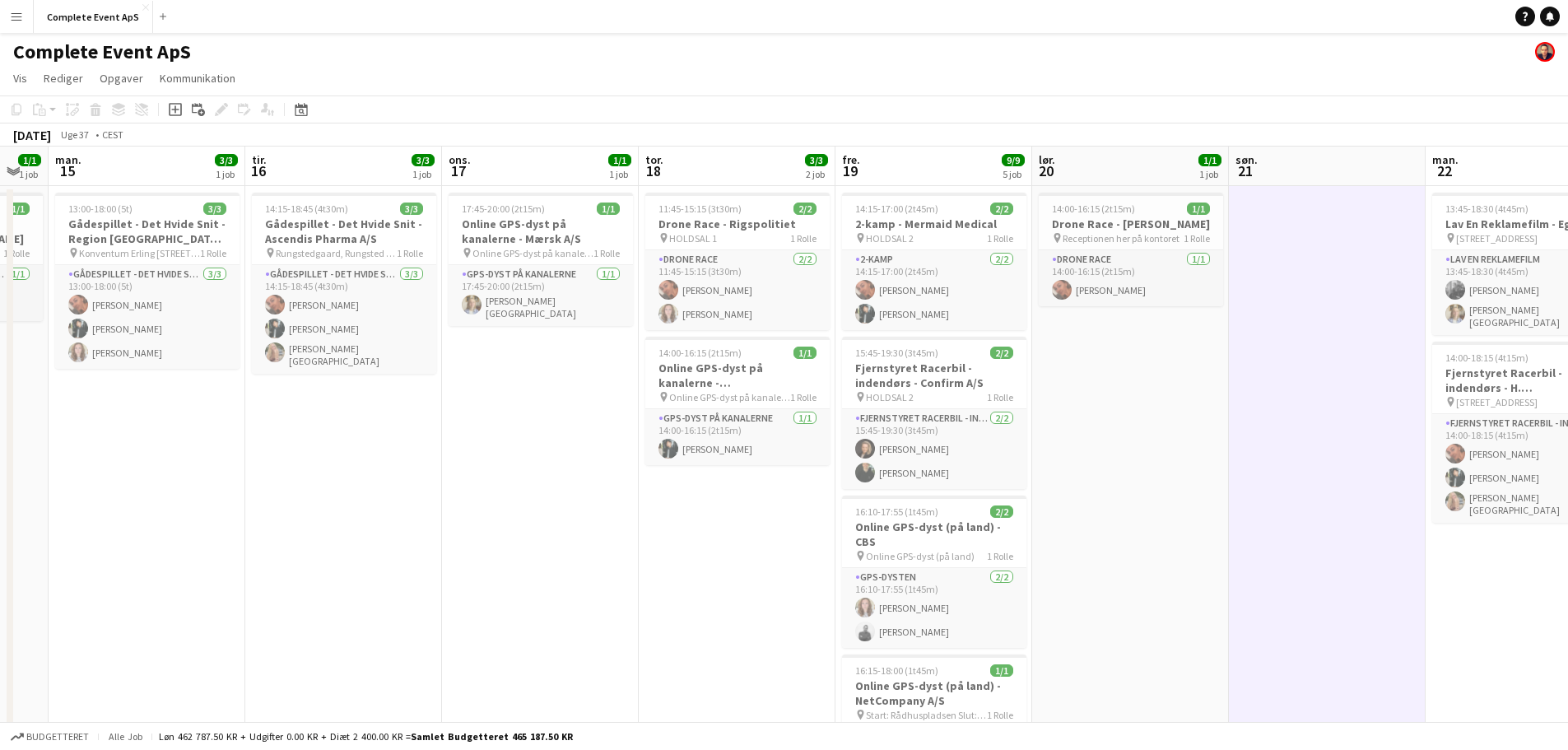
scroll to position [0, 551]
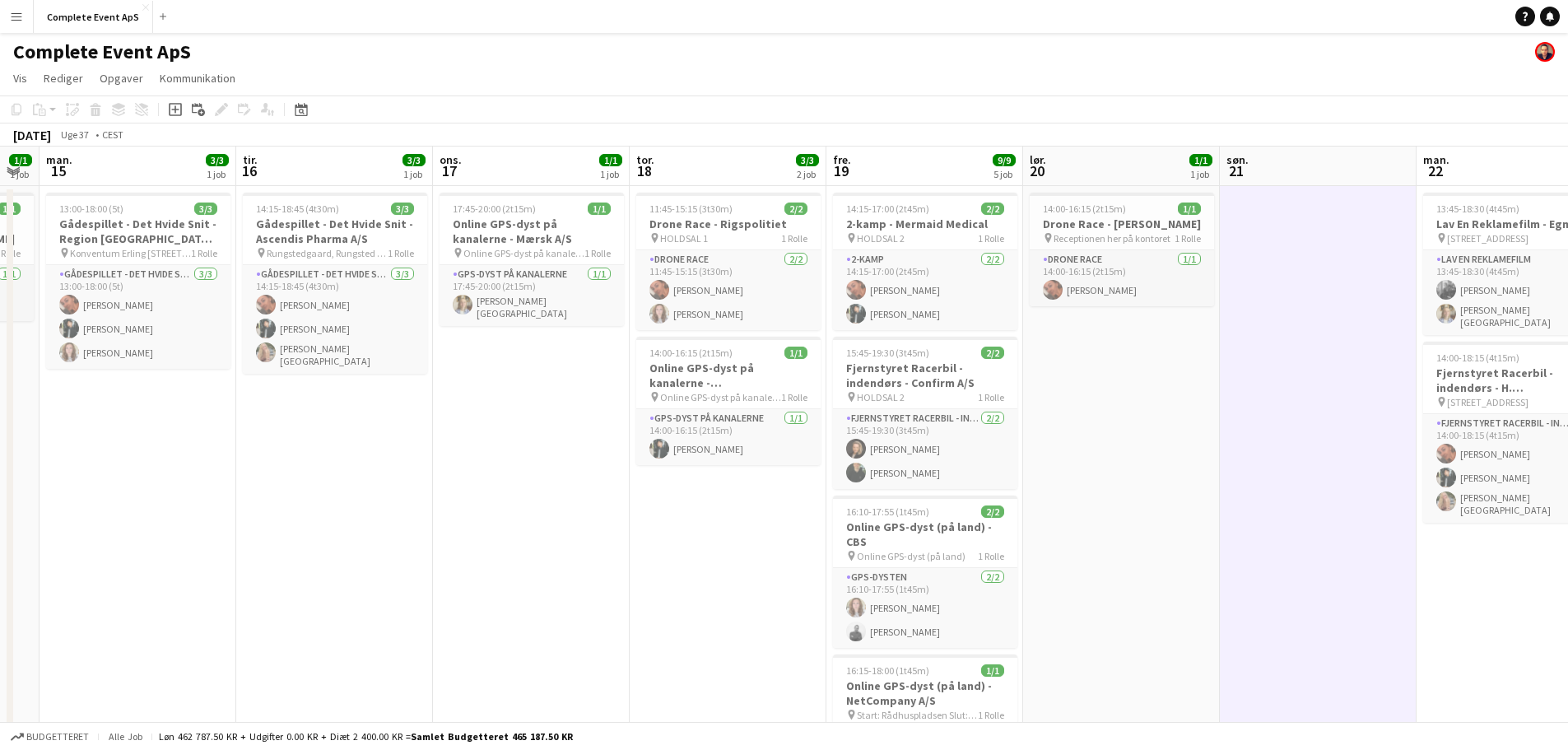
drag, startPoint x: 936, startPoint y: 468, endPoint x: 598, endPoint y: 445, distance: 338.8
click at [601, 459] on app-calendar-viewport "fre. 12 3/3 3 job lør. 13 1/1 1 job søn. 14 1/1 1 job man. 15 3/3 1 job tir. 16…" at bounding box center [784, 628] width 1568 height 962
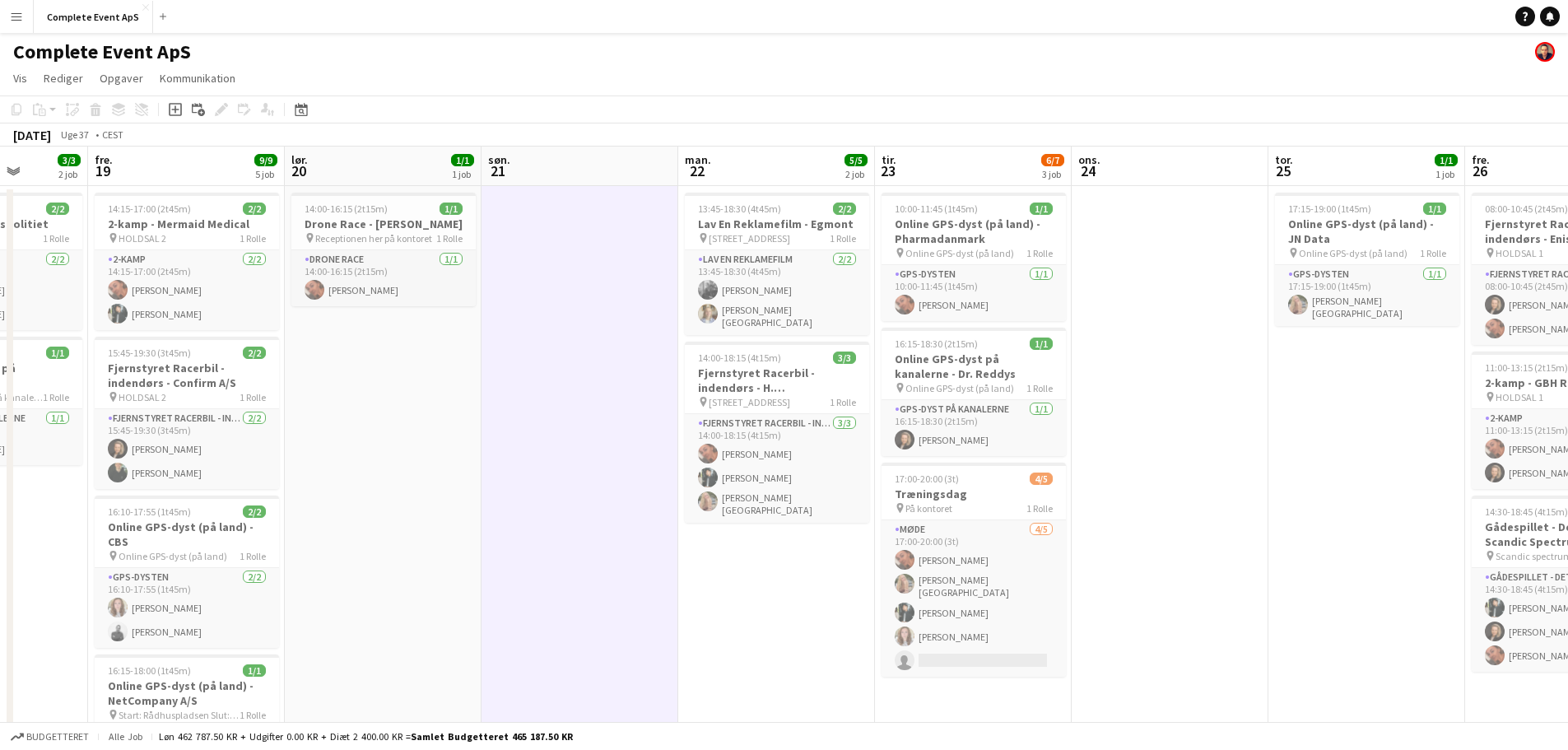
scroll to position [0, 508]
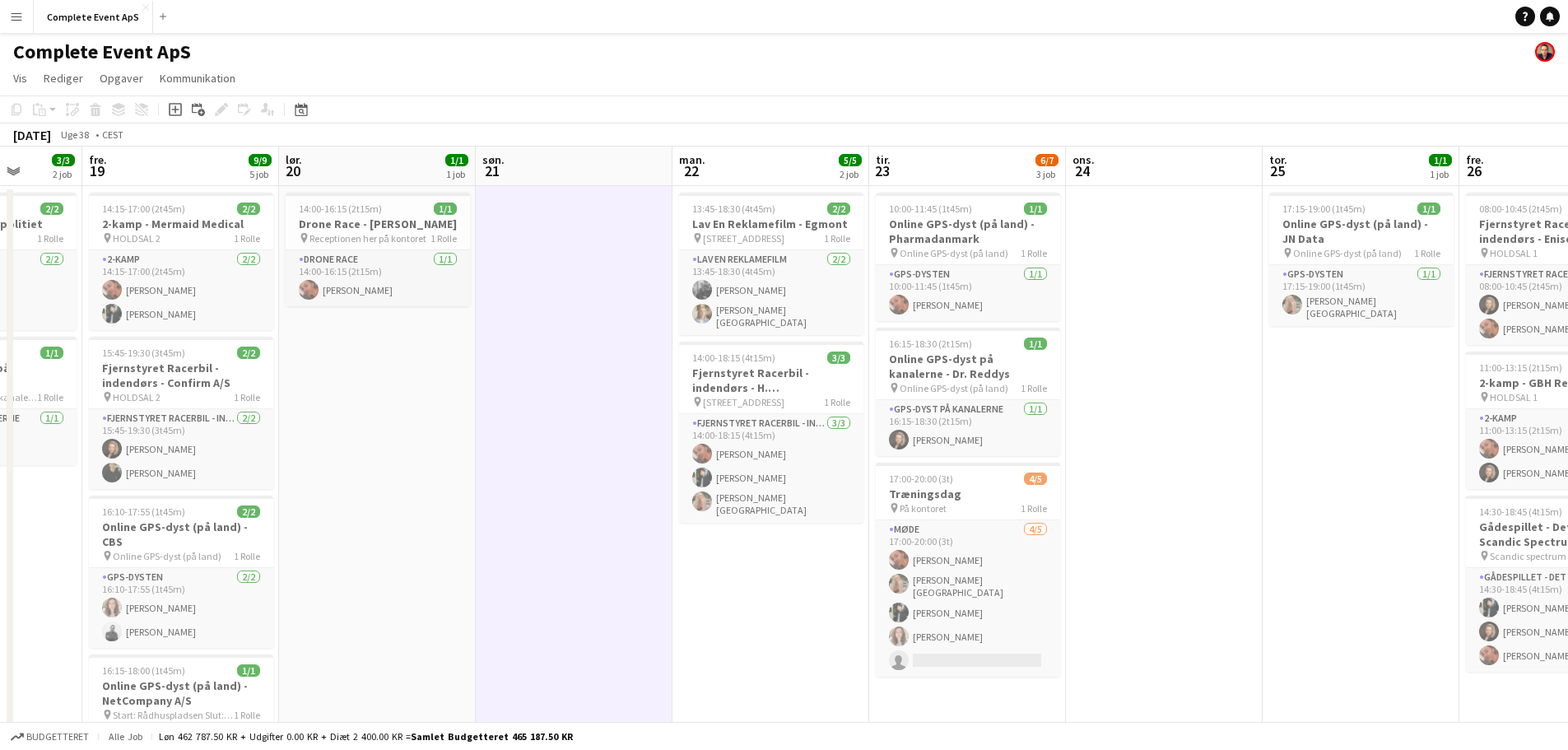
drag, startPoint x: 1205, startPoint y: 385, endPoint x: 465, endPoint y: 324, distance: 742.5
click at [465, 324] on app-calendar-viewport "tir. 16 3/3 1 job ons. 17 1/1 1 job tor. 18 3/3 2 job fre. 19 9/9 5 job lør. 20…" at bounding box center [784, 628] width 1568 height 962
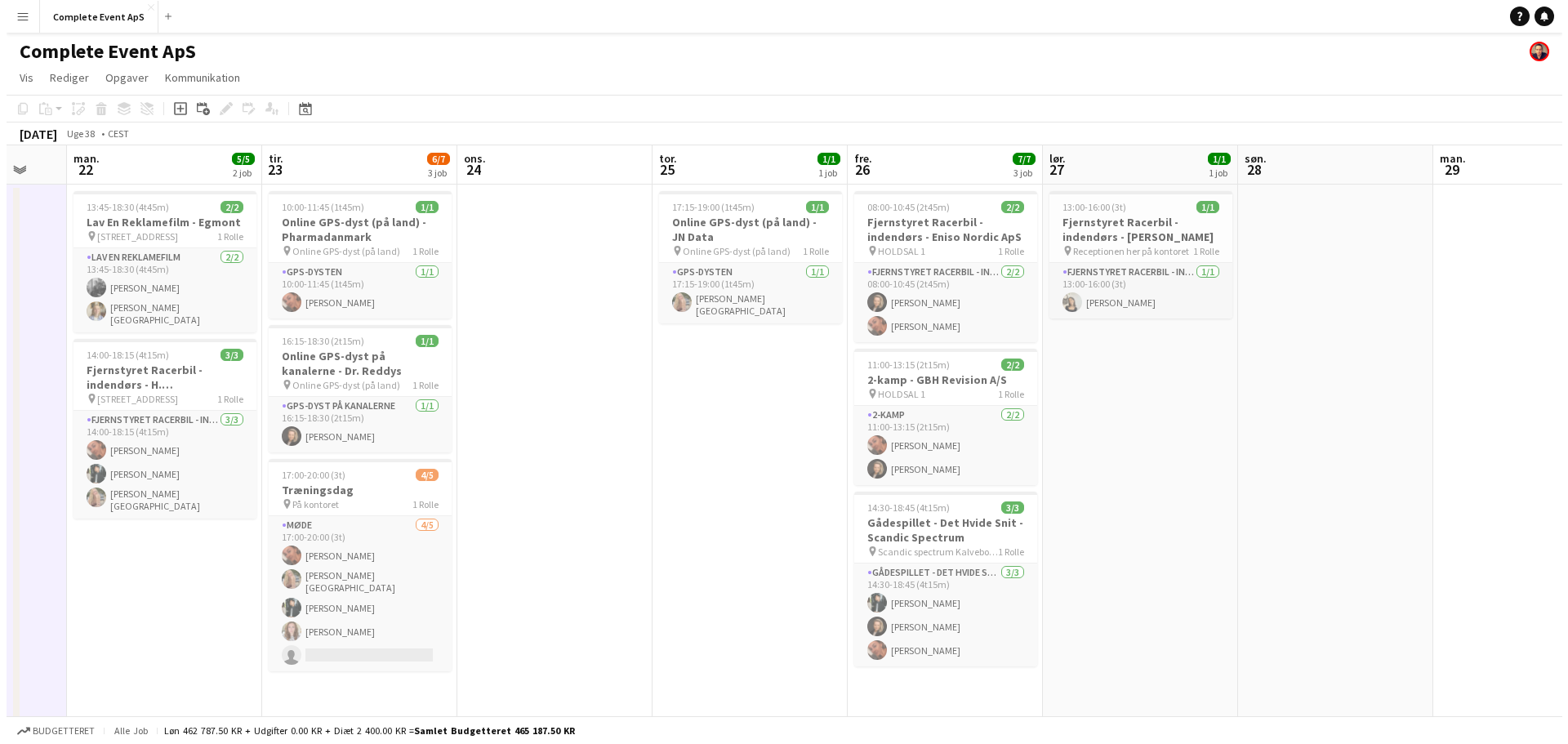
scroll to position [0, 526]
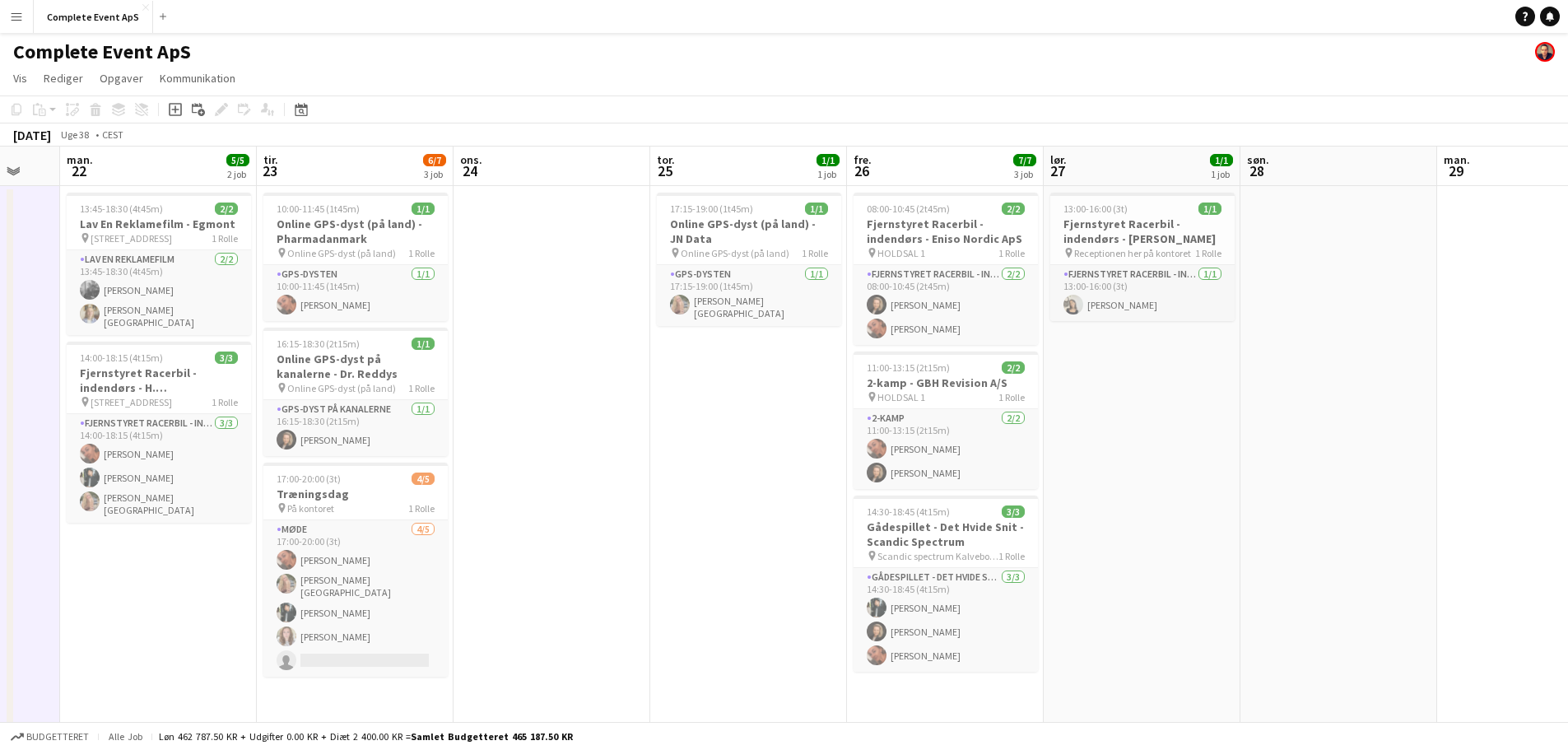
drag, startPoint x: 1204, startPoint y: 399, endPoint x: 591, endPoint y: 377, distance: 613.4
click at [591, 377] on app-calendar-viewport "fre. 19 9/9 5 job lør. 20 1/1 1 job søn. 21 man. 22 5/5 2 job tir. 23 6/7 3 job…" at bounding box center [784, 628] width 1568 height 962
click at [94, 17] on button "Complete Event ApS Luk" at bounding box center [93, 17] width 119 height 32
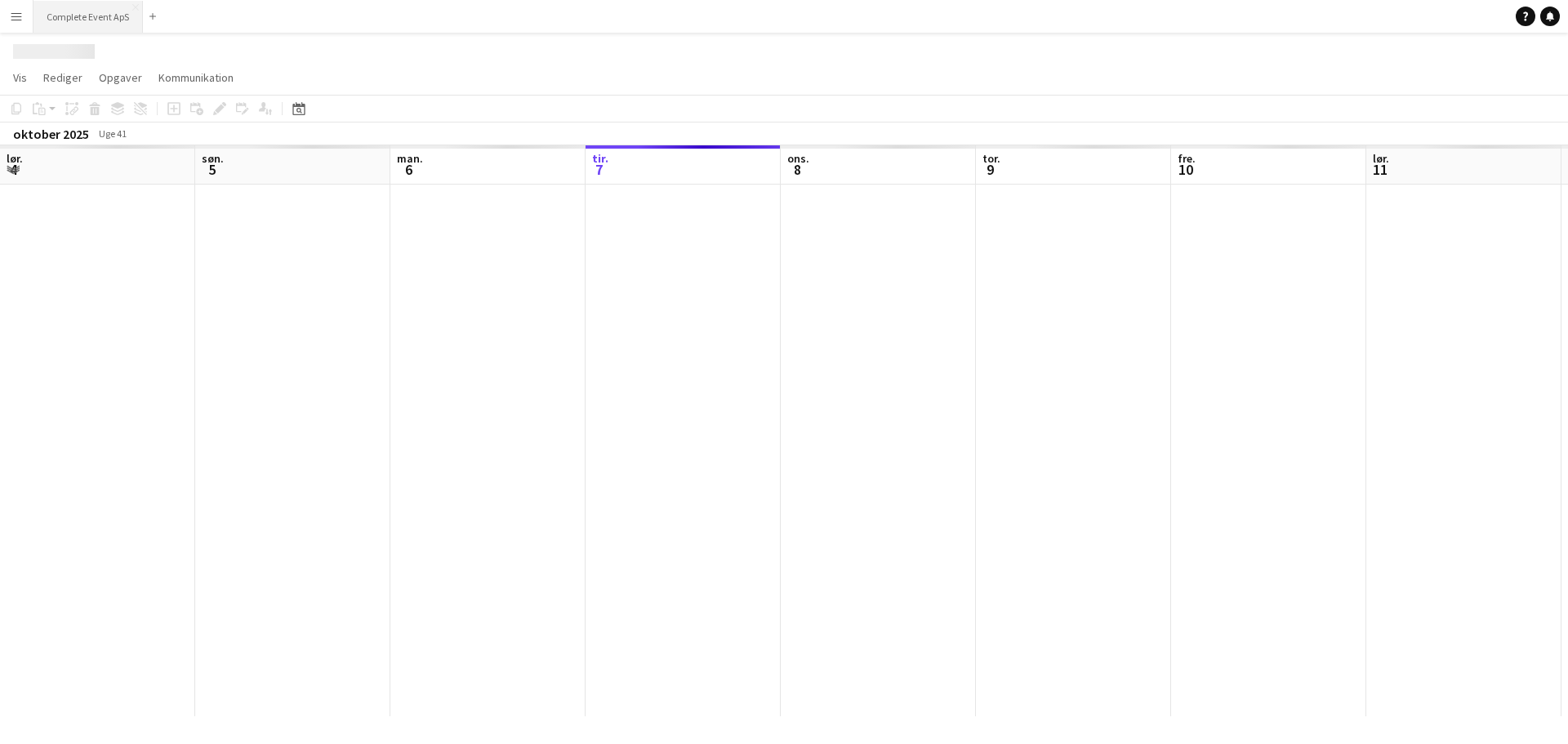
scroll to position [0, 390]
